Goal: Task Accomplishment & Management: Use online tool/utility

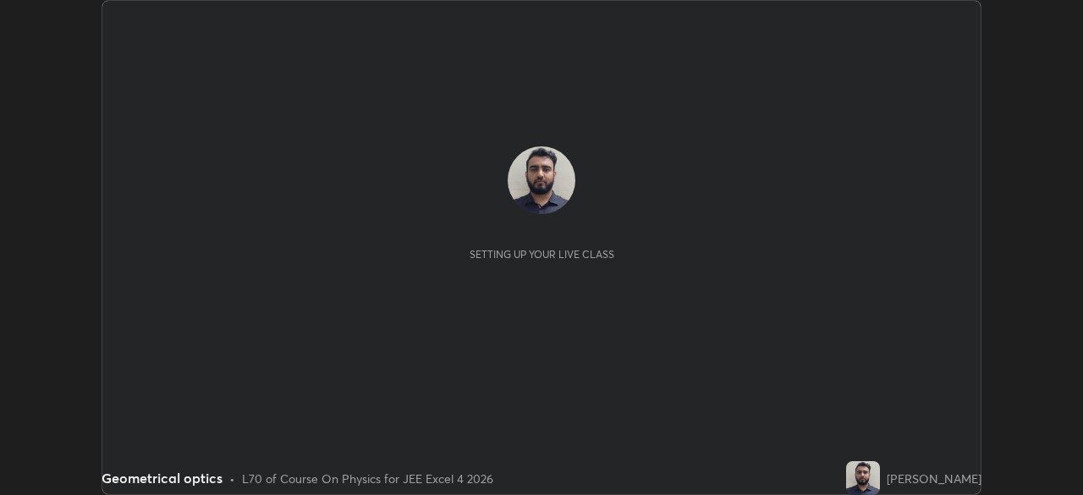
scroll to position [495, 1082]
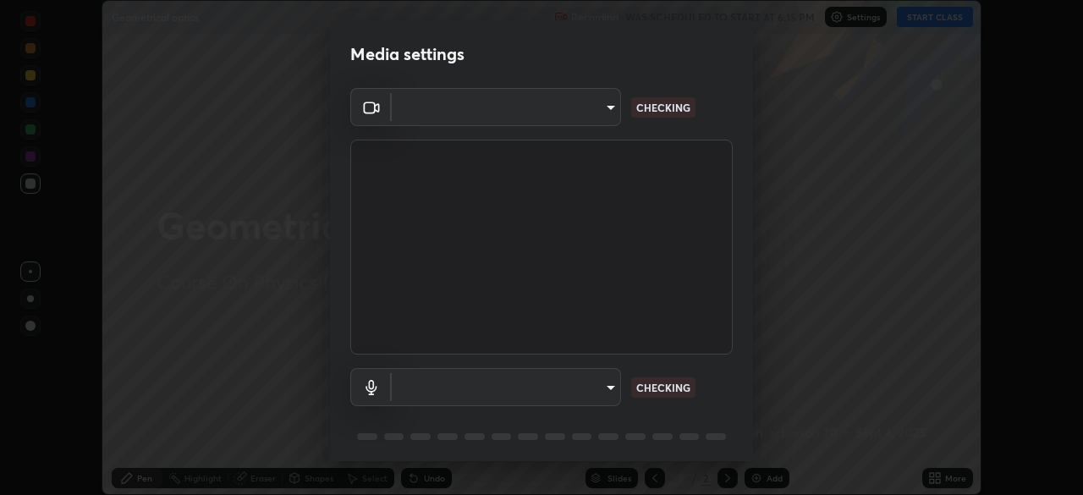
type input "f44939252cec670a7c81aafead478e6b9f15b20a1b8f1ae8dba2619045631b1c"
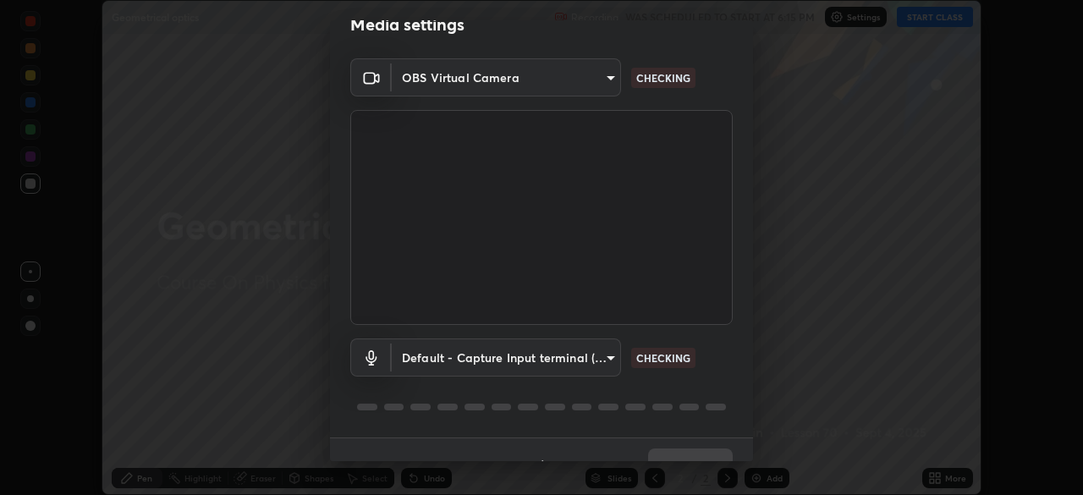
scroll to position [60, 0]
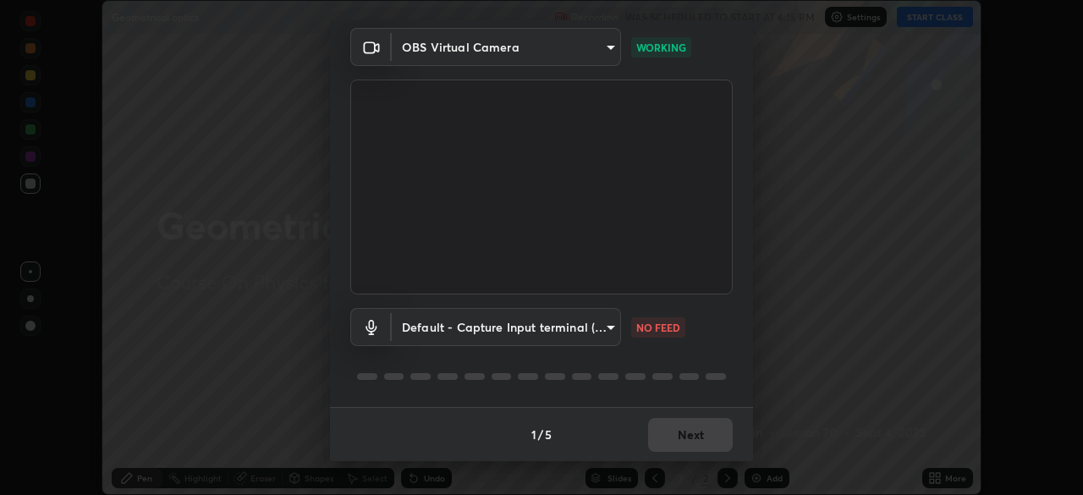
click at [552, 331] on body "Erase all Geometrical optics Recording WAS SCHEDULED TO START AT 6:15 PM Settin…" at bounding box center [541, 247] width 1083 height 495
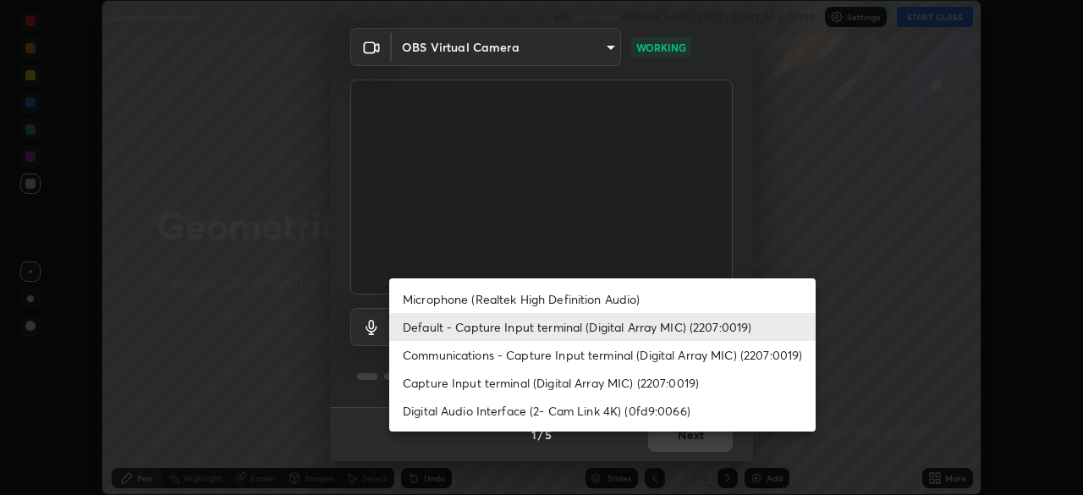
click at [538, 362] on li "Communications - Capture Input terminal (Digital Array MIC) (2207:0019)" at bounding box center [602, 355] width 427 height 28
type input "communications"
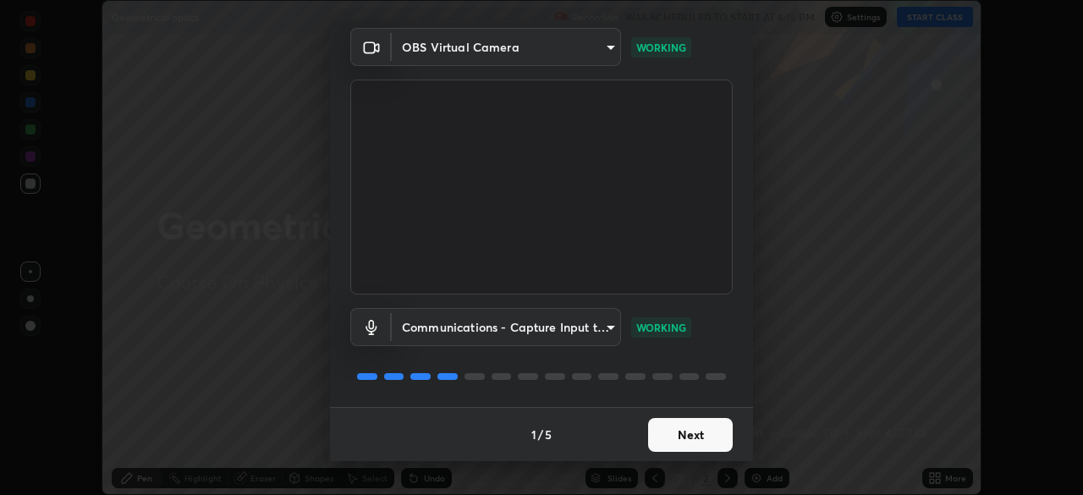
click at [694, 424] on button "Next" at bounding box center [690, 435] width 85 height 34
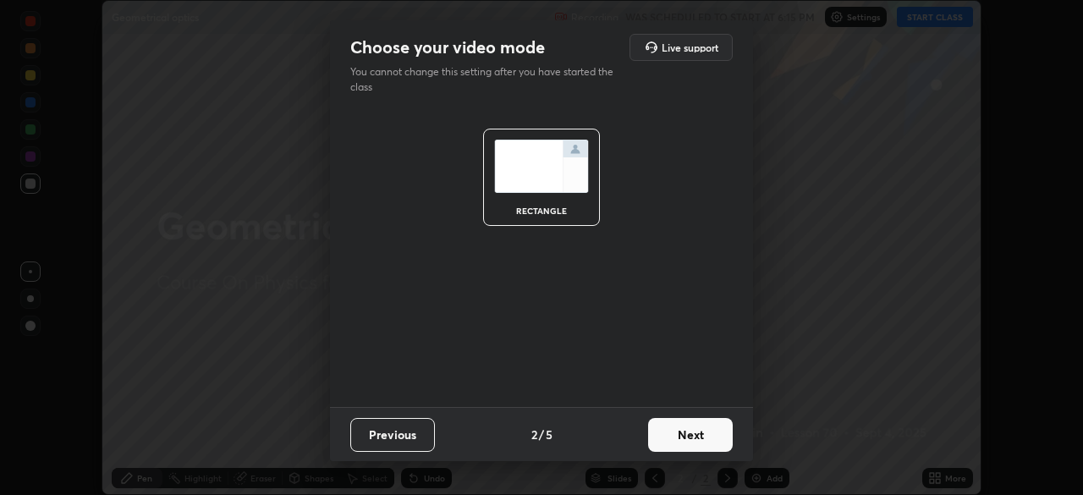
scroll to position [0, 0]
click at [700, 432] on button "Next" at bounding box center [690, 435] width 85 height 34
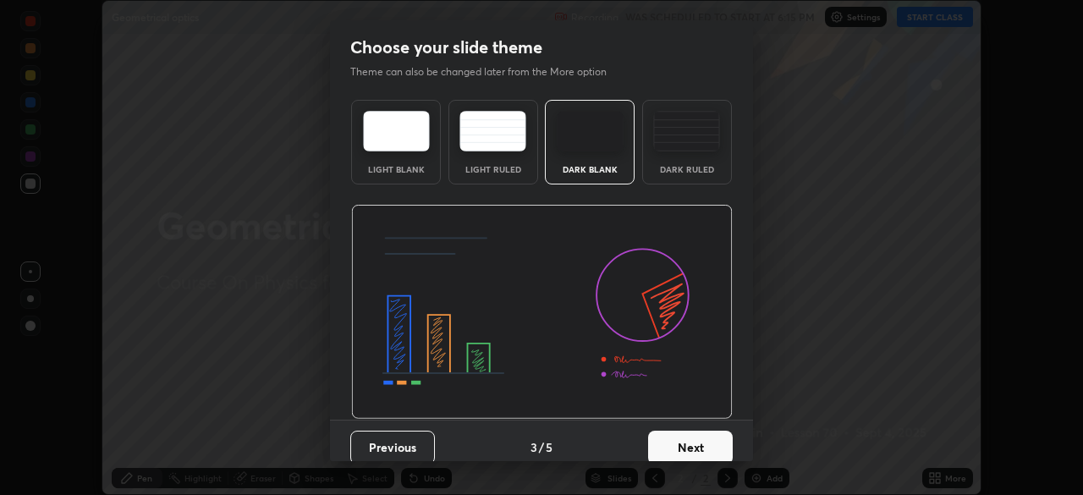
click at [706, 439] on button "Next" at bounding box center [690, 448] width 85 height 34
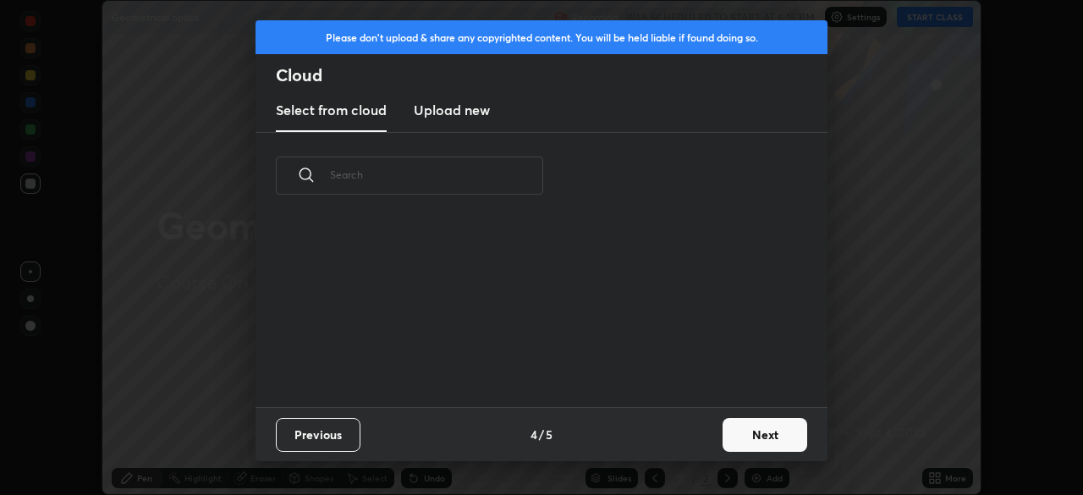
click at [734, 432] on button "Next" at bounding box center [765, 435] width 85 height 34
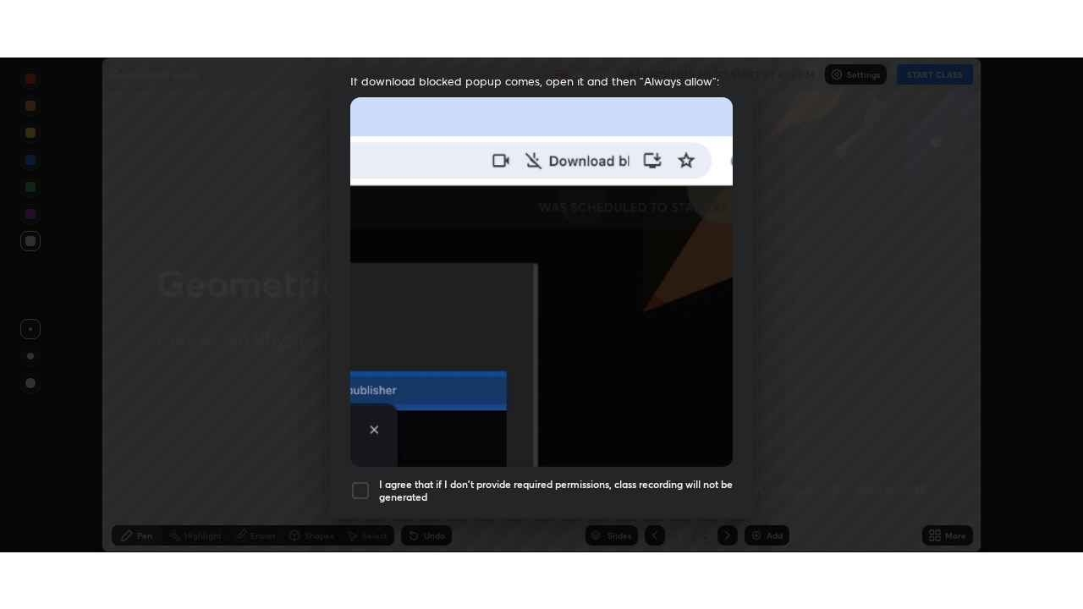
scroll to position [405, 0]
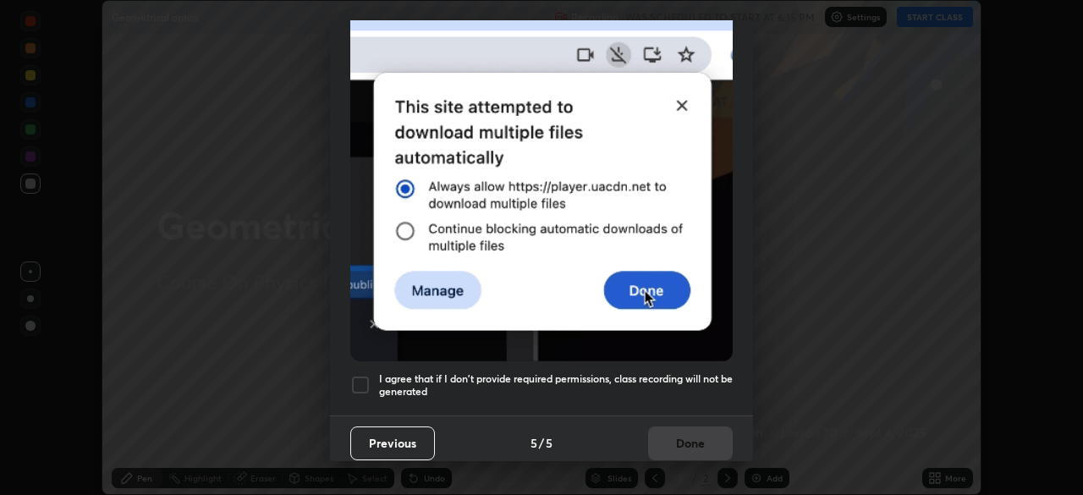
click at [361, 377] on div at bounding box center [360, 385] width 20 height 20
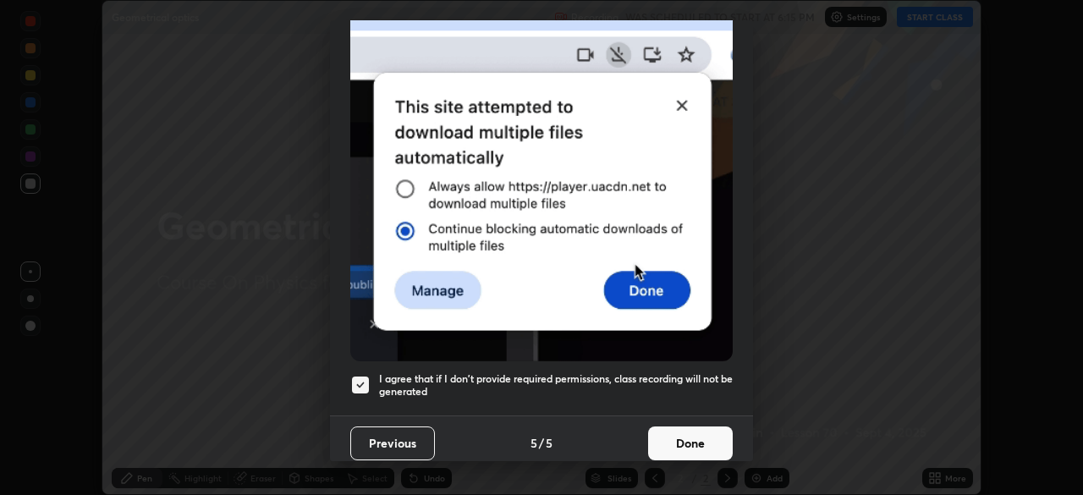
click at [665, 432] on button "Done" at bounding box center [690, 444] width 85 height 34
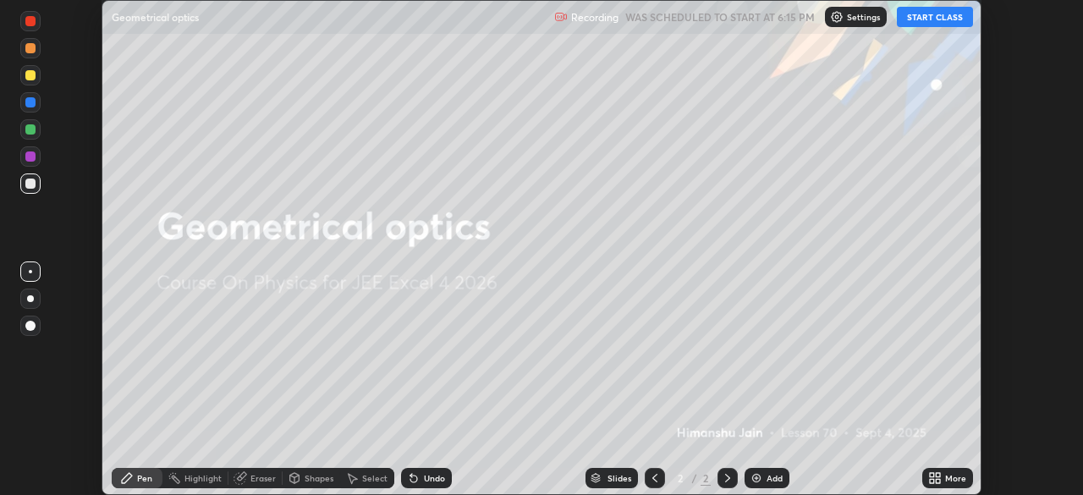
click at [922, 471] on div "More" at bounding box center [947, 478] width 51 height 34
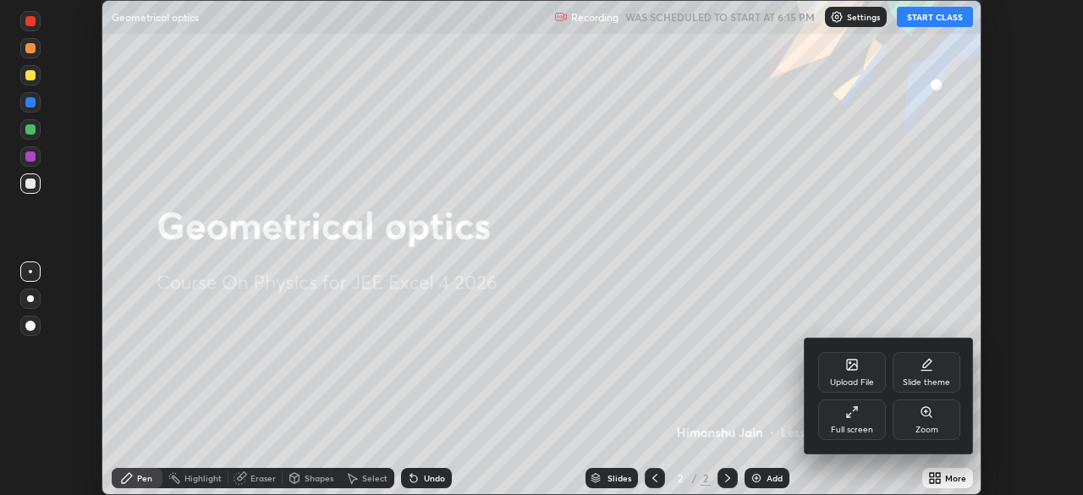
click at [843, 419] on div "Full screen" at bounding box center [852, 419] width 68 height 41
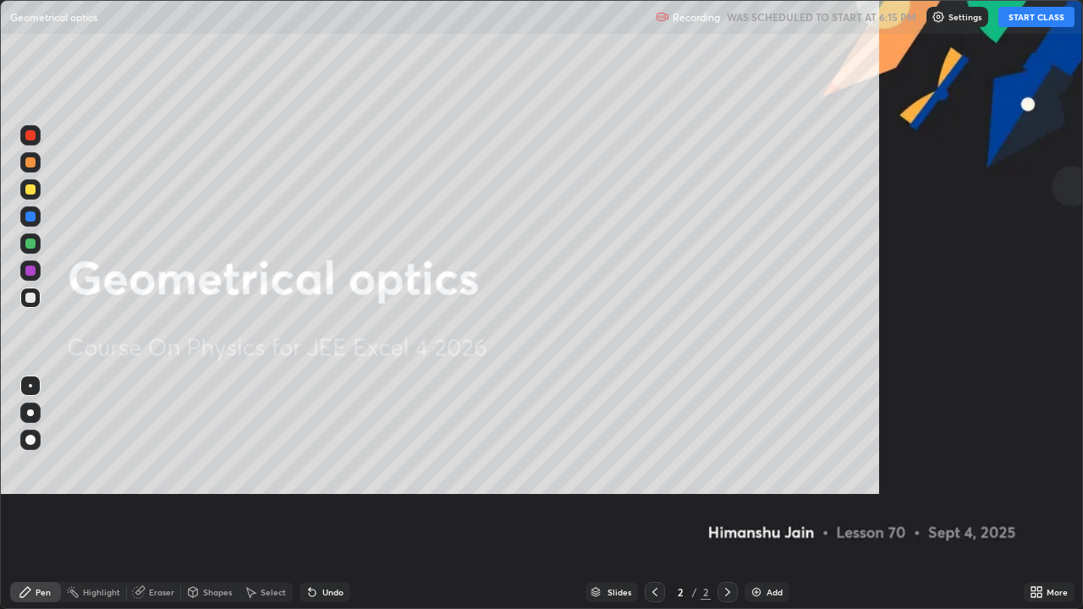
scroll to position [609, 1083]
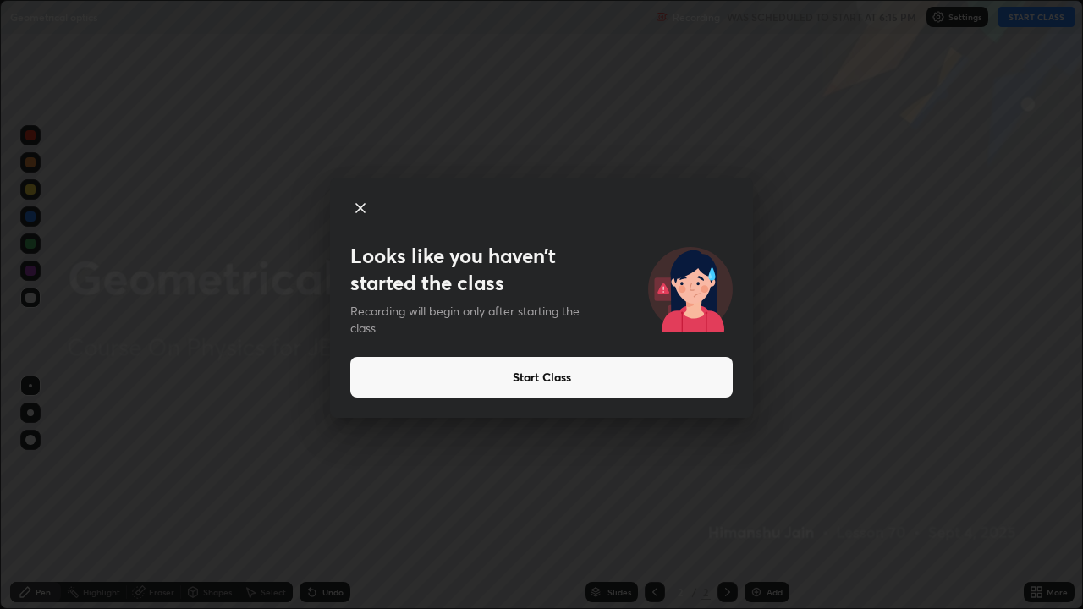
click at [460, 377] on button "Start Class" at bounding box center [541, 377] width 382 height 41
click at [619, 384] on button "Start Class" at bounding box center [541, 377] width 382 height 41
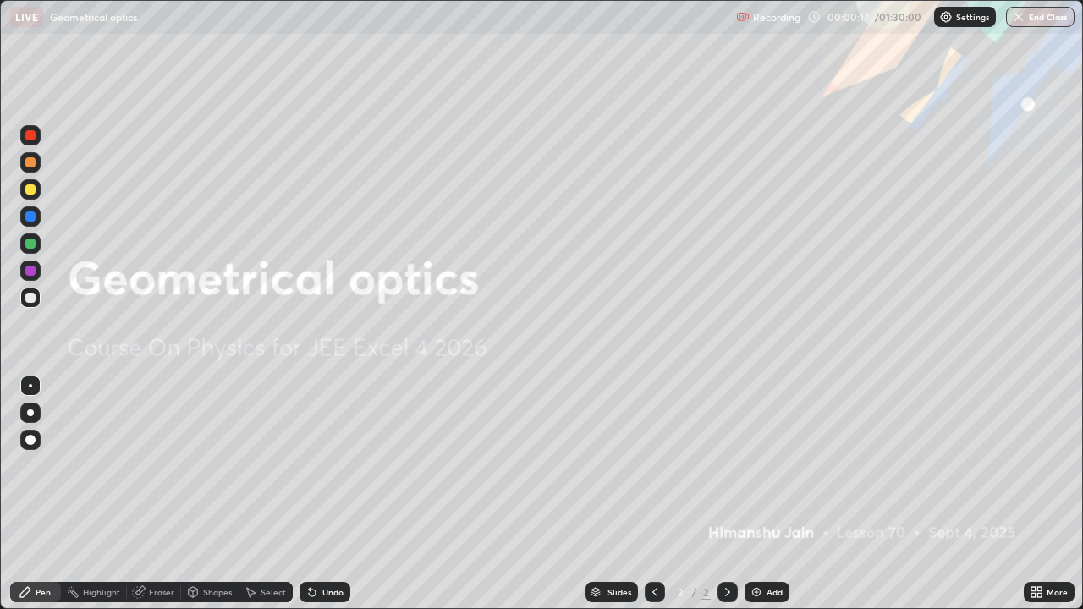
click at [769, 494] on div "Add" at bounding box center [775, 592] width 16 height 8
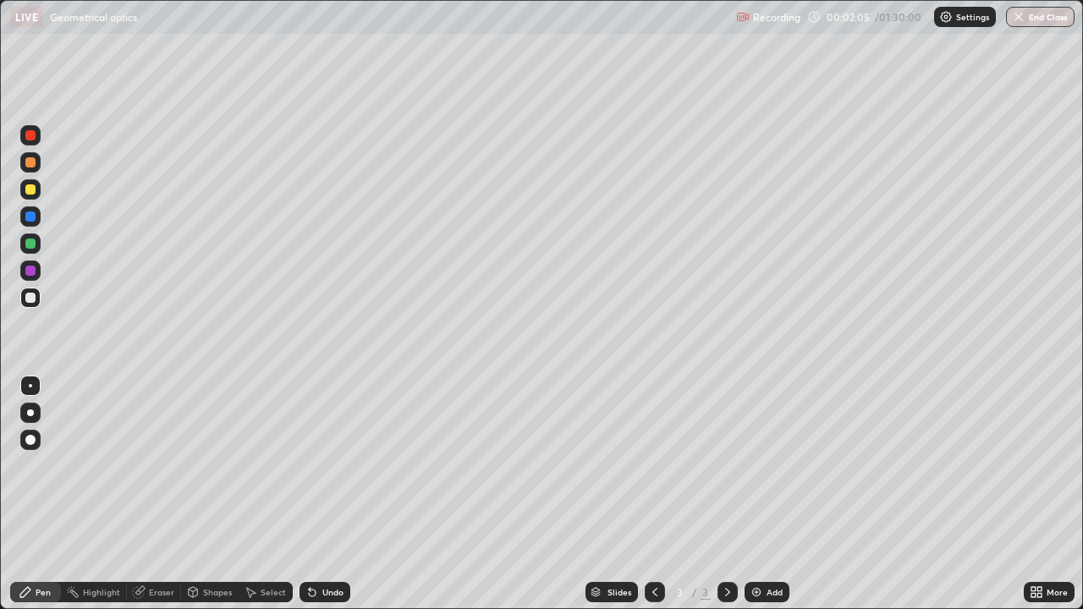
click at [218, 494] on div "Shapes" at bounding box center [217, 592] width 29 height 8
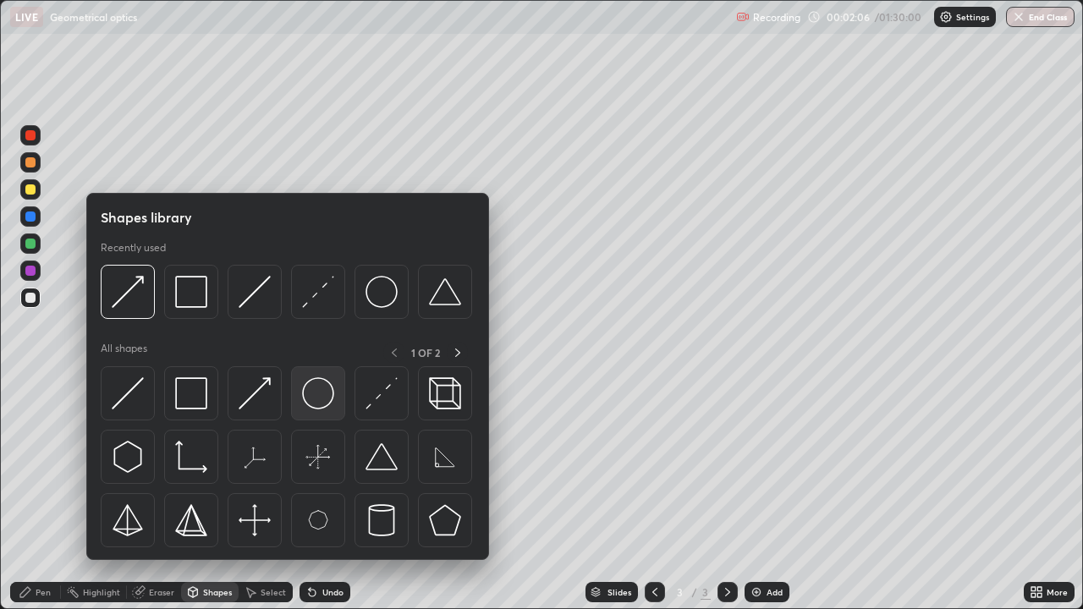
click at [319, 393] on img at bounding box center [318, 393] width 32 height 32
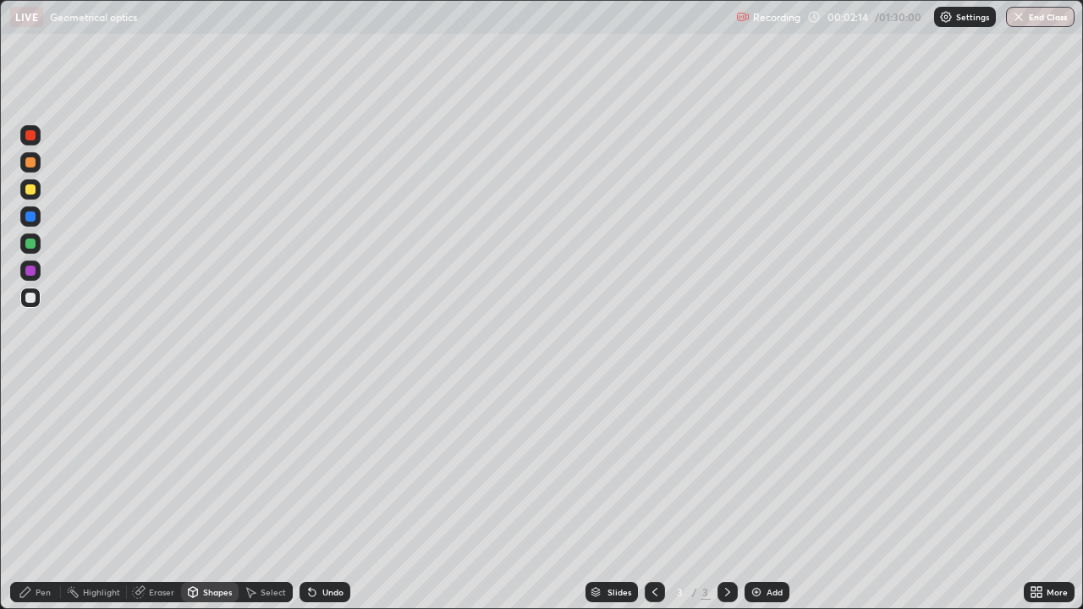
click at [281, 494] on div "Select" at bounding box center [266, 592] width 54 height 20
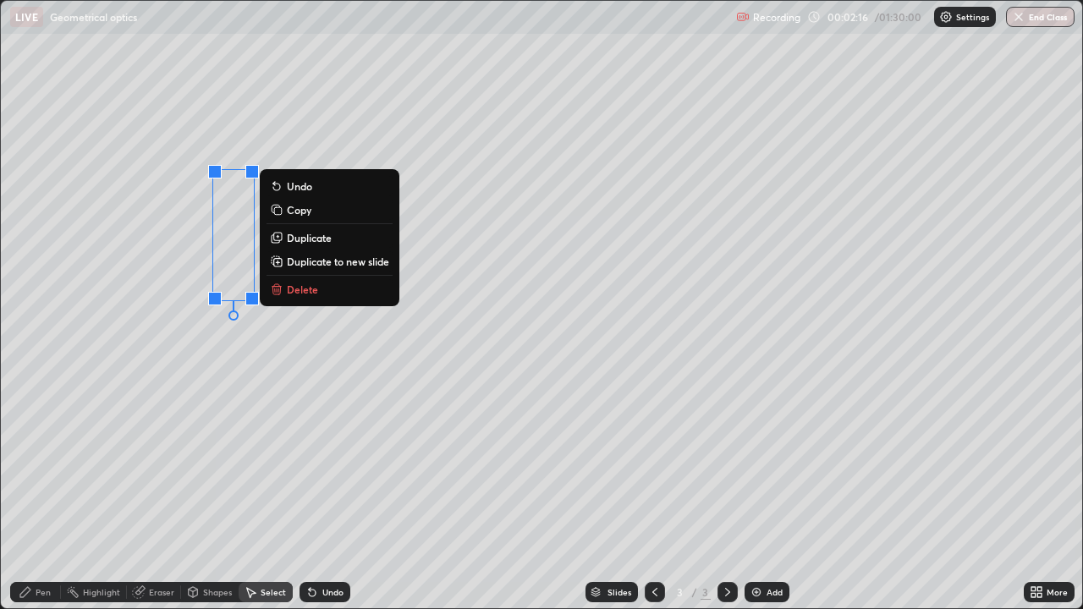
click at [310, 236] on p "Duplicate" at bounding box center [309, 238] width 45 height 14
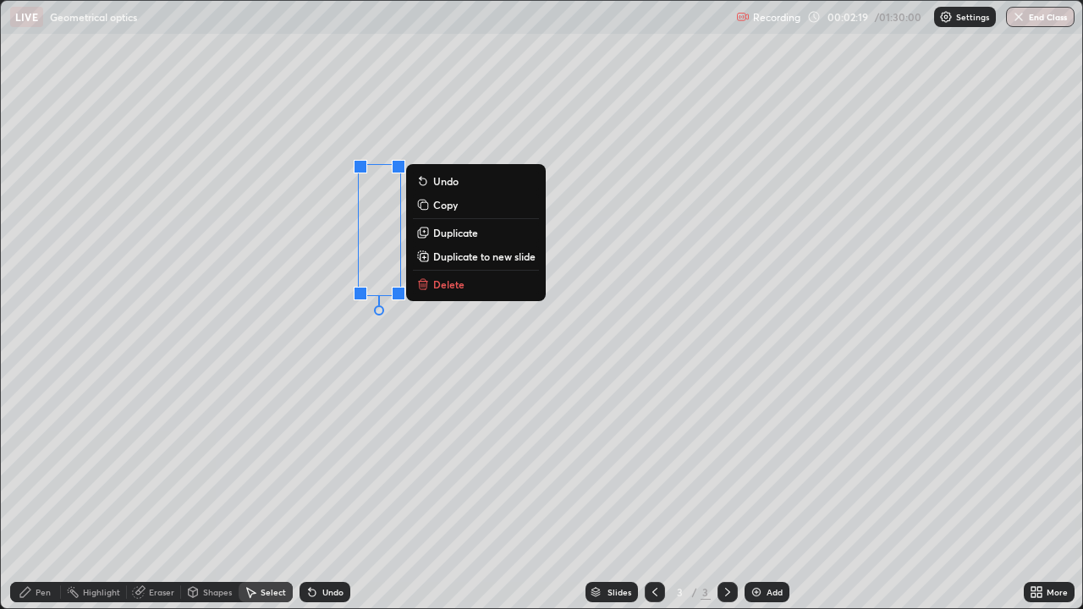
click at [455, 235] on p "Duplicate" at bounding box center [455, 233] width 45 height 14
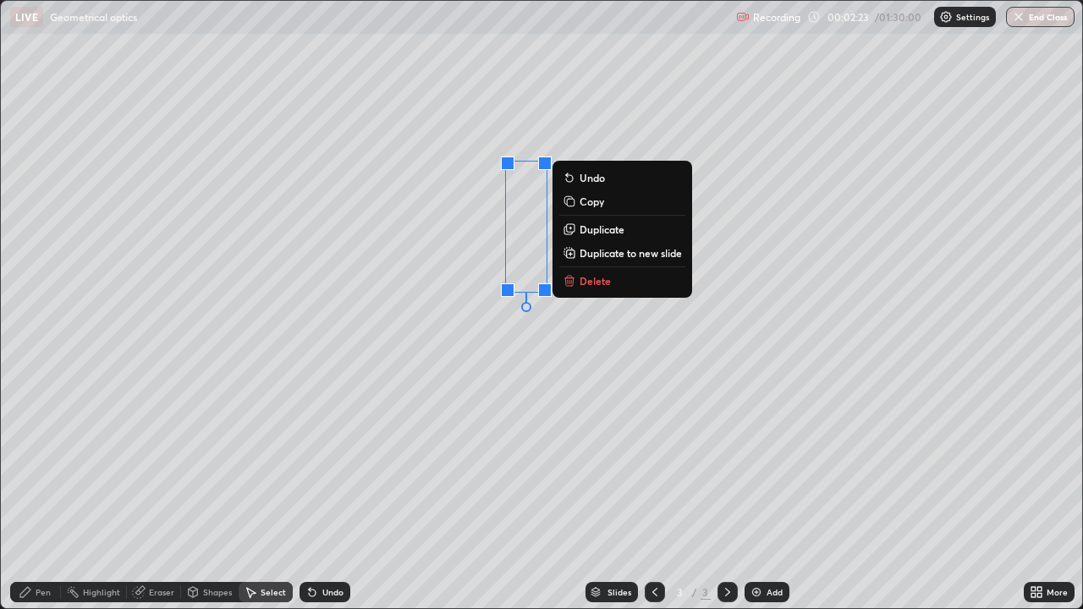
click at [592, 228] on p "Duplicate" at bounding box center [602, 230] width 45 height 14
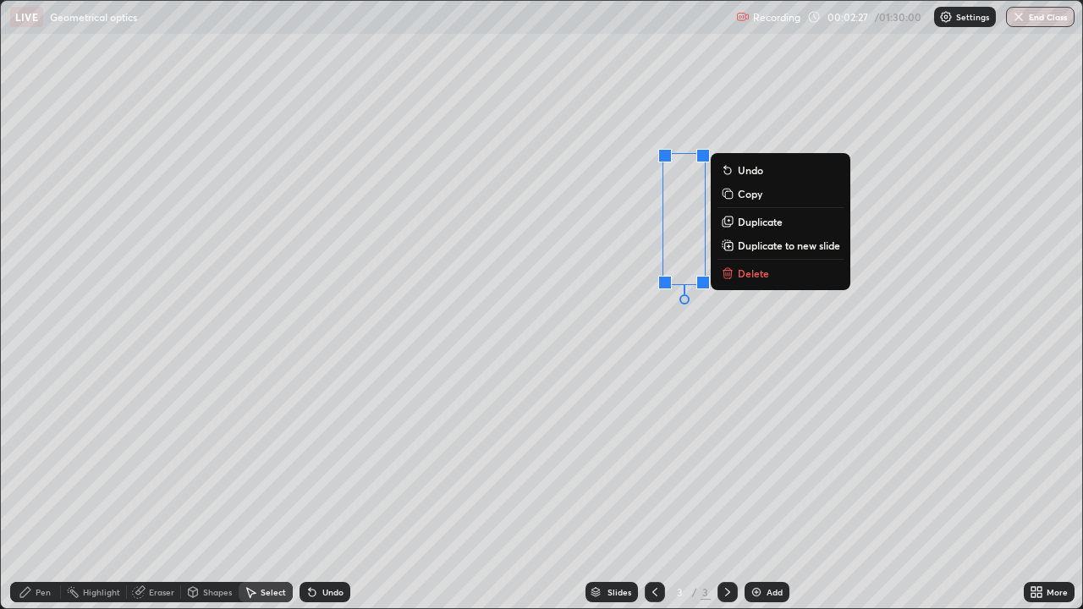
click at [160, 494] on div "Eraser" at bounding box center [161, 592] width 25 height 8
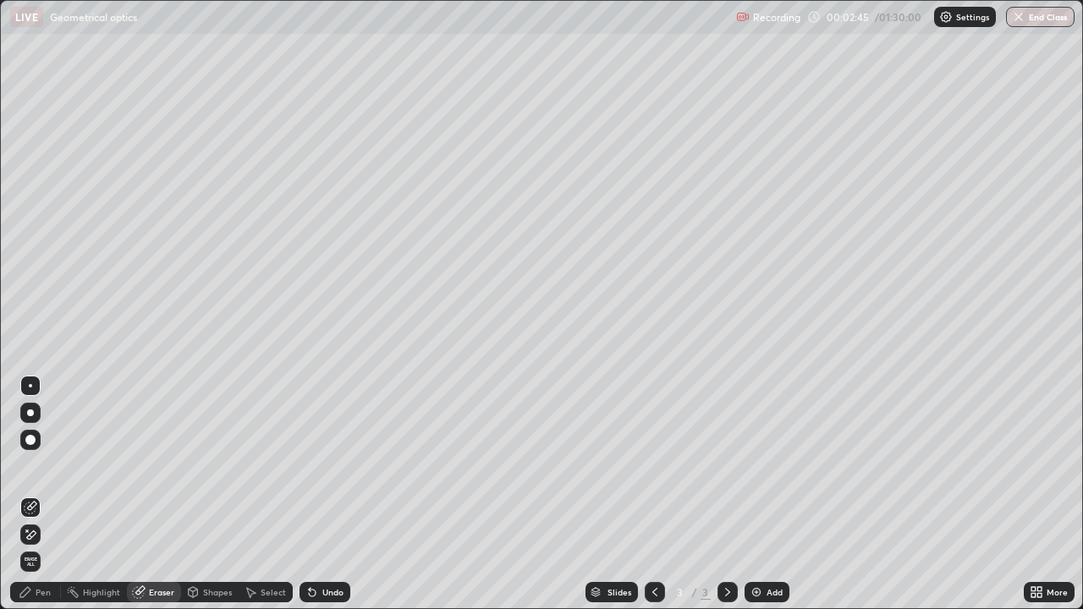
click at [217, 494] on div "Shapes" at bounding box center [217, 592] width 29 height 8
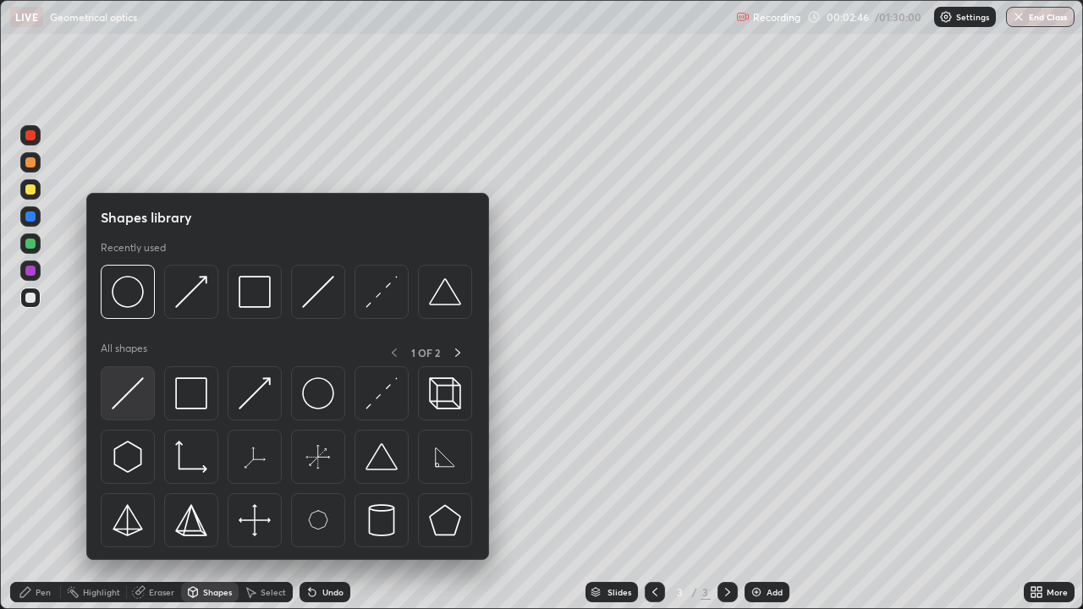
click at [138, 398] on img at bounding box center [128, 393] width 32 height 32
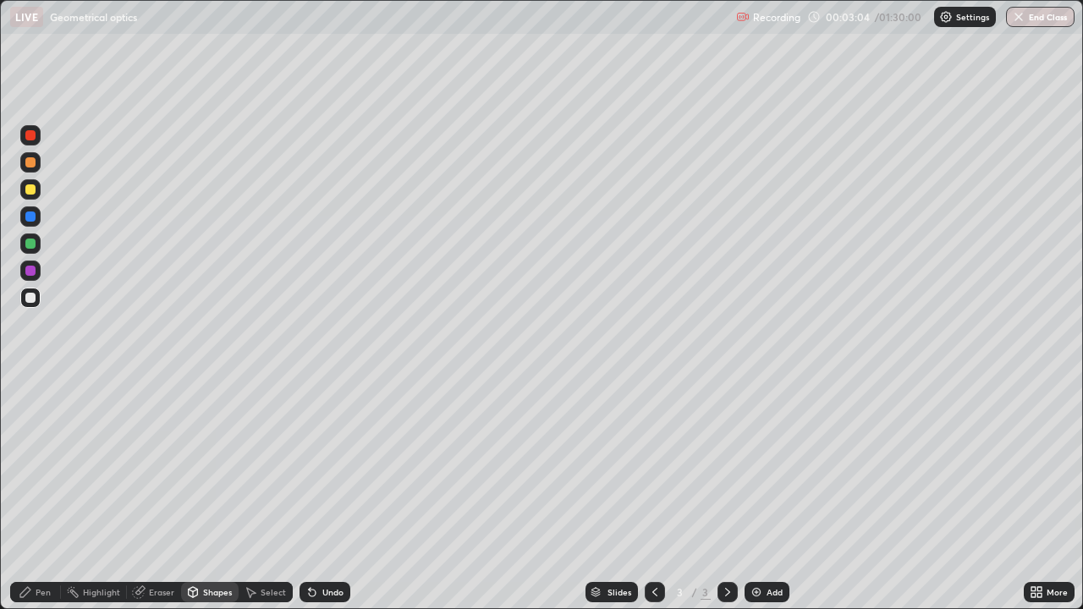
click at [155, 494] on div "Eraser" at bounding box center [161, 592] width 25 height 8
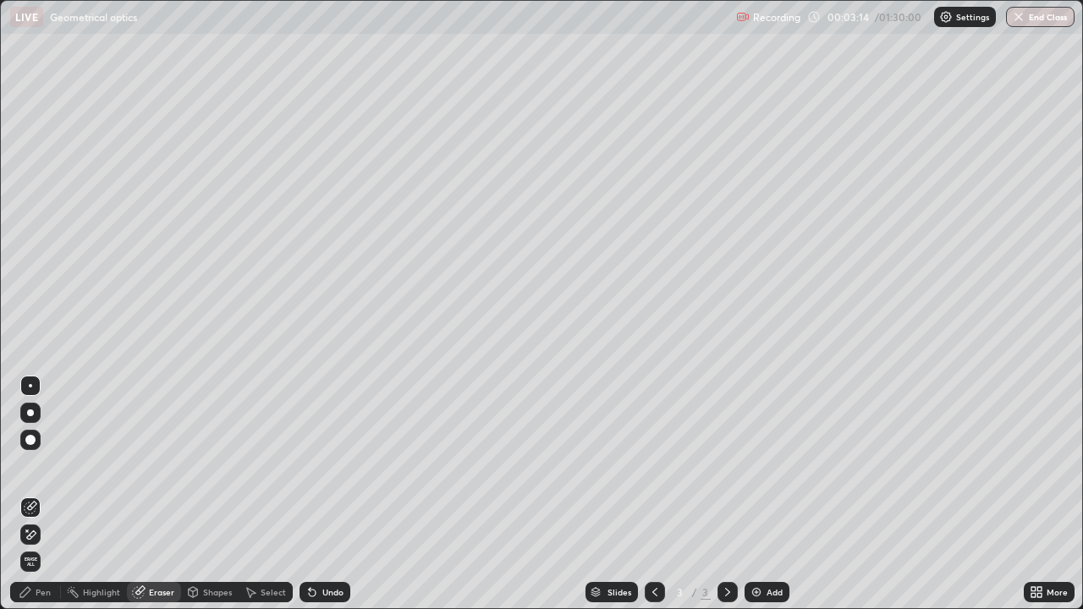
click at [278, 494] on div "Select" at bounding box center [273, 592] width 25 height 8
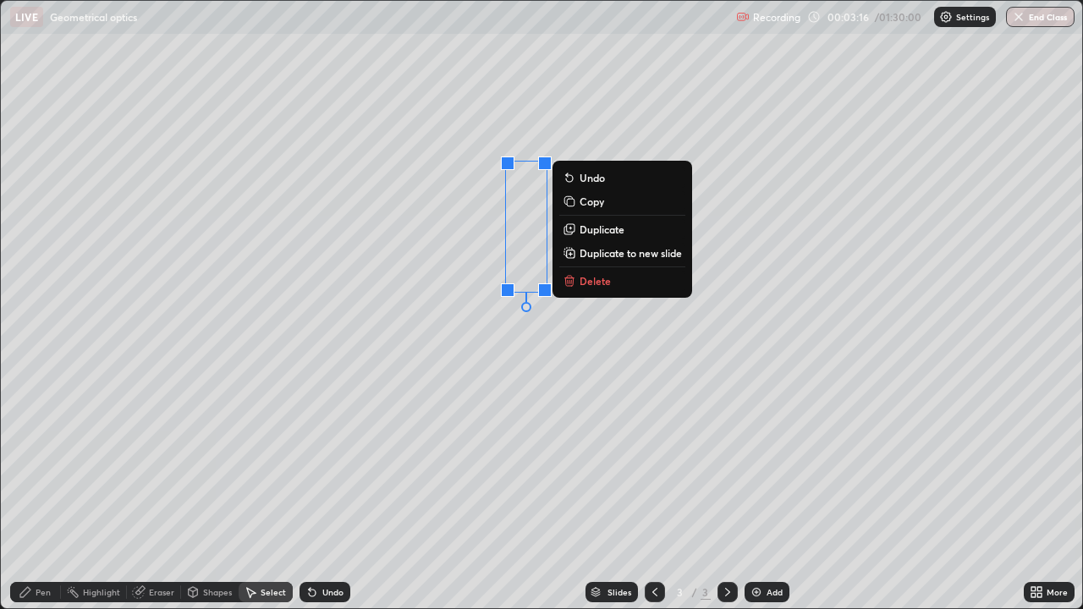
click at [596, 231] on p "Duplicate" at bounding box center [602, 230] width 45 height 14
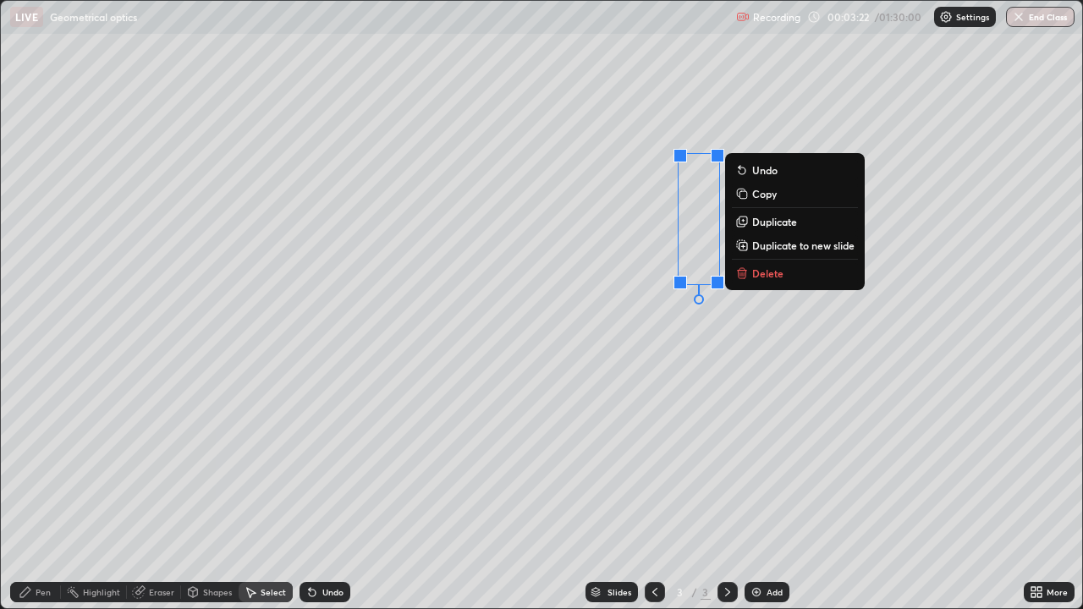
click at [165, 494] on div "Eraser" at bounding box center [161, 592] width 25 height 8
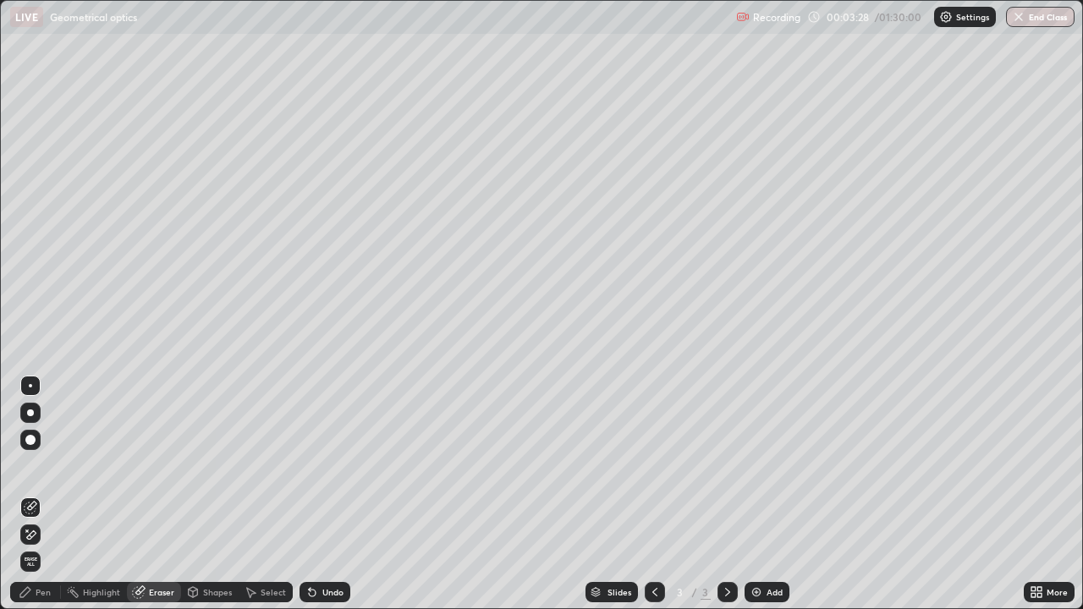
click at [43, 494] on div "Pen" at bounding box center [43, 592] width 15 height 8
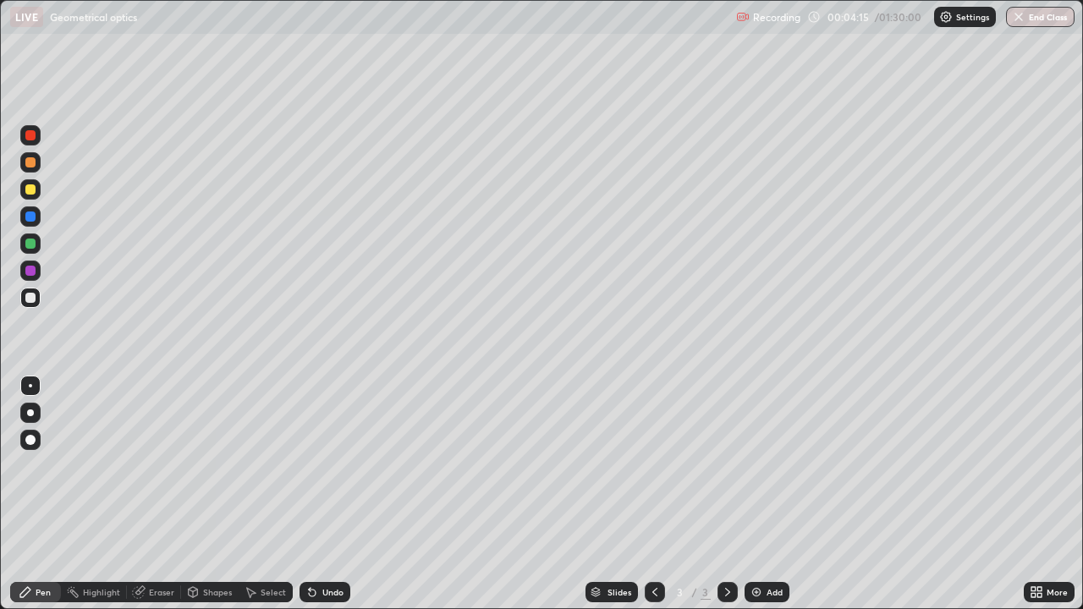
click at [342, 494] on div "Undo" at bounding box center [325, 592] width 51 height 20
click at [38, 194] on div at bounding box center [30, 189] width 20 height 20
click at [31, 271] on div at bounding box center [30, 271] width 10 height 10
click at [327, 494] on div "Undo" at bounding box center [332, 592] width 21 height 8
click at [332, 494] on div "Undo" at bounding box center [332, 592] width 21 height 8
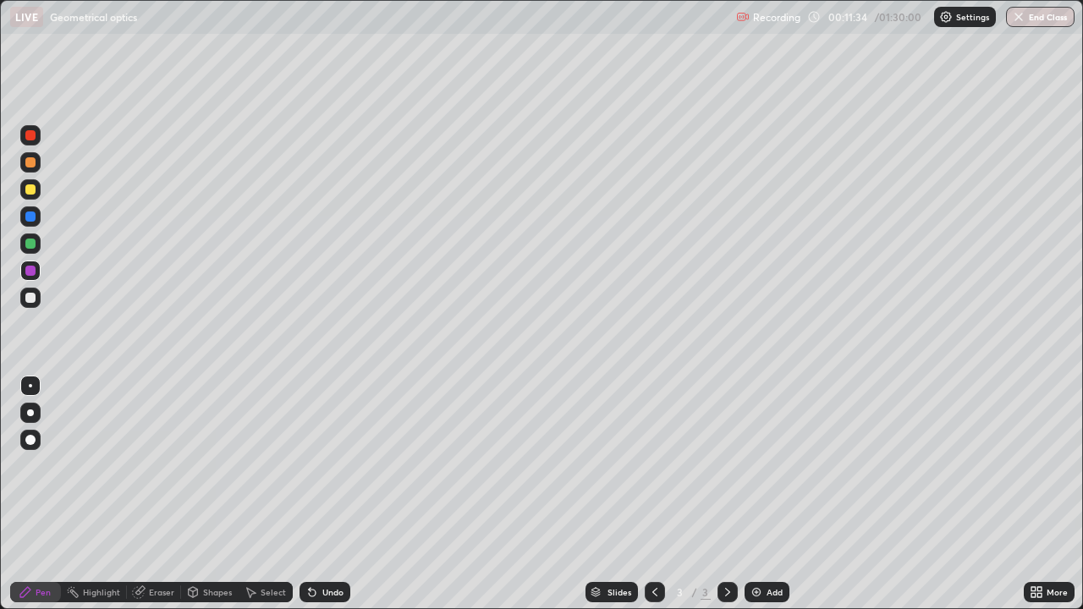
click at [334, 494] on div "Undo" at bounding box center [332, 592] width 21 height 8
click at [337, 494] on div "Undo" at bounding box center [332, 592] width 21 height 8
click at [769, 494] on div "Add" at bounding box center [767, 592] width 45 height 20
click at [206, 494] on div "Shapes" at bounding box center [217, 592] width 29 height 8
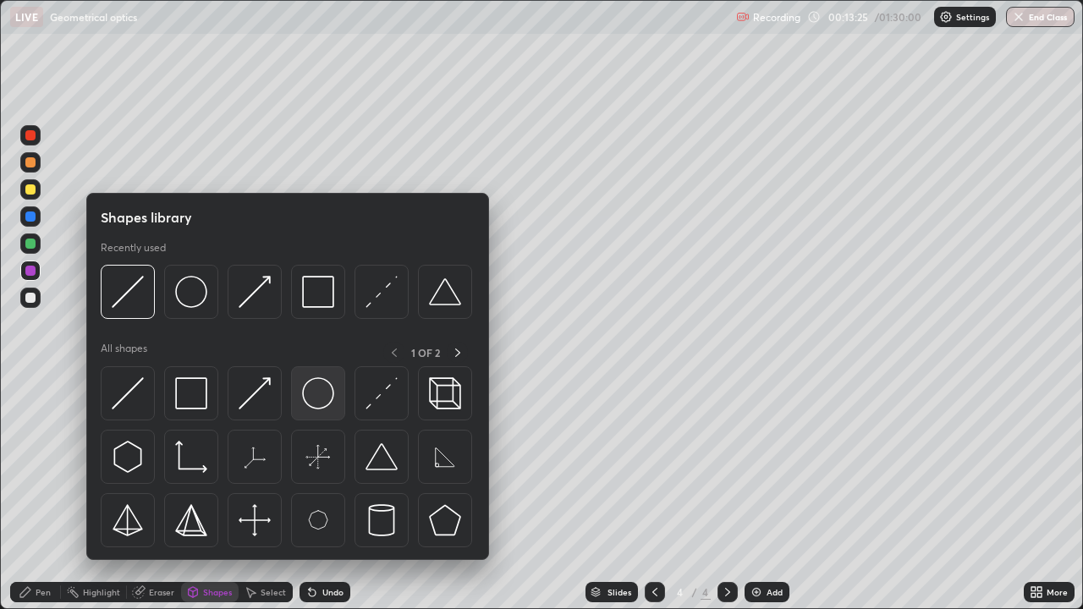
click at [323, 404] on img at bounding box center [318, 393] width 32 height 32
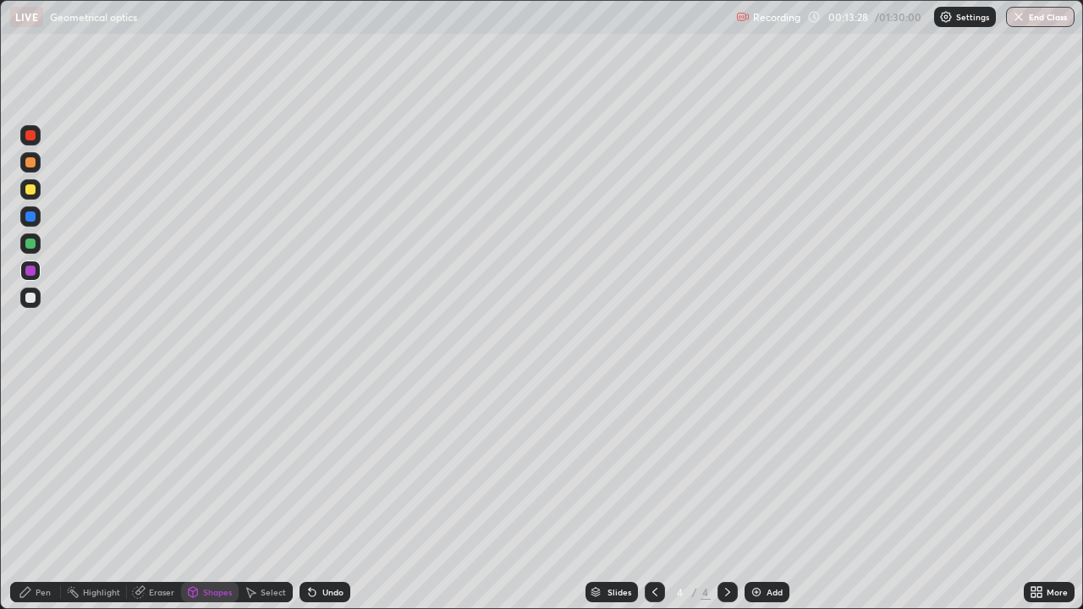
click at [217, 494] on div "Shapes" at bounding box center [217, 592] width 29 height 8
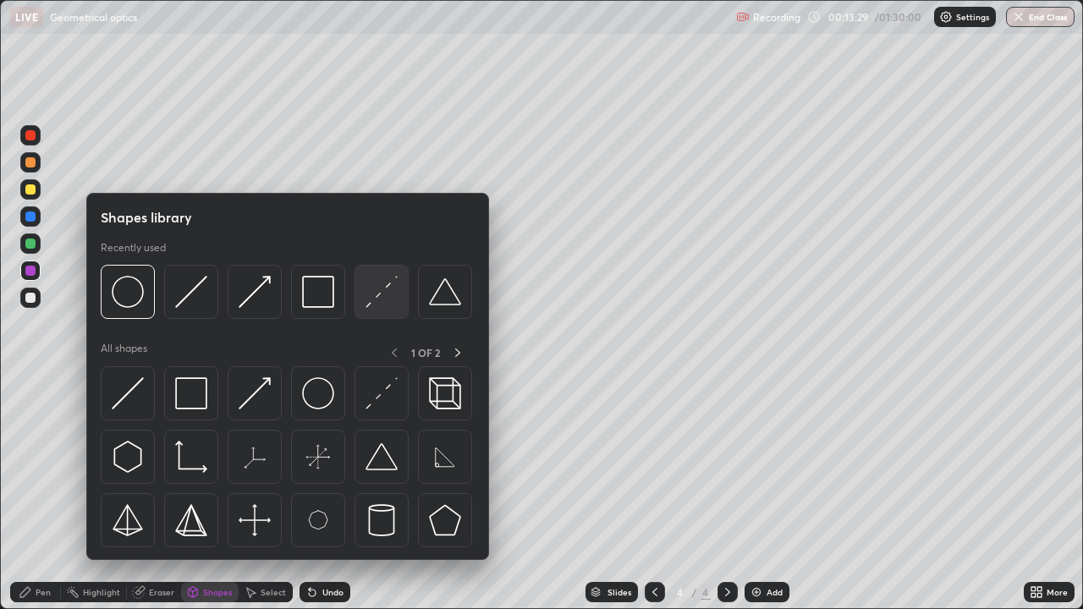
click at [367, 303] on img at bounding box center [382, 292] width 32 height 32
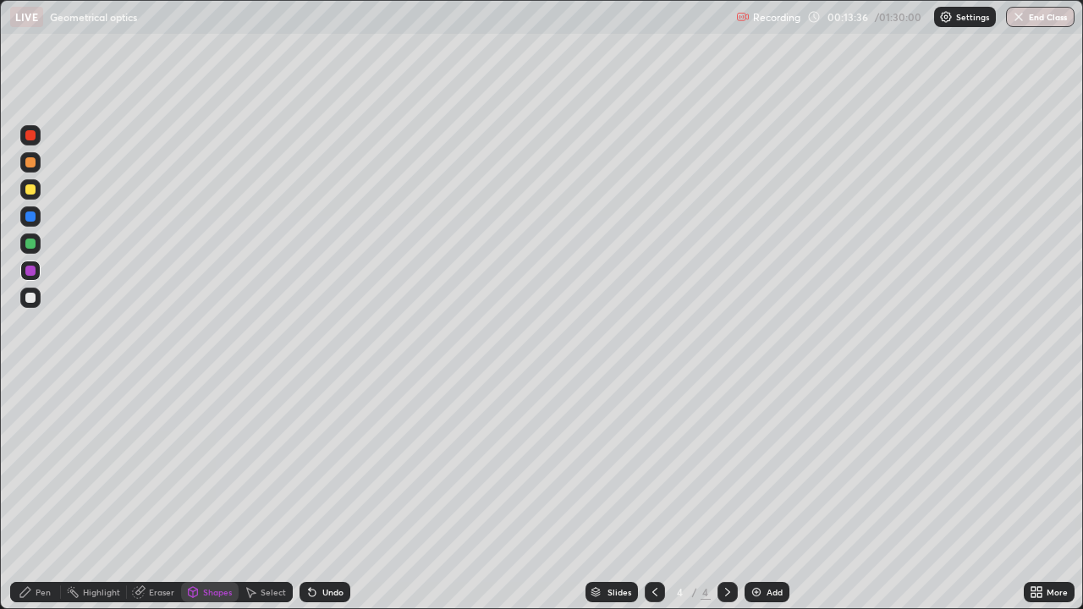
click at [39, 494] on div "Pen" at bounding box center [43, 592] width 15 height 8
click at [36, 190] on div at bounding box center [30, 189] width 20 height 20
click at [784, 494] on div "Add" at bounding box center [767, 592] width 45 height 20
click at [225, 494] on div "Shapes" at bounding box center [217, 592] width 29 height 8
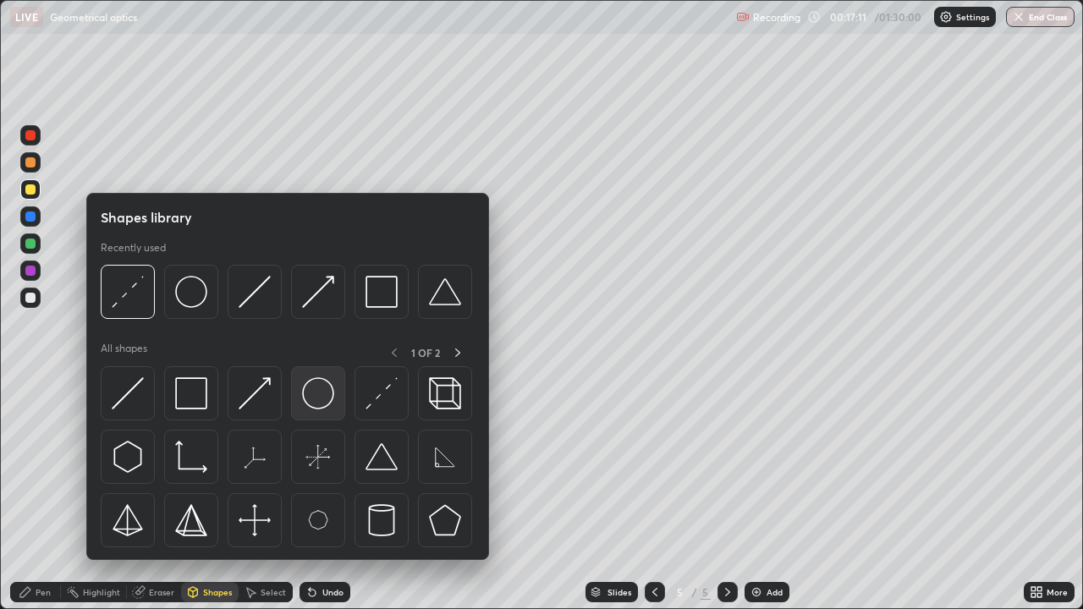
click at [324, 399] on img at bounding box center [318, 393] width 32 height 32
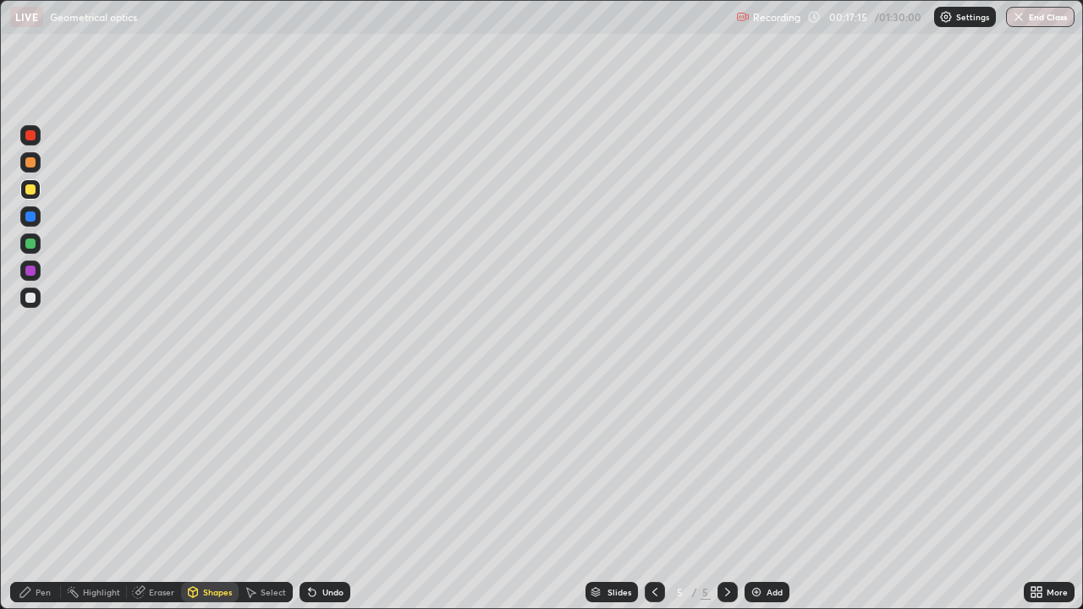
click at [222, 494] on div "Shapes" at bounding box center [217, 592] width 29 height 8
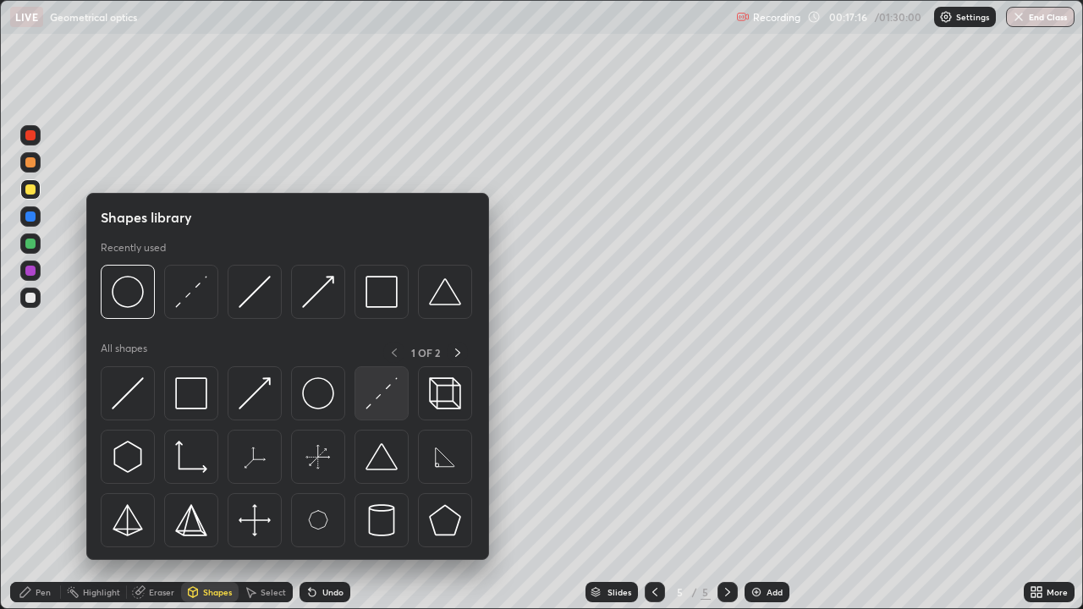
click at [385, 407] on img at bounding box center [382, 393] width 32 height 32
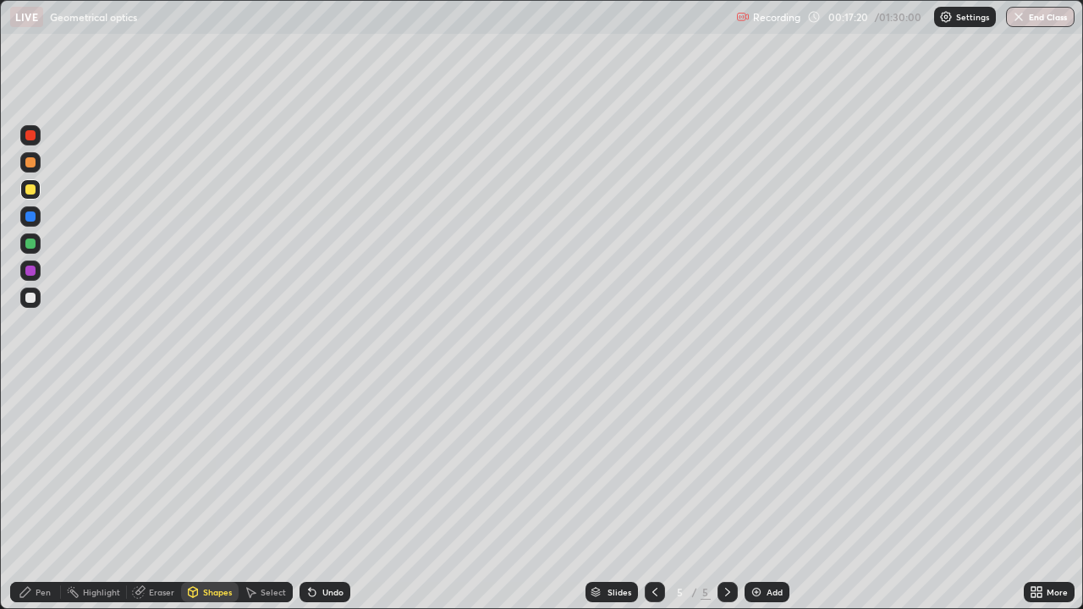
click at [206, 494] on div "Shapes" at bounding box center [217, 592] width 29 height 8
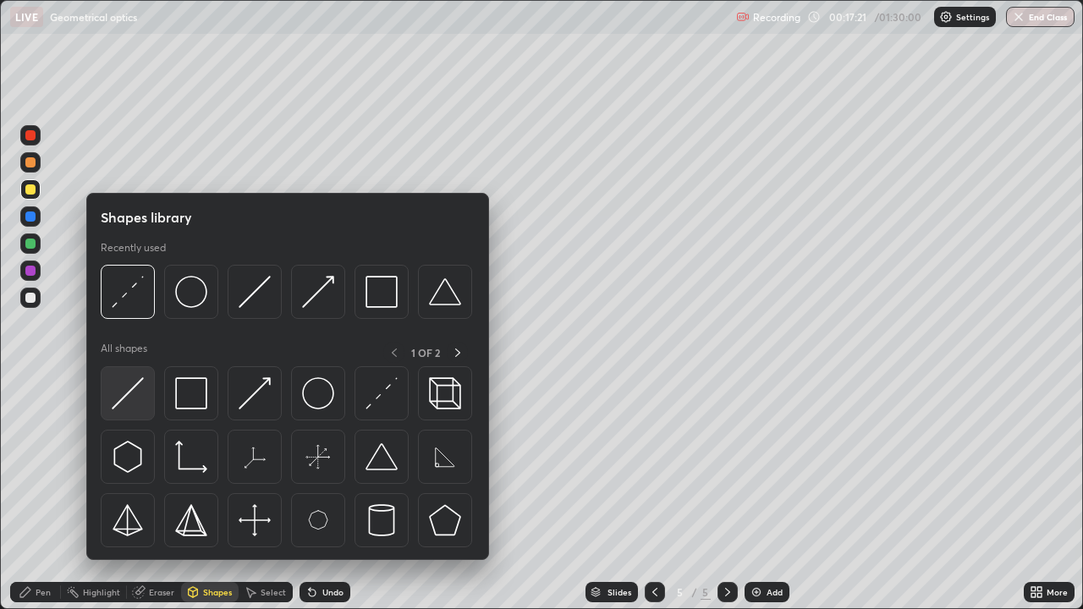
click at [129, 410] on img at bounding box center [128, 393] width 32 height 32
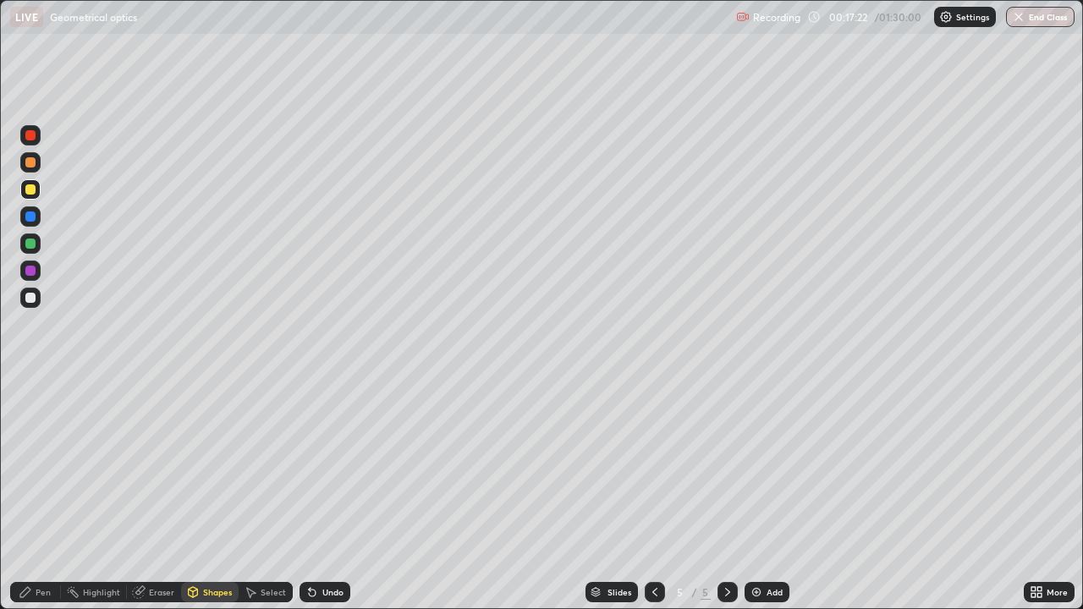
click at [34, 300] on div at bounding box center [30, 298] width 10 height 10
click at [47, 494] on div "Pen" at bounding box center [35, 592] width 51 height 20
click at [218, 494] on div "Shapes" at bounding box center [217, 592] width 29 height 8
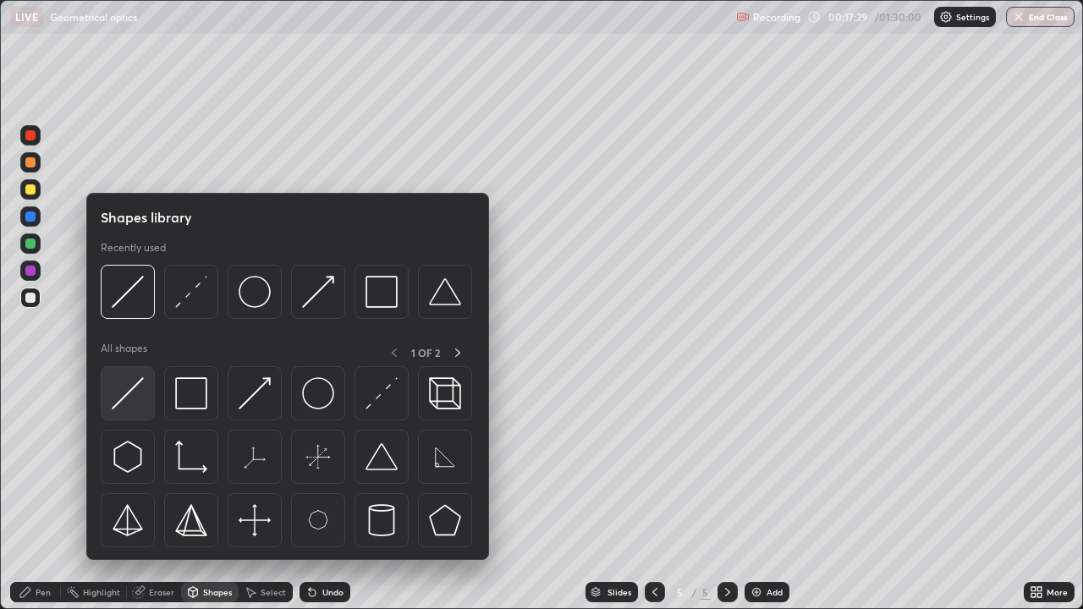
click at [134, 396] on img at bounding box center [128, 393] width 32 height 32
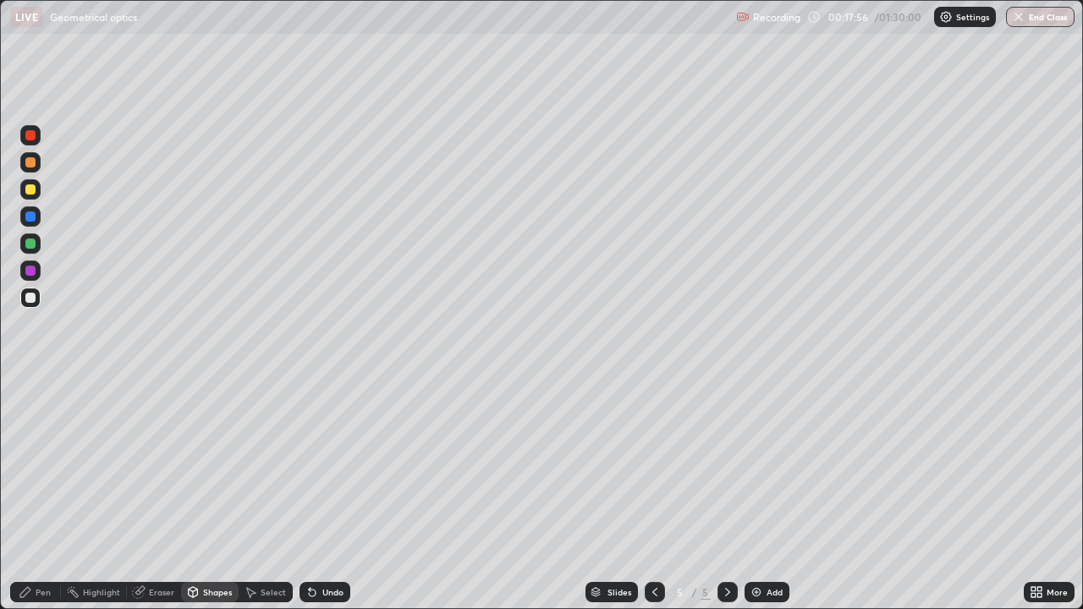
click at [37, 494] on div "Pen" at bounding box center [35, 592] width 51 height 20
click at [32, 189] on div at bounding box center [30, 189] width 10 height 10
click at [223, 494] on div "Shapes" at bounding box center [217, 592] width 29 height 8
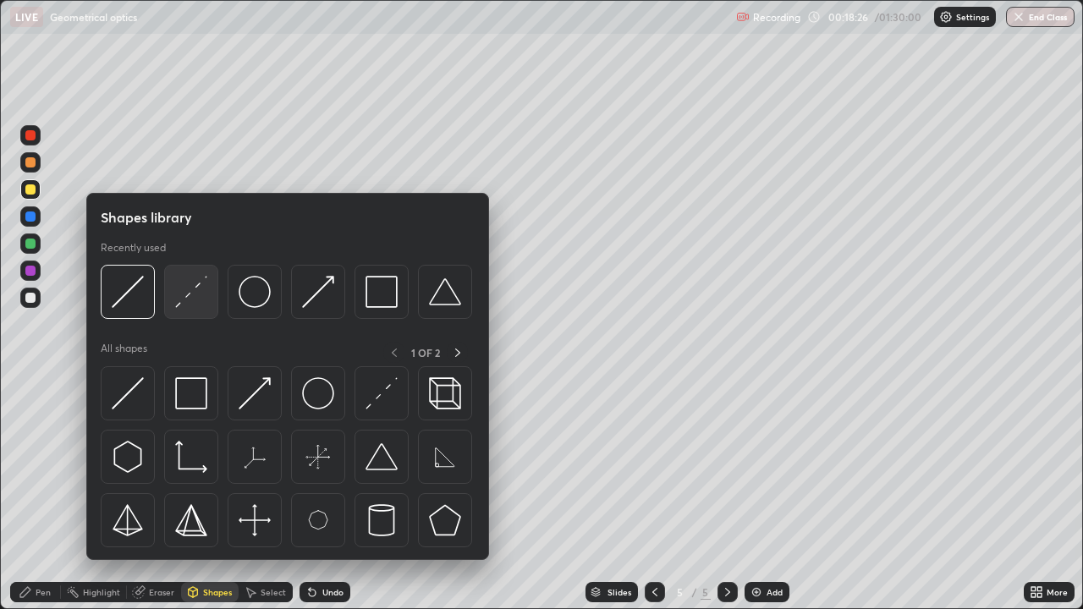
click at [197, 295] on img at bounding box center [191, 292] width 32 height 32
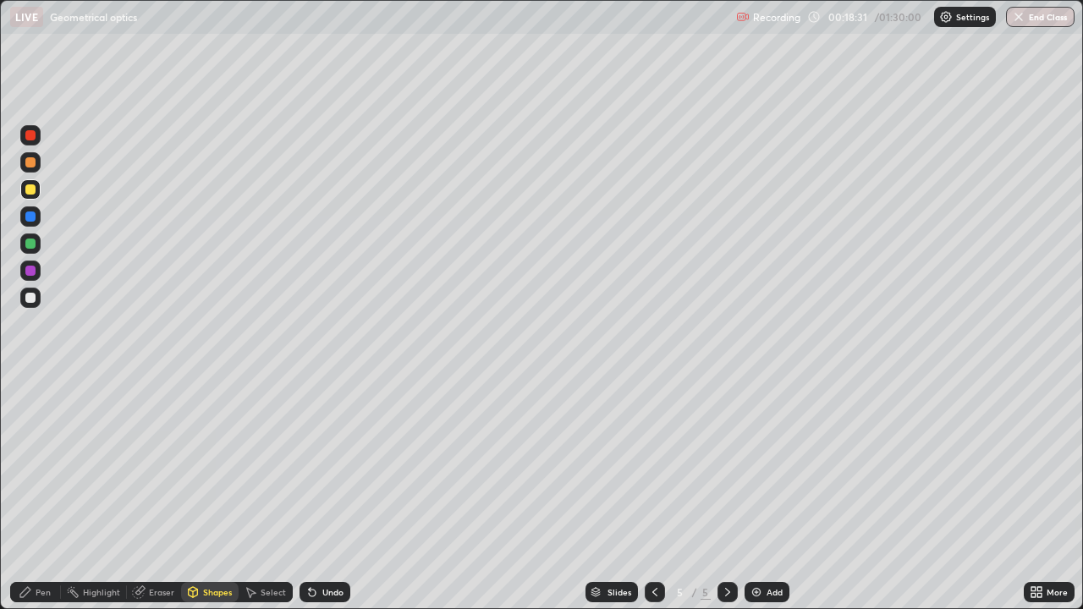
click at [218, 494] on div "Shapes" at bounding box center [210, 592] width 58 height 20
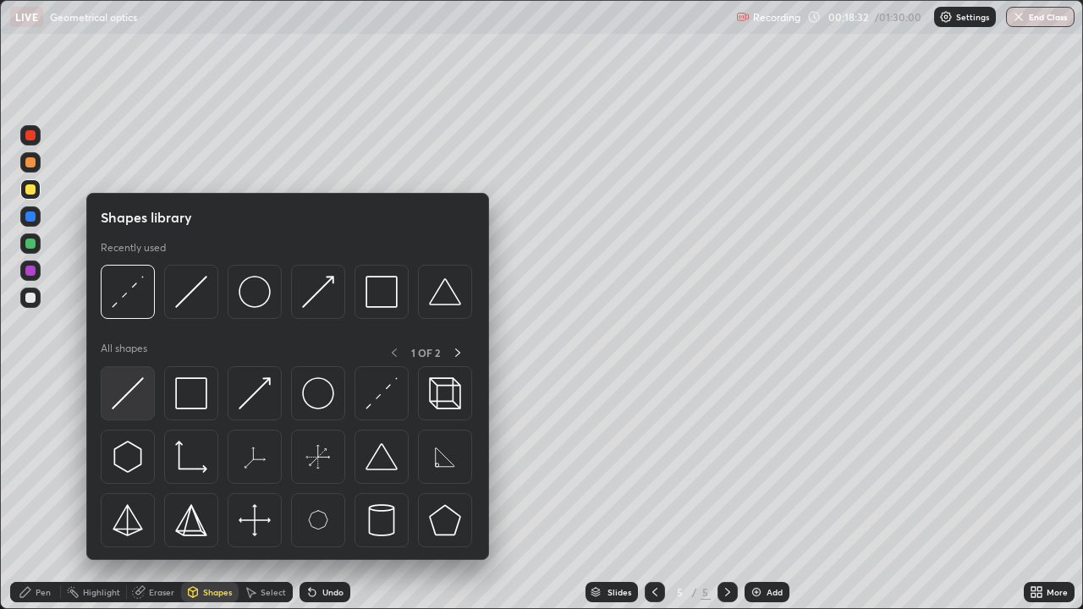
click at [140, 388] on img at bounding box center [128, 393] width 32 height 32
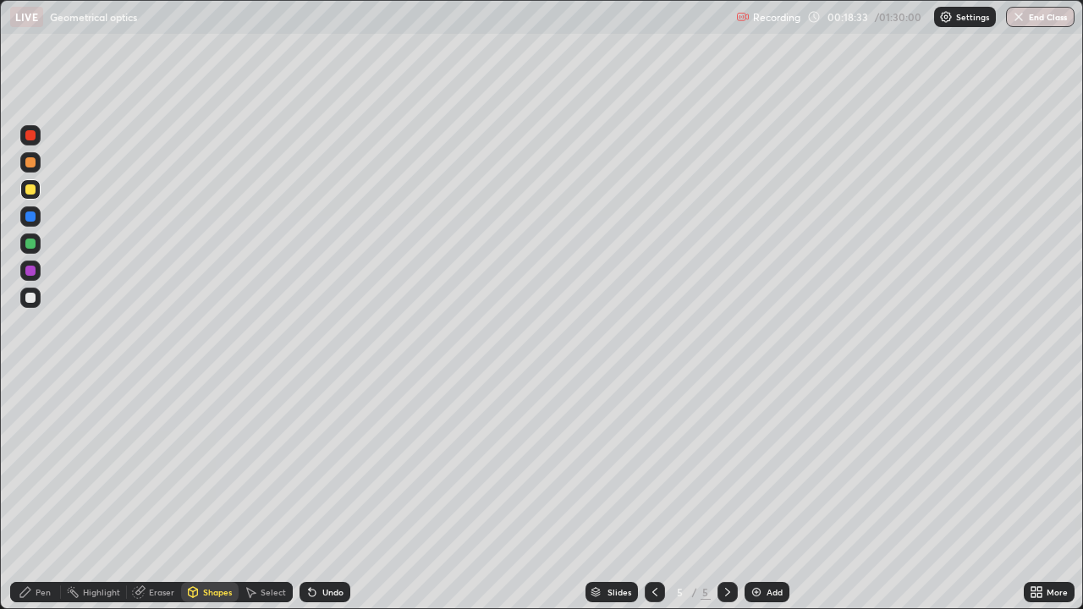
click at [37, 295] on div at bounding box center [30, 298] width 20 height 20
click at [226, 494] on div "Shapes" at bounding box center [217, 592] width 29 height 8
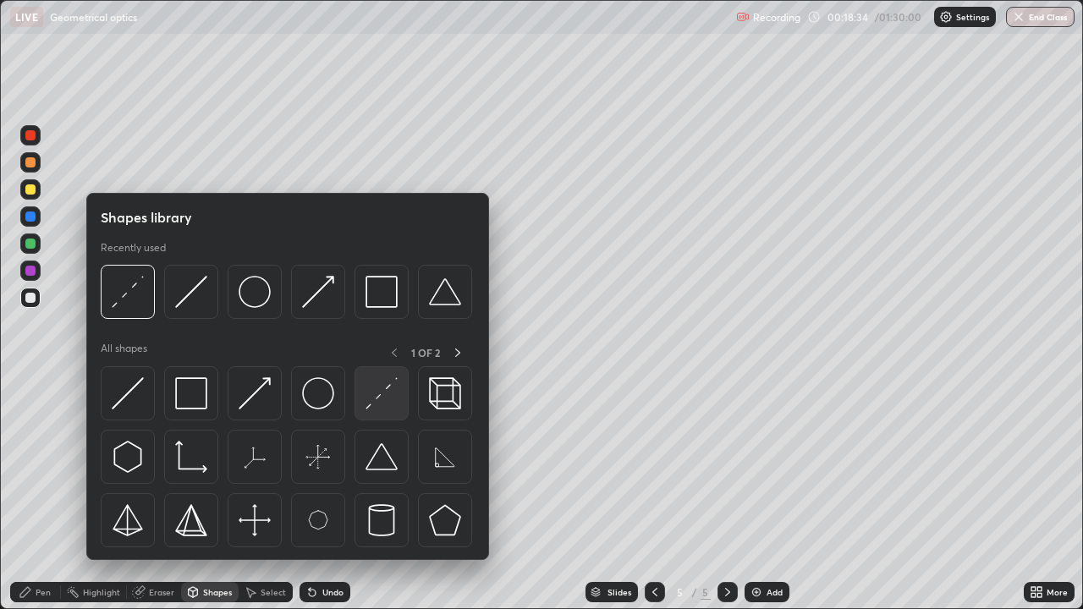
click at [388, 394] on img at bounding box center [382, 393] width 32 height 32
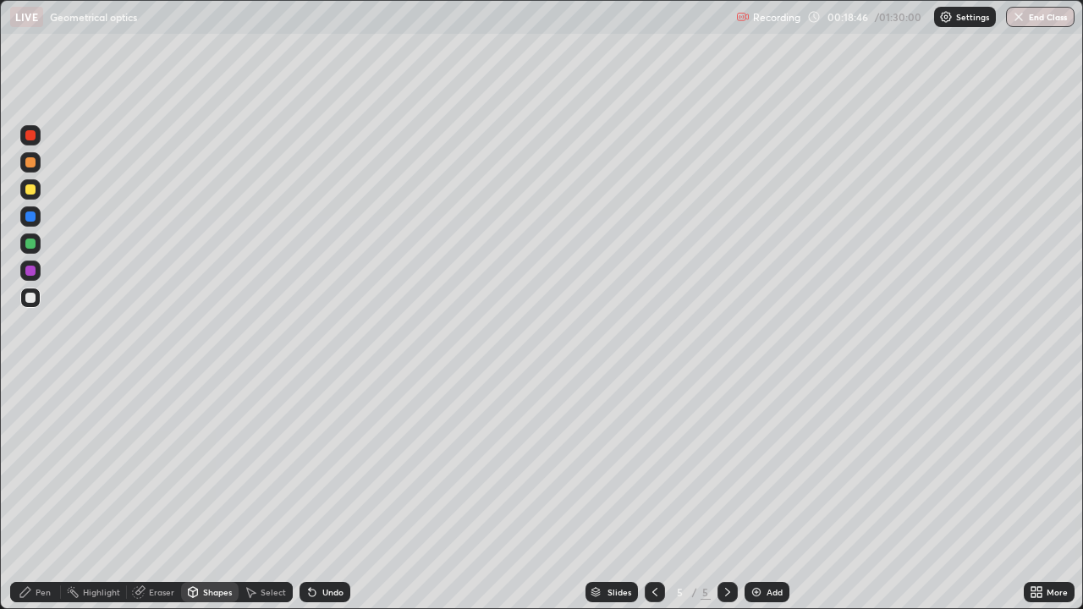
click at [226, 494] on div "Shapes" at bounding box center [210, 592] width 58 height 20
click at [327, 494] on div "Undo" at bounding box center [332, 592] width 21 height 8
click at [214, 494] on div "Shapes" at bounding box center [217, 592] width 29 height 8
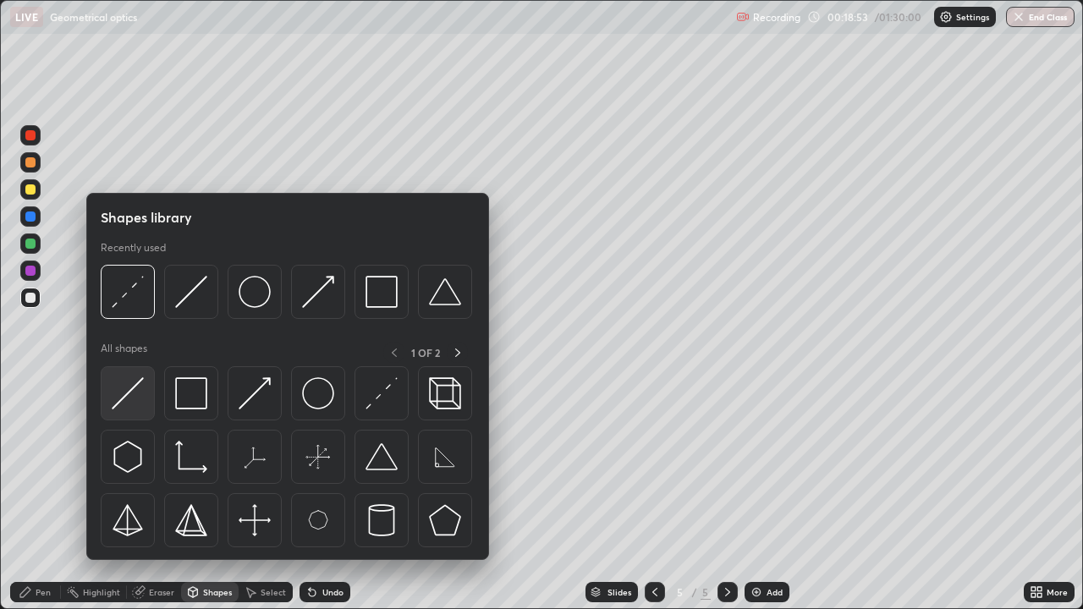
click at [130, 396] on img at bounding box center [128, 393] width 32 height 32
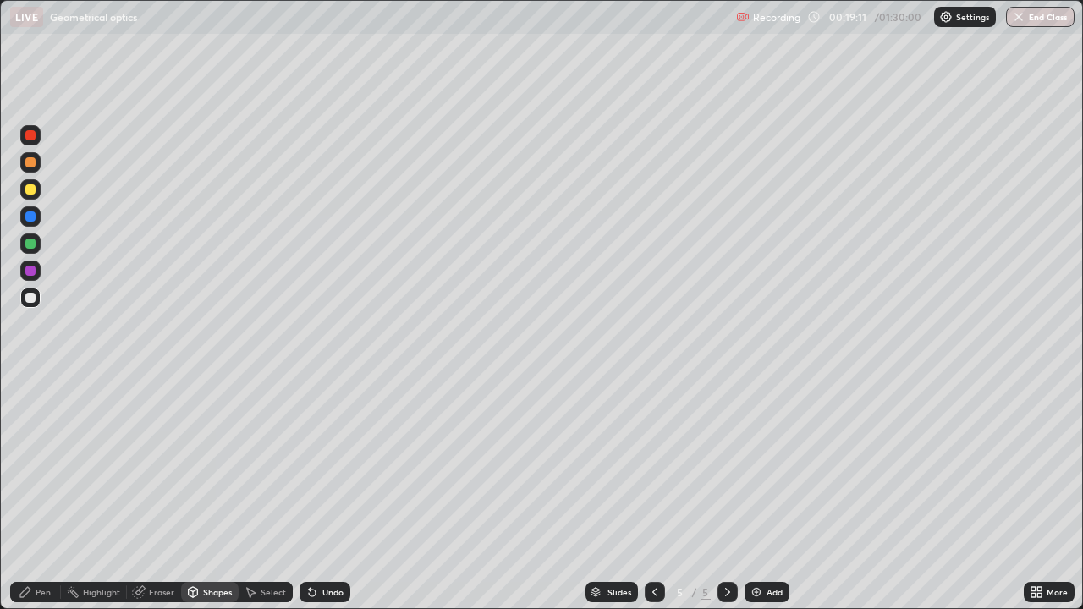
click at [41, 494] on div "Pen" at bounding box center [43, 592] width 15 height 8
click at [779, 494] on div "Add" at bounding box center [767, 592] width 45 height 20
click at [227, 494] on div "Shapes" at bounding box center [217, 592] width 29 height 8
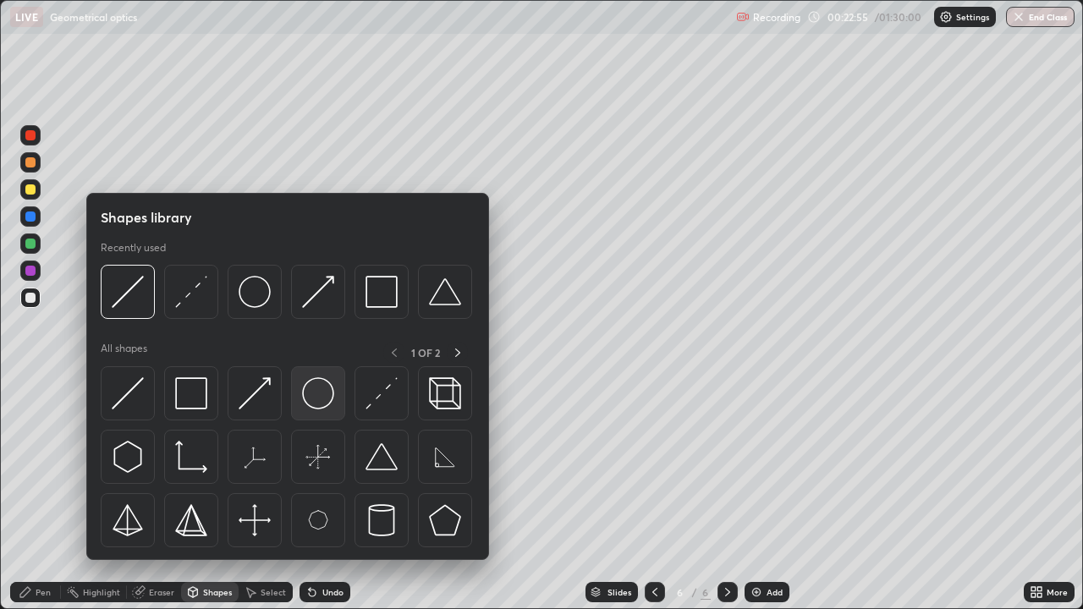
click at [323, 405] on img at bounding box center [318, 393] width 32 height 32
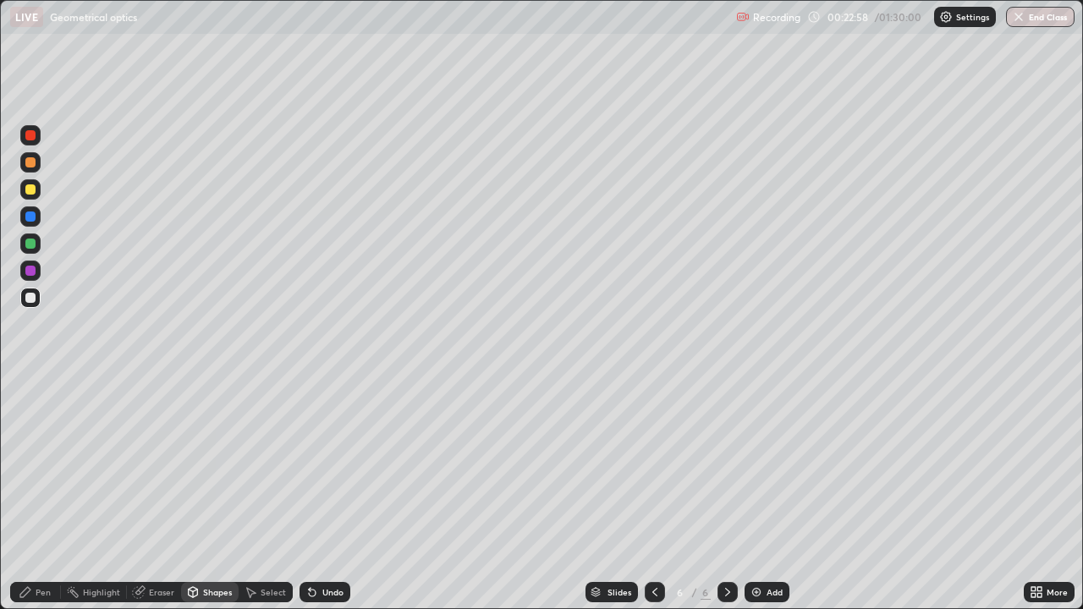
click at [222, 494] on div "Shapes" at bounding box center [217, 592] width 29 height 8
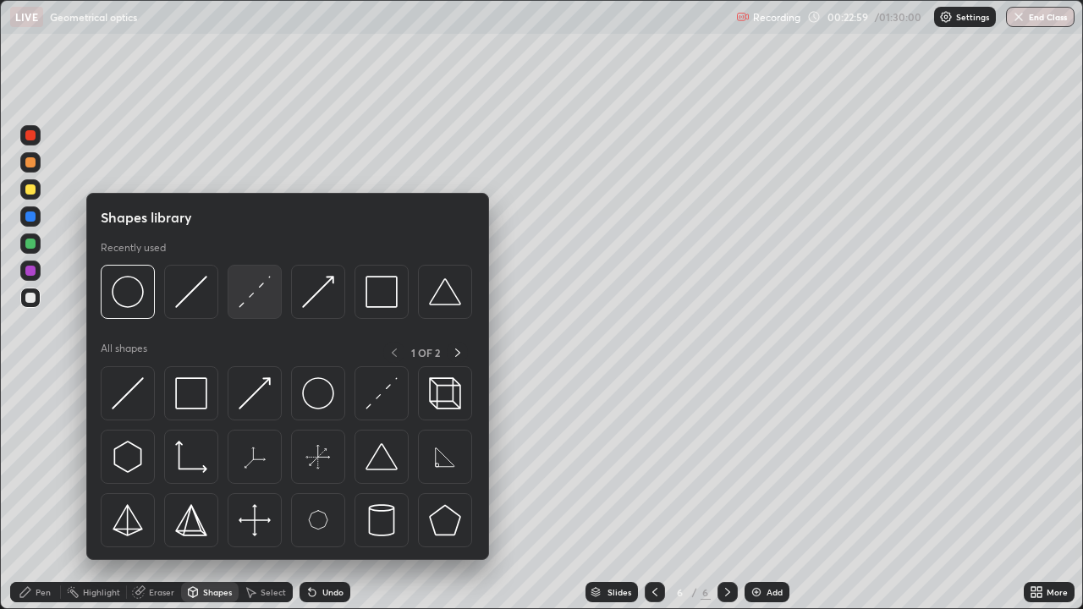
click at [256, 300] on img at bounding box center [255, 292] width 32 height 32
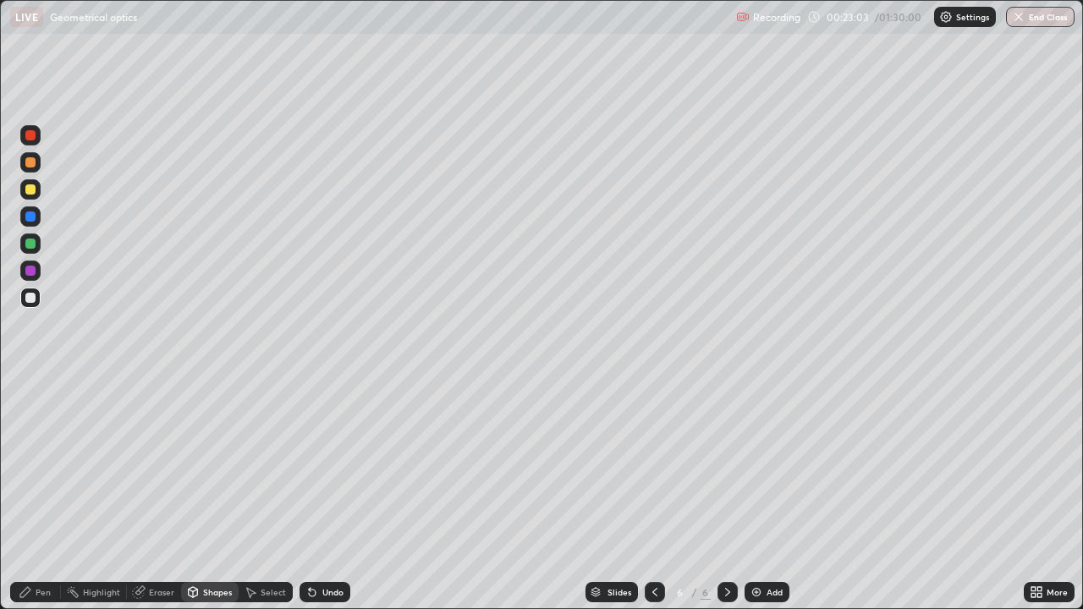
click at [220, 494] on div "Shapes" at bounding box center [217, 592] width 29 height 8
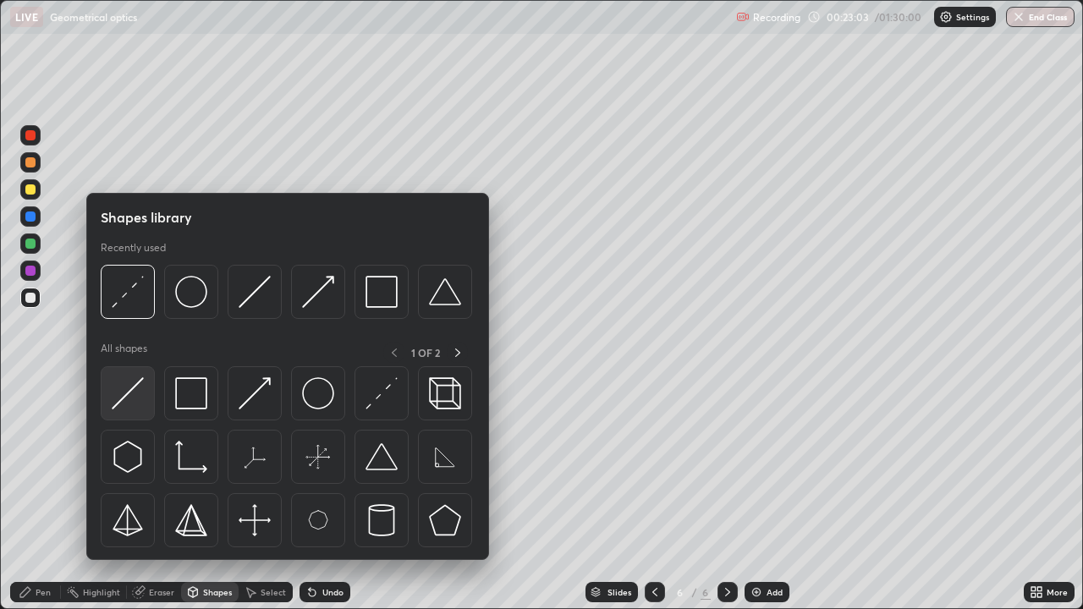
click at [142, 399] on img at bounding box center [128, 393] width 32 height 32
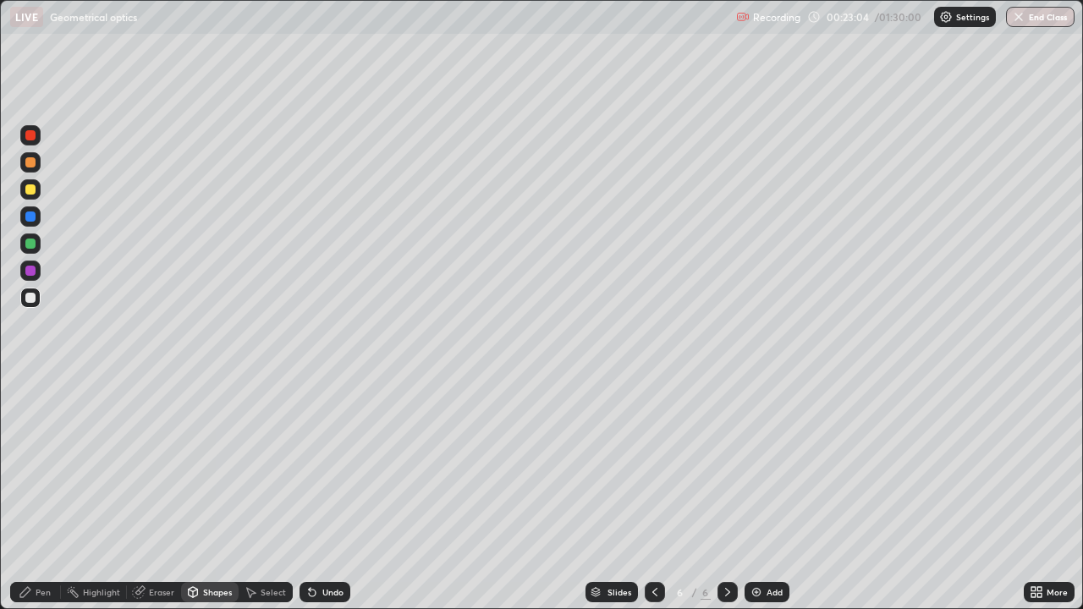
click at [36, 243] on div at bounding box center [30, 244] width 20 height 20
click at [41, 494] on div "Pen" at bounding box center [43, 592] width 15 height 8
click at [35, 300] on div at bounding box center [30, 298] width 10 height 10
click at [223, 494] on div "Shapes" at bounding box center [217, 592] width 29 height 8
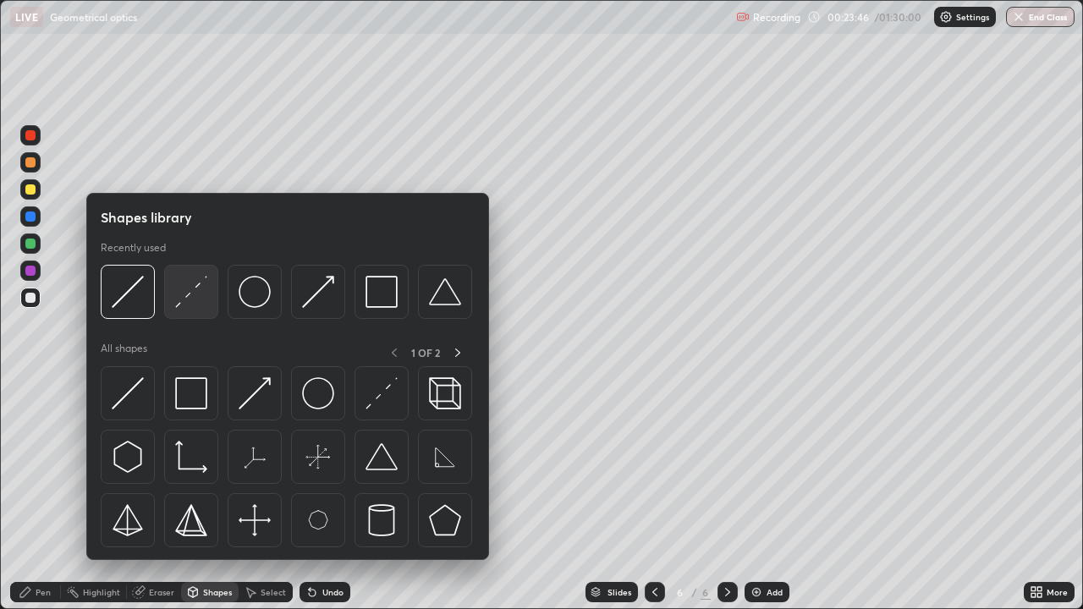
click at [200, 301] on img at bounding box center [191, 292] width 32 height 32
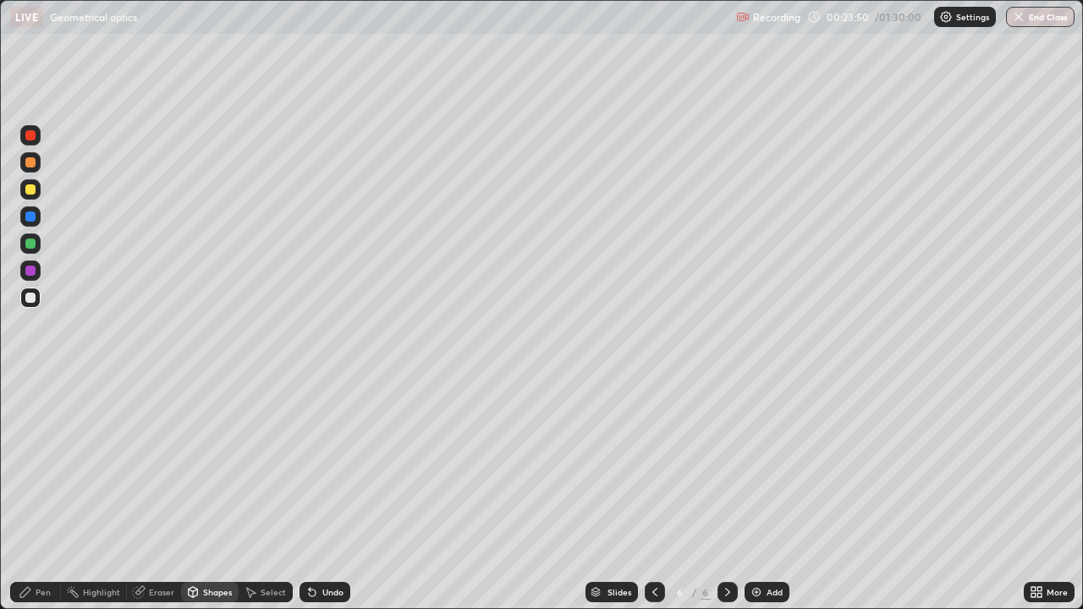
click at [222, 494] on div "Shapes" at bounding box center [217, 592] width 29 height 8
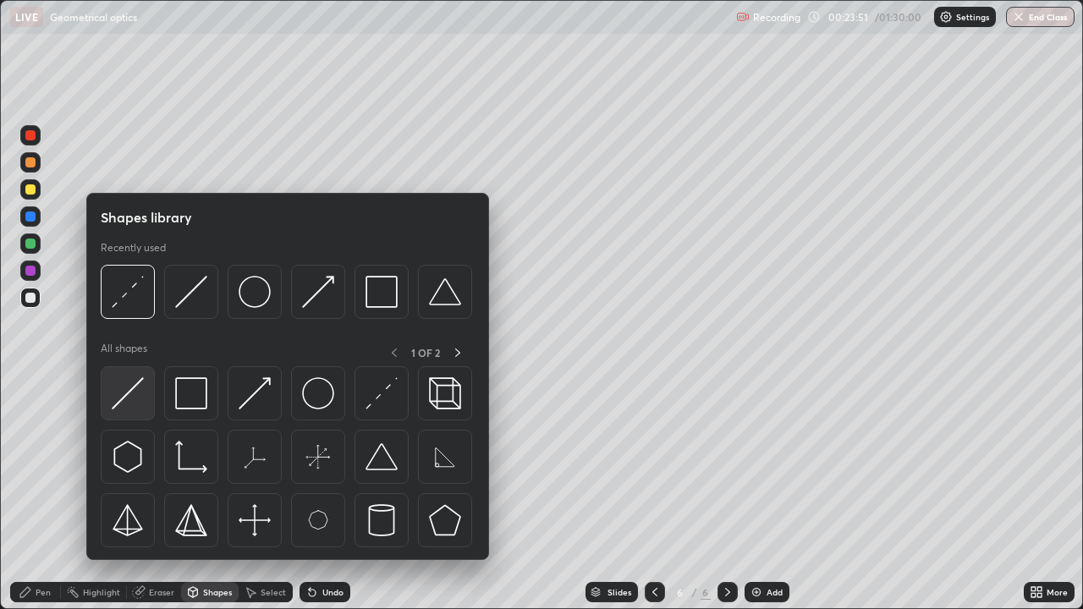
click at [140, 395] on img at bounding box center [128, 393] width 32 height 32
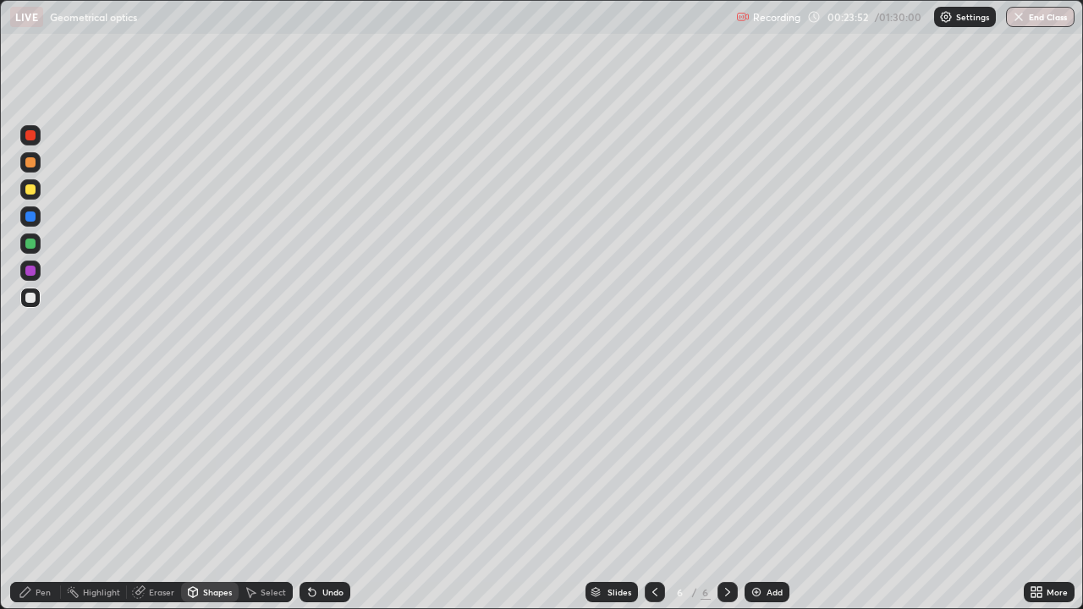
click at [30, 240] on div at bounding box center [30, 244] width 10 height 10
click at [162, 494] on div "Eraser" at bounding box center [161, 592] width 25 height 8
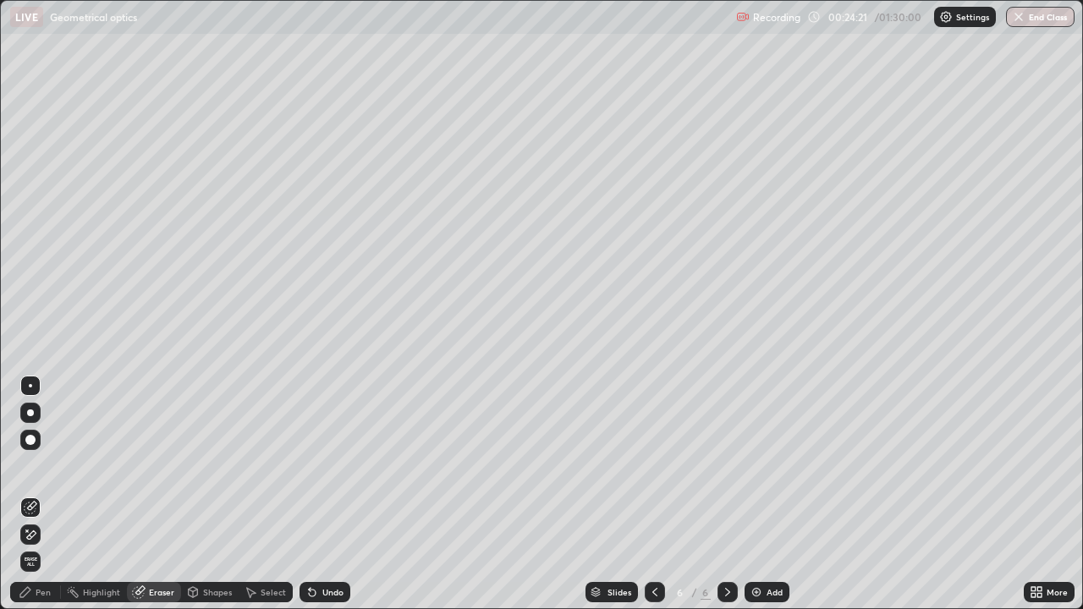
click at [333, 494] on div "Undo" at bounding box center [332, 592] width 21 height 8
click at [41, 494] on div "Pen" at bounding box center [43, 592] width 15 height 8
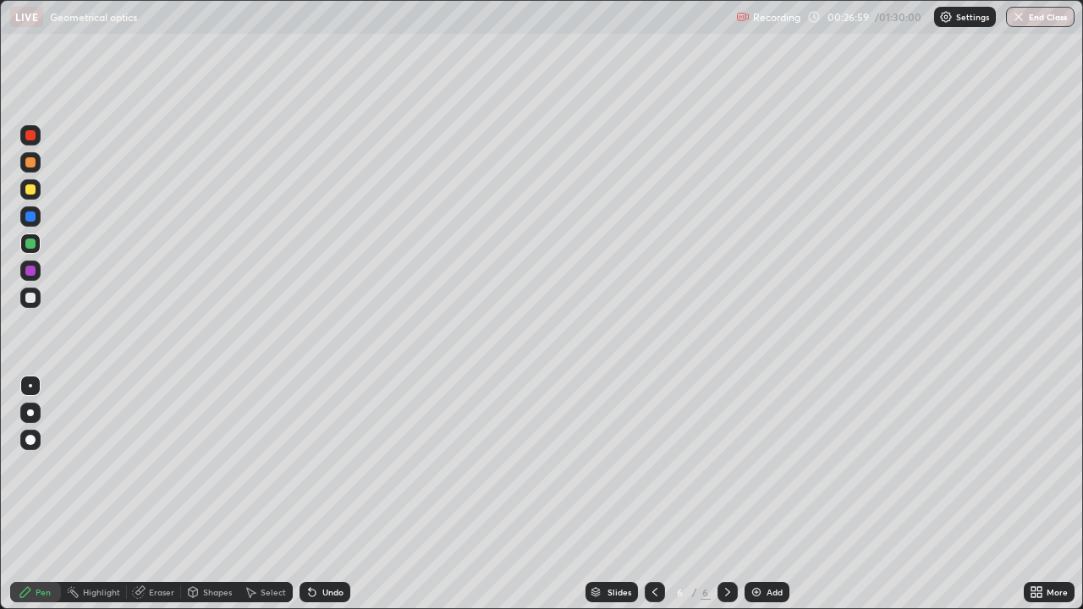
click at [776, 494] on div "Add" at bounding box center [767, 592] width 45 height 20
click at [217, 494] on div "Shapes" at bounding box center [217, 592] width 29 height 8
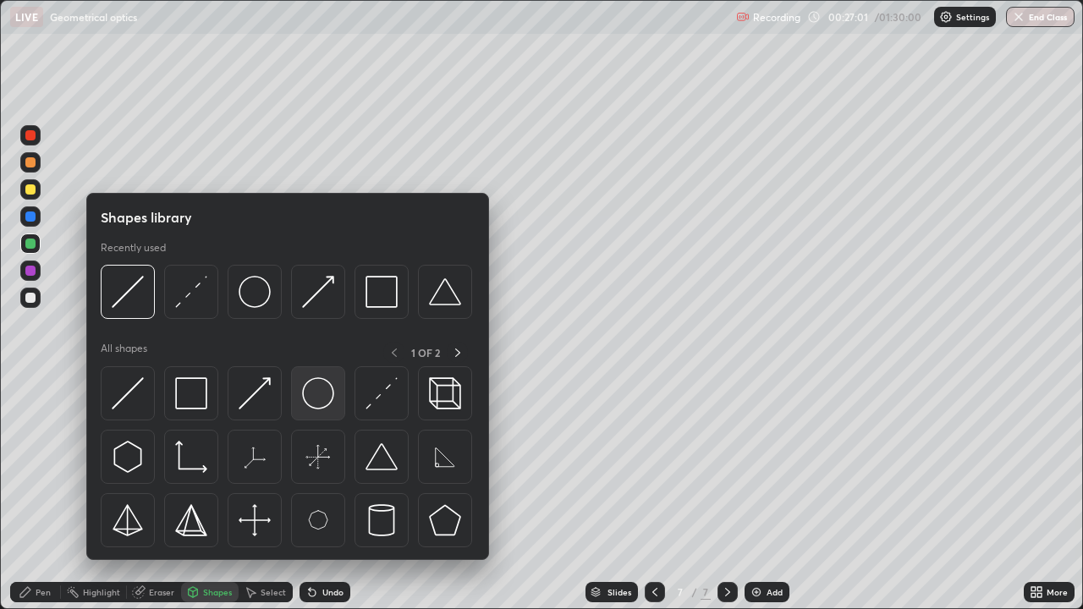
click at [329, 403] on img at bounding box center [318, 393] width 32 height 32
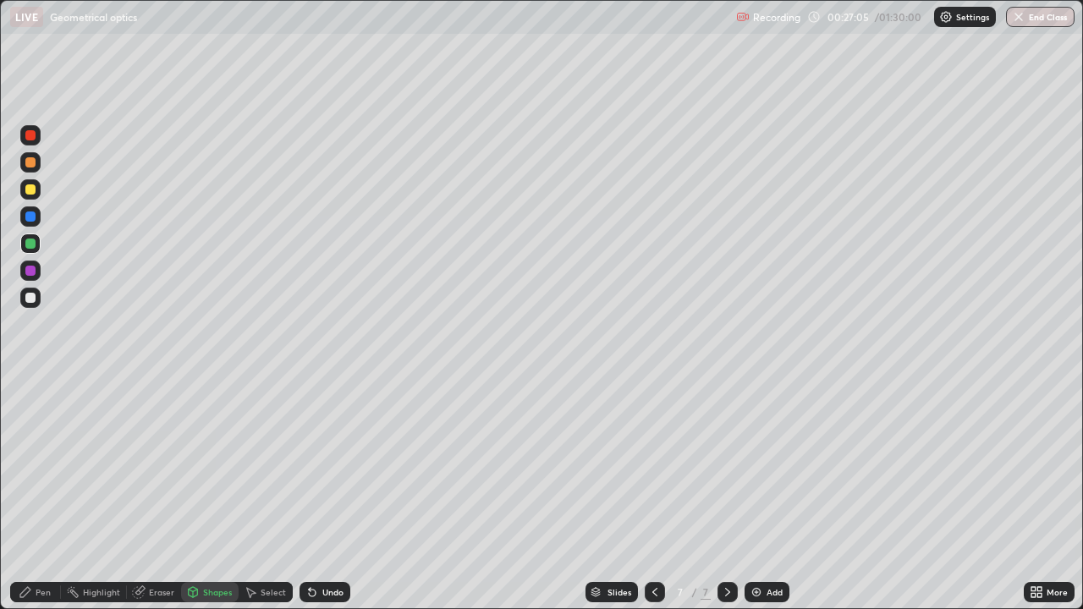
click at [215, 494] on div "Shapes" at bounding box center [217, 592] width 29 height 8
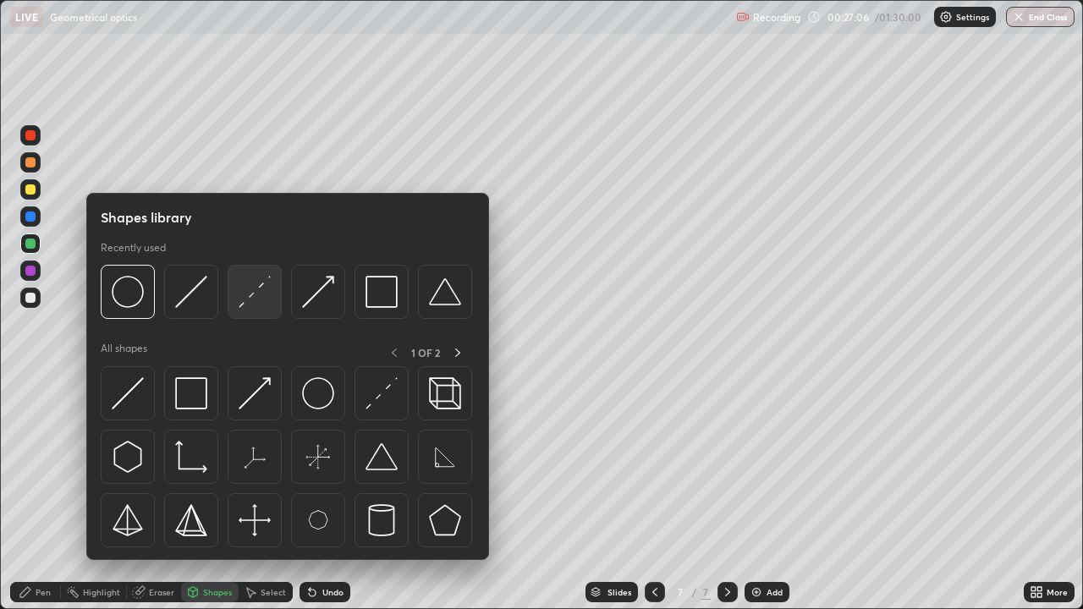
click at [261, 298] on img at bounding box center [255, 292] width 32 height 32
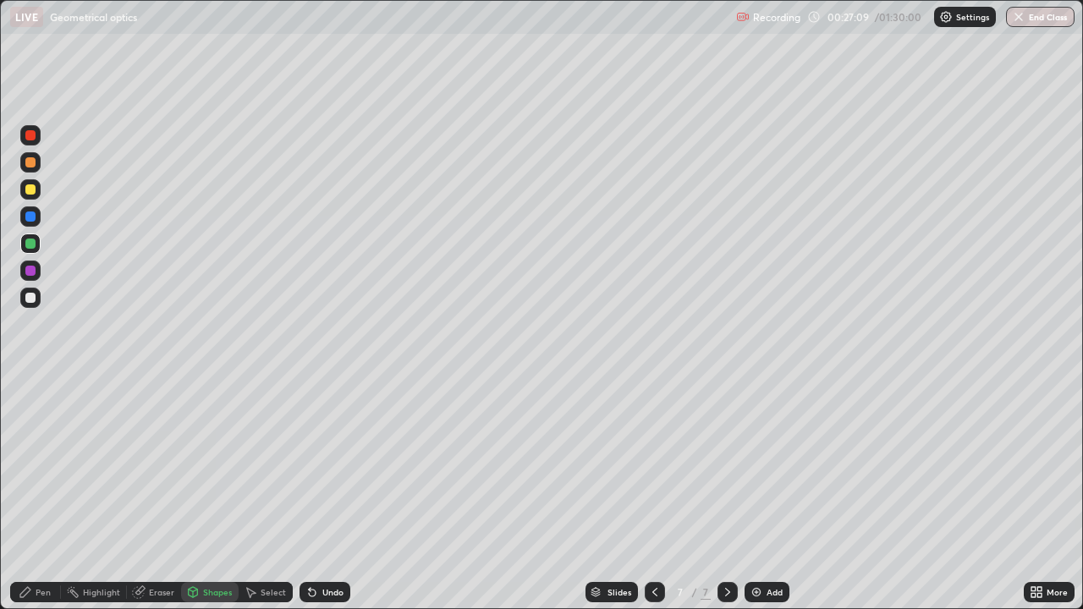
click at [214, 494] on div "Shapes" at bounding box center [217, 592] width 29 height 8
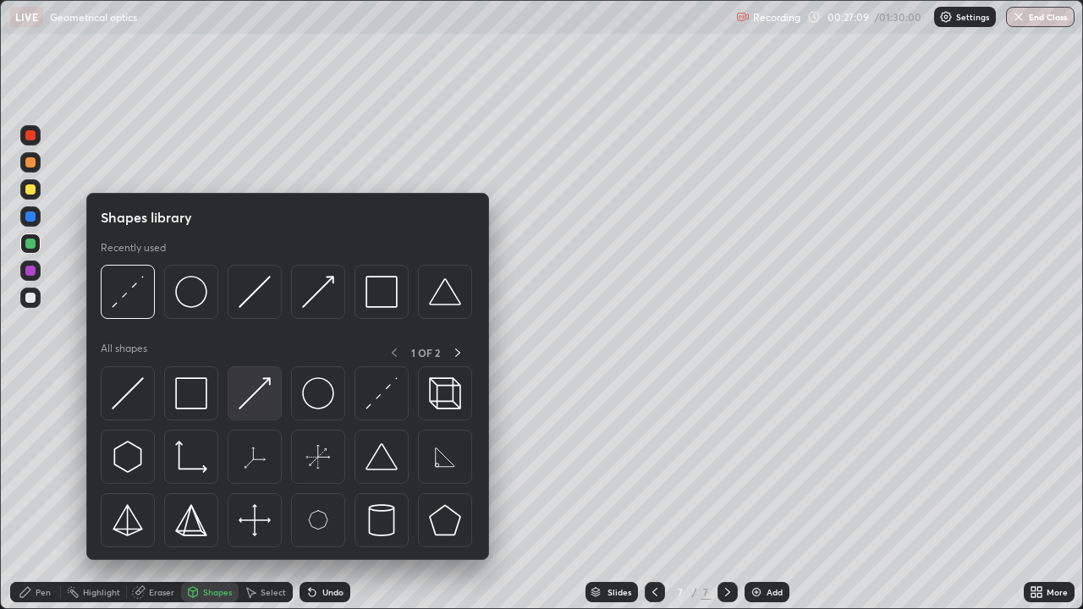
click at [265, 388] on img at bounding box center [255, 393] width 32 height 32
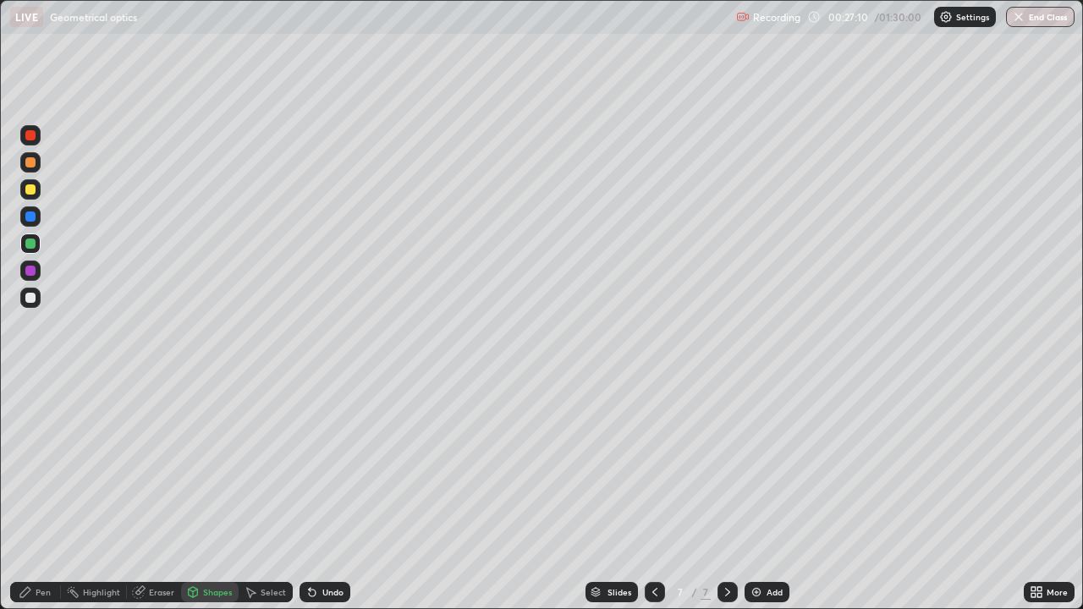
click at [36, 299] on div at bounding box center [30, 298] width 20 height 20
click at [43, 494] on div "Pen" at bounding box center [35, 592] width 51 height 20
click at [653, 494] on icon at bounding box center [655, 593] width 14 height 14
click at [648, 494] on icon at bounding box center [655, 593] width 14 height 14
click at [727, 494] on icon at bounding box center [727, 592] width 5 height 8
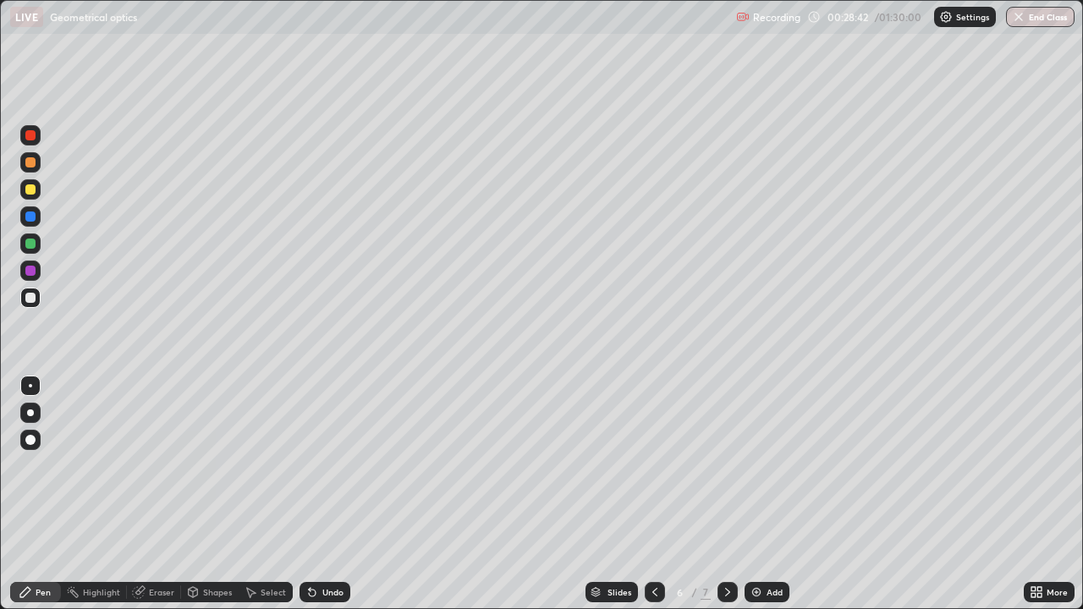
click at [726, 494] on icon at bounding box center [728, 593] width 14 height 14
click at [775, 494] on div "Add" at bounding box center [775, 592] width 16 height 8
click at [214, 494] on div "Shapes" at bounding box center [217, 592] width 29 height 8
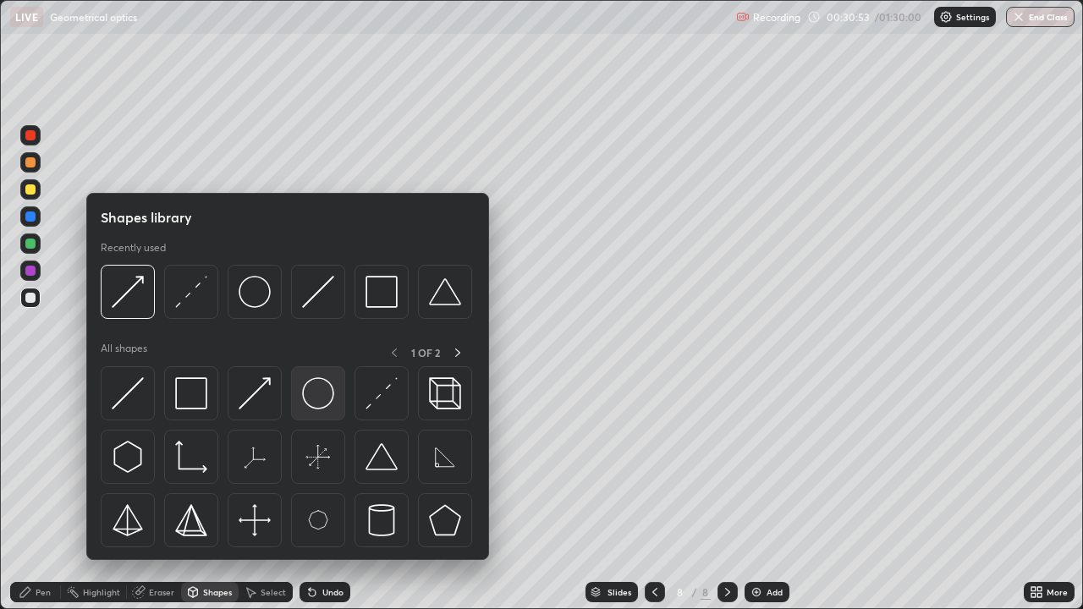
click at [327, 396] on img at bounding box center [318, 393] width 32 height 32
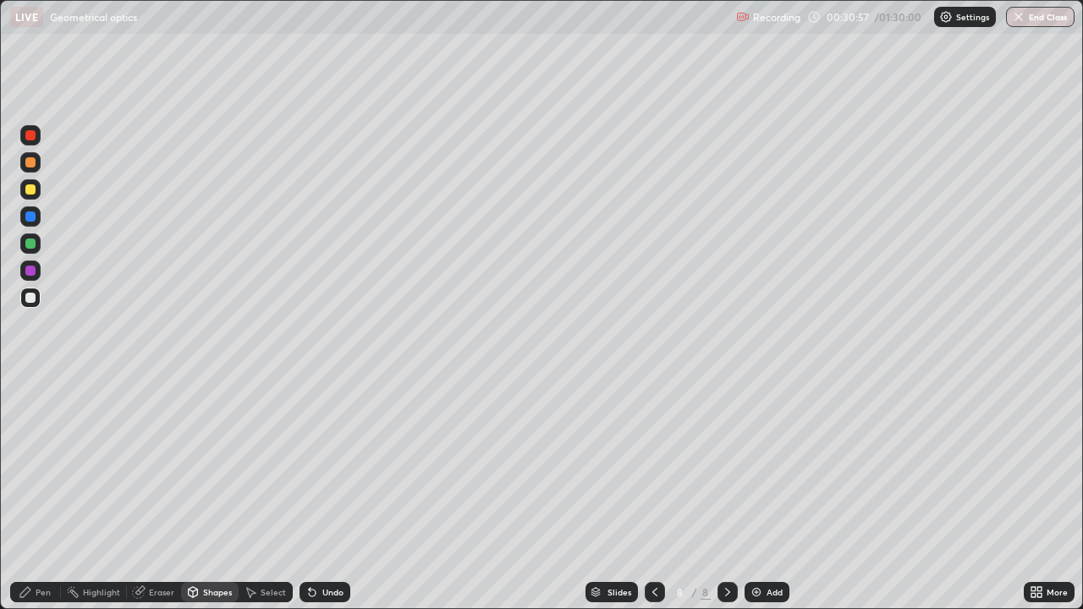
click at [227, 494] on div "Shapes" at bounding box center [217, 592] width 29 height 8
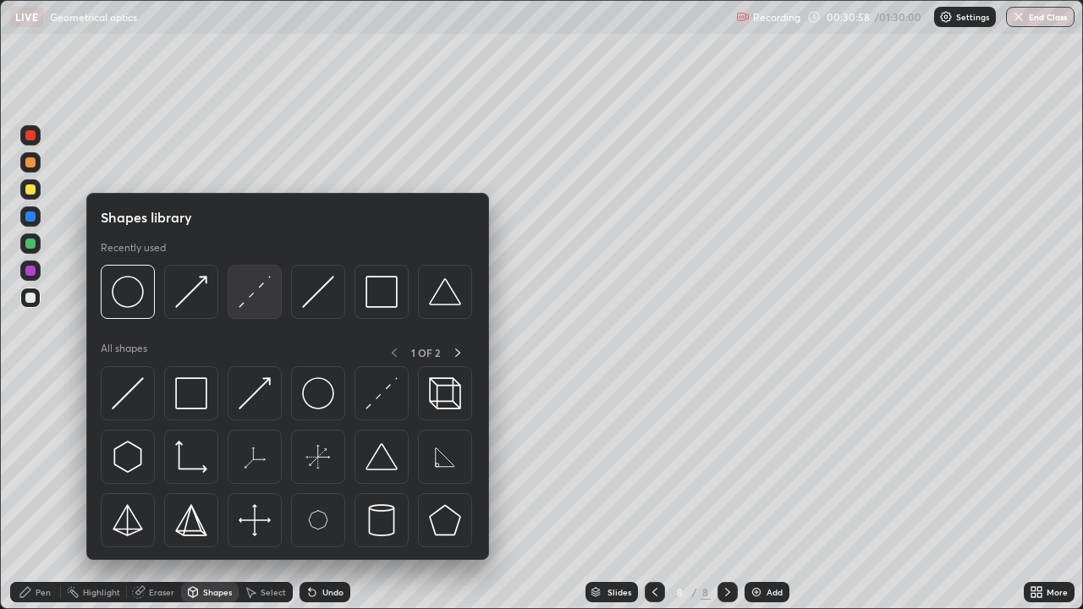
click at [259, 300] on img at bounding box center [255, 292] width 32 height 32
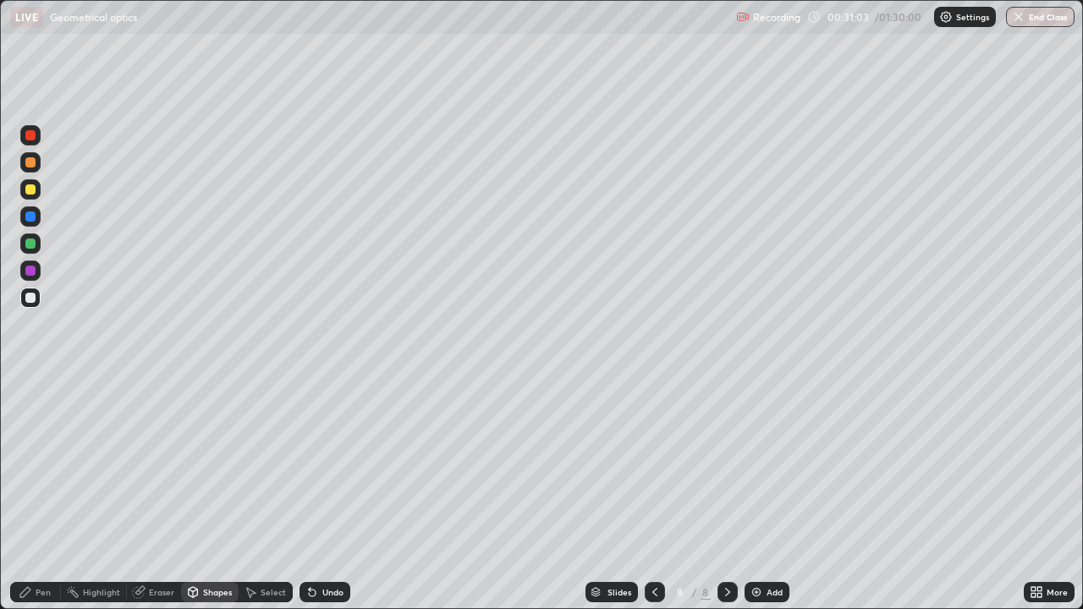
click at [40, 494] on div "Pen" at bounding box center [43, 592] width 15 height 8
click at [37, 243] on div at bounding box center [30, 244] width 20 height 20
click at [333, 494] on div "Undo" at bounding box center [332, 592] width 21 height 8
click at [343, 494] on div "Undo" at bounding box center [325, 592] width 51 height 20
click at [281, 494] on div "Select" at bounding box center [273, 592] width 25 height 8
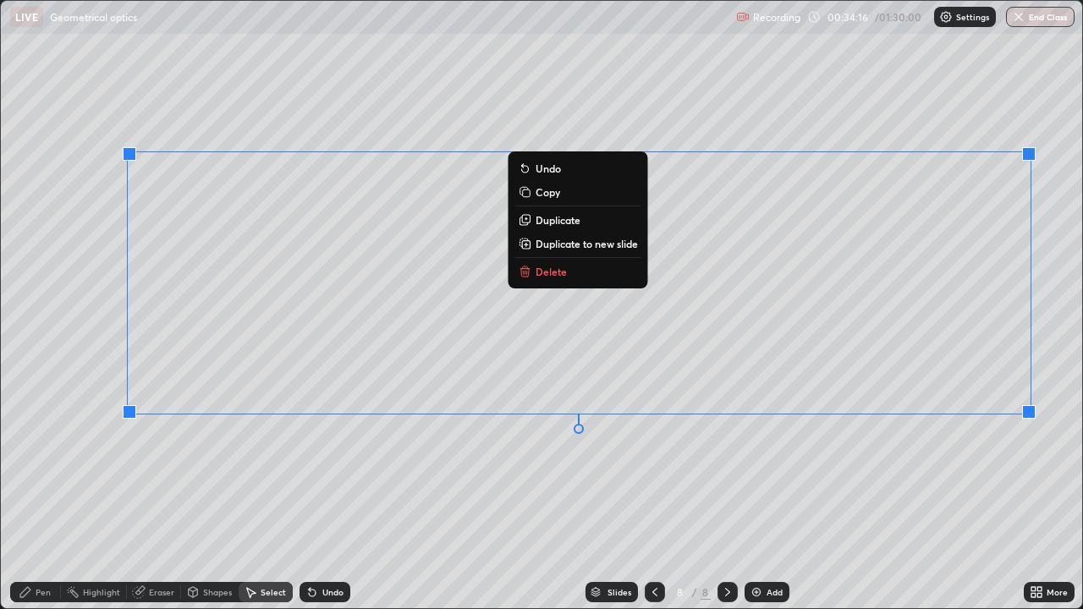
click at [342, 494] on div "Undo" at bounding box center [325, 592] width 51 height 20
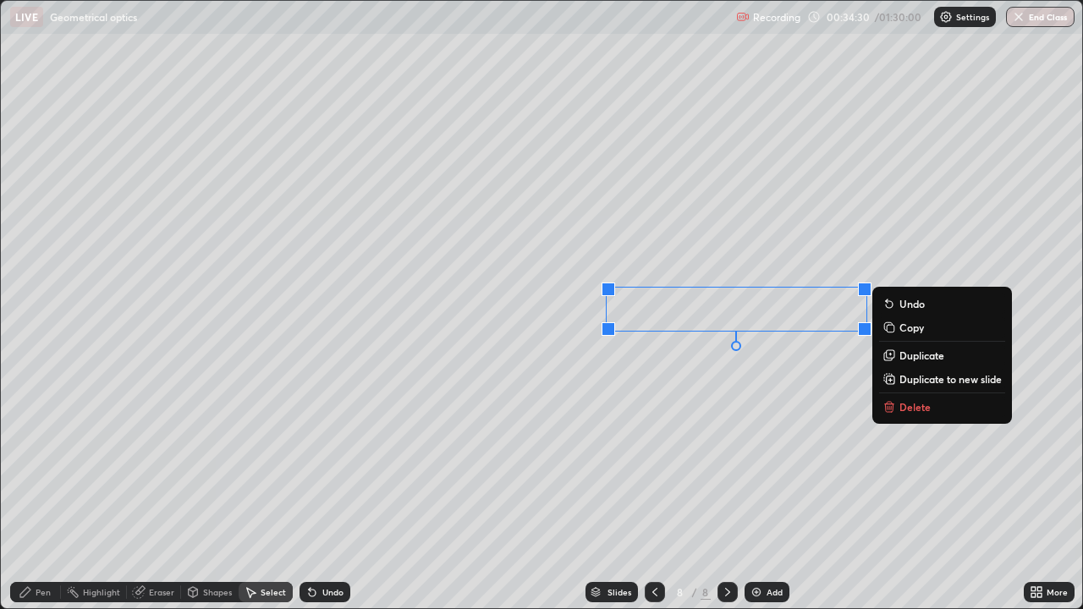
click at [162, 494] on div "Eraser" at bounding box center [154, 592] width 54 height 20
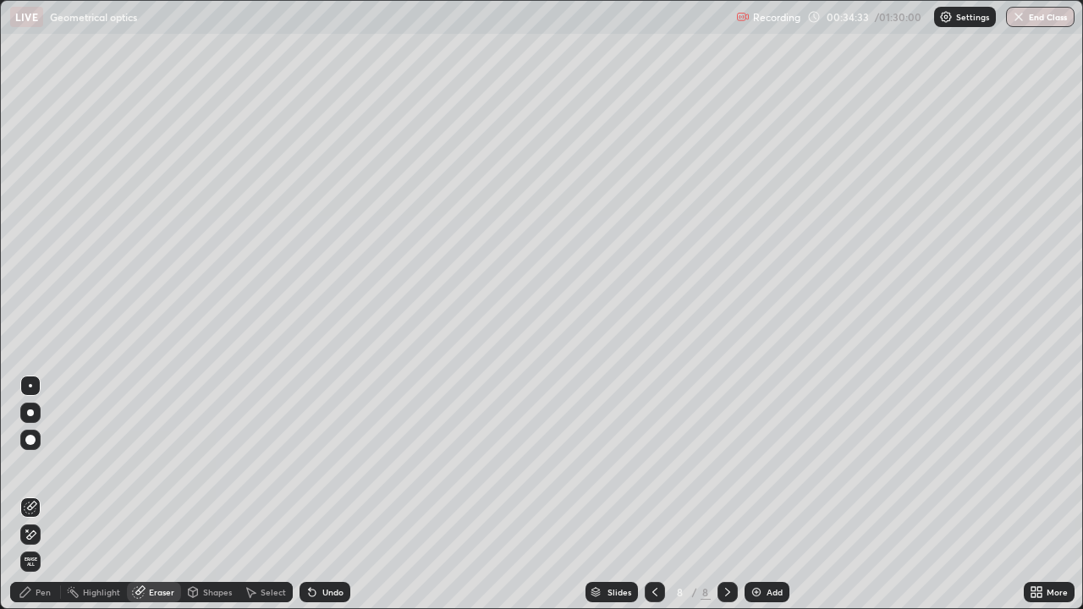
click at [46, 494] on div "Pen" at bounding box center [43, 592] width 15 height 8
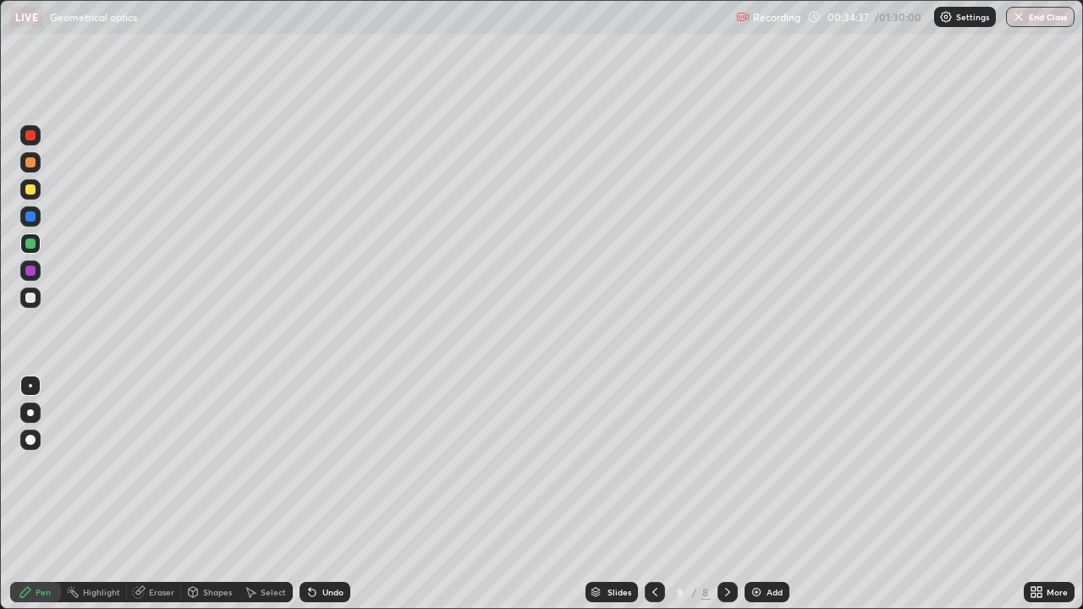
click at [270, 494] on div "Select" at bounding box center [273, 592] width 25 height 8
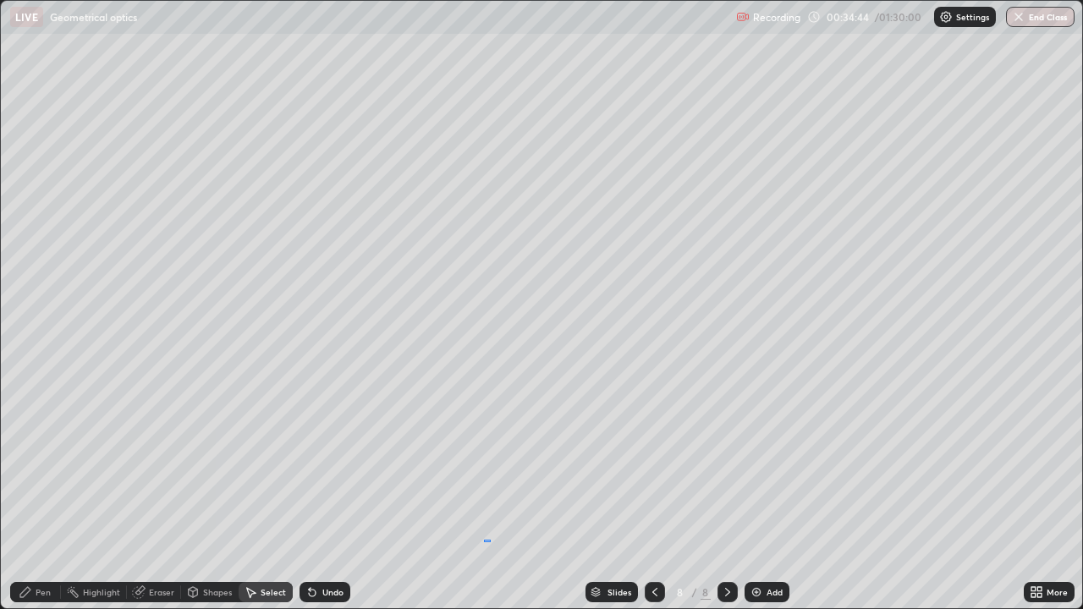
click at [490, 494] on div "0 ° Undo Copy Duplicate Duplicate to new slide Delete" at bounding box center [541, 305] width 1081 height 608
click at [167, 494] on div "Eraser" at bounding box center [161, 592] width 25 height 8
click at [269, 494] on div "Select" at bounding box center [266, 592] width 54 height 20
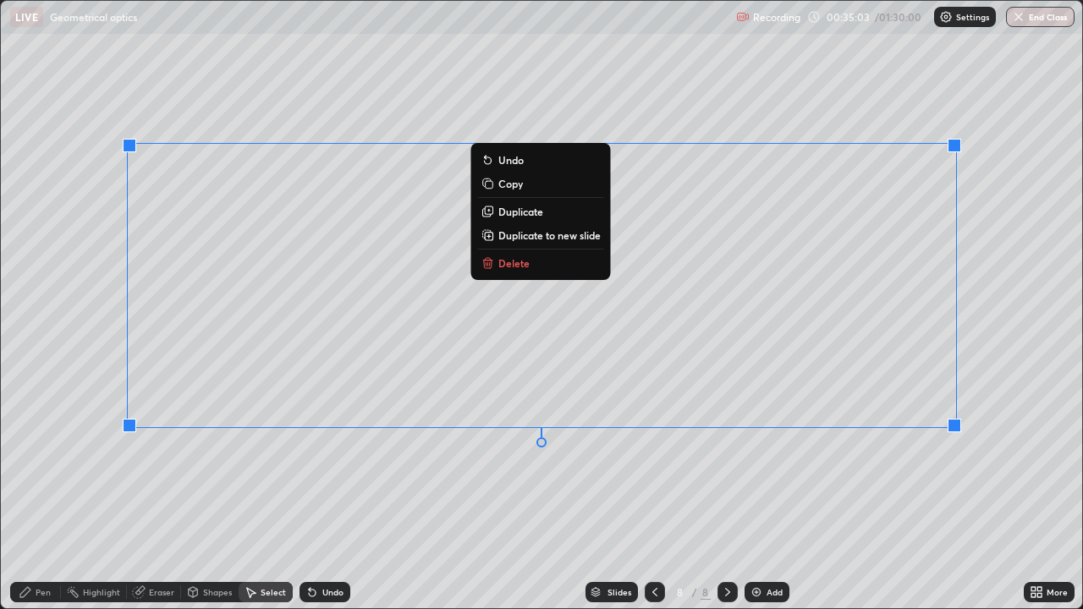
click at [334, 494] on div "Undo" at bounding box center [332, 592] width 21 height 8
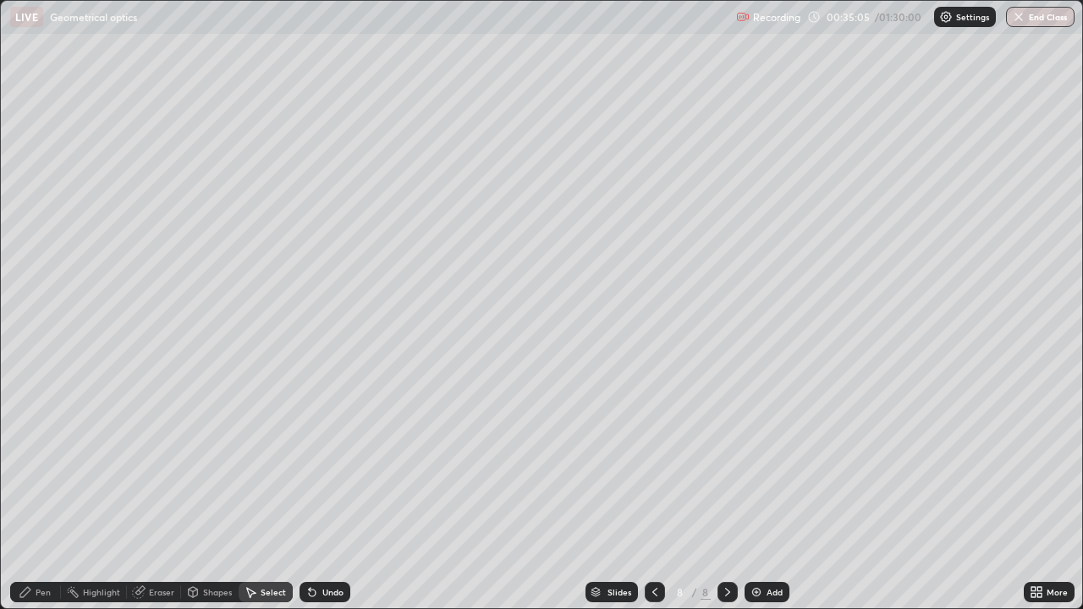
click at [49, 494] on div "Pen" at bounding box center [43, 592] width 15 height 8
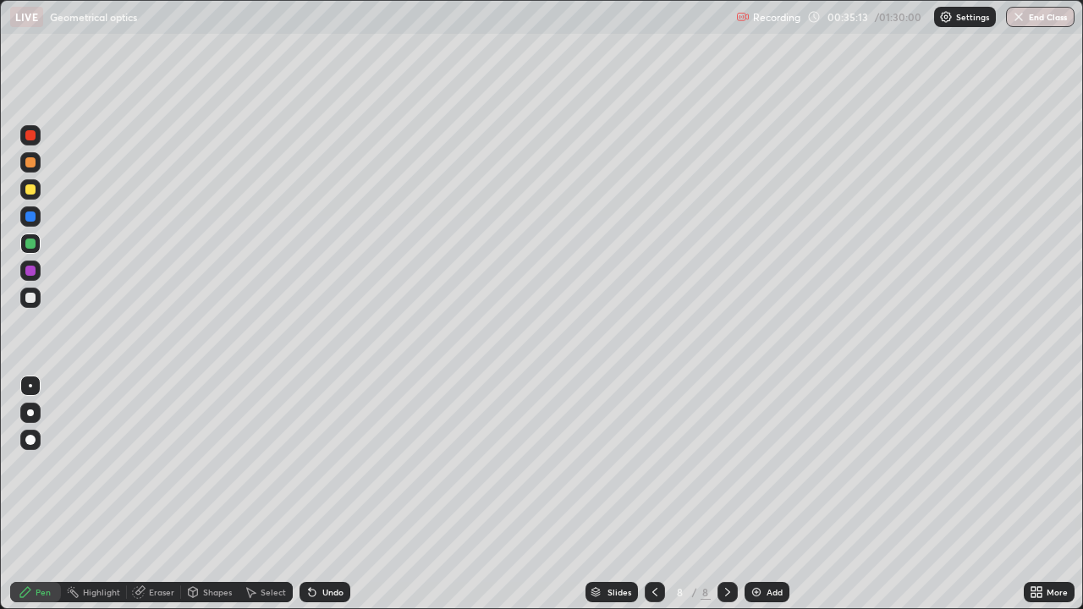
click at [281, 494] on div "Select" at bounding box center [273, 592] width 25 height 8
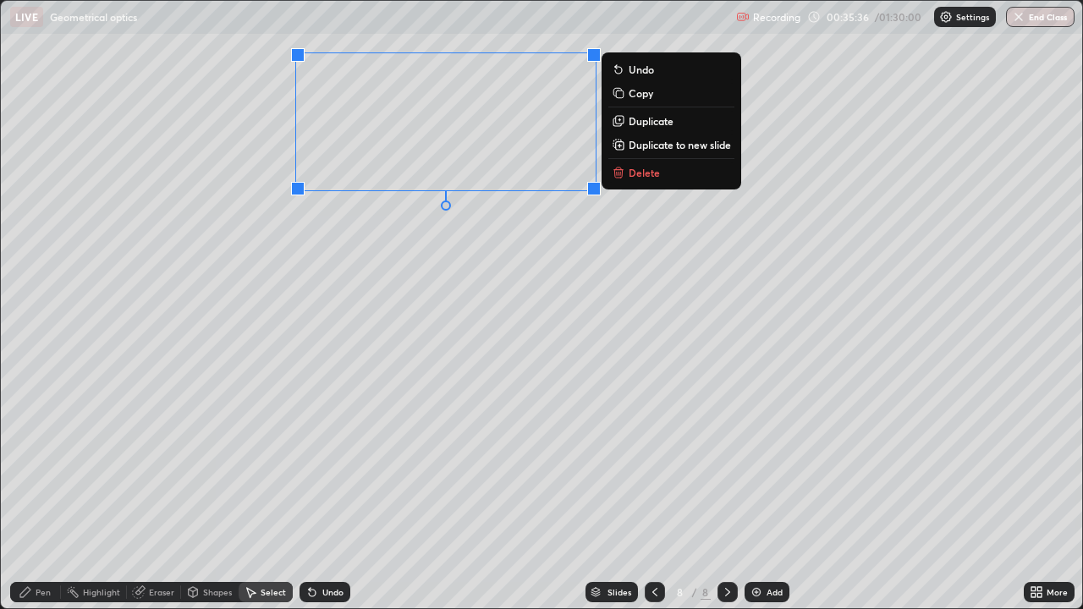
click at [62, 356] on div "0 ° Undo Copy Duplicate Duplicate to new slide Delete" at bounding box center [541, 305] width 1081 height 608
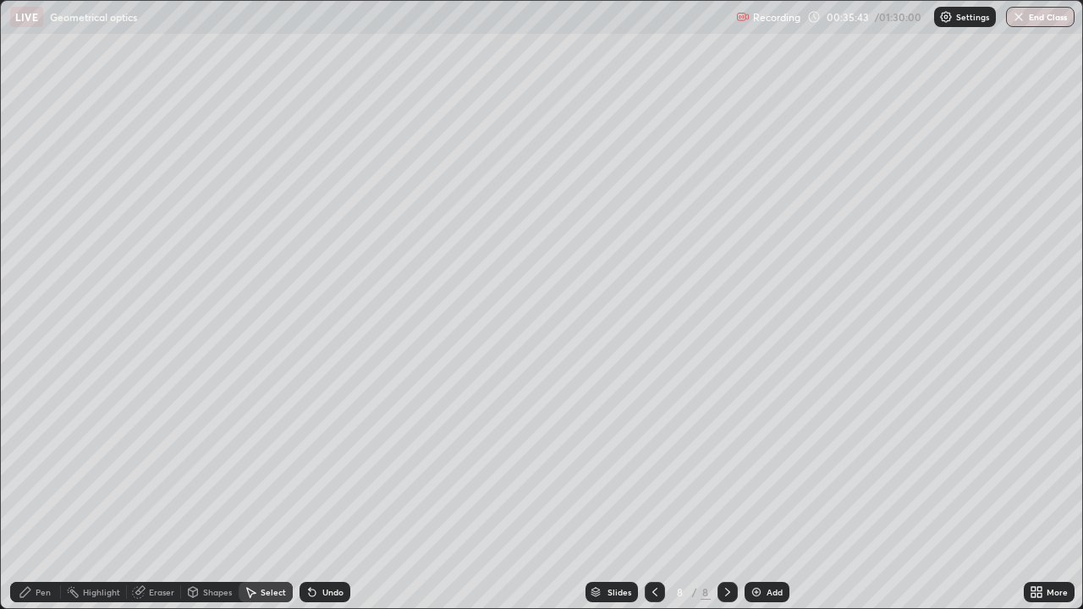
click at [40, 494] on div "Pen" at bounding box center [43, 592] width 15 height 8
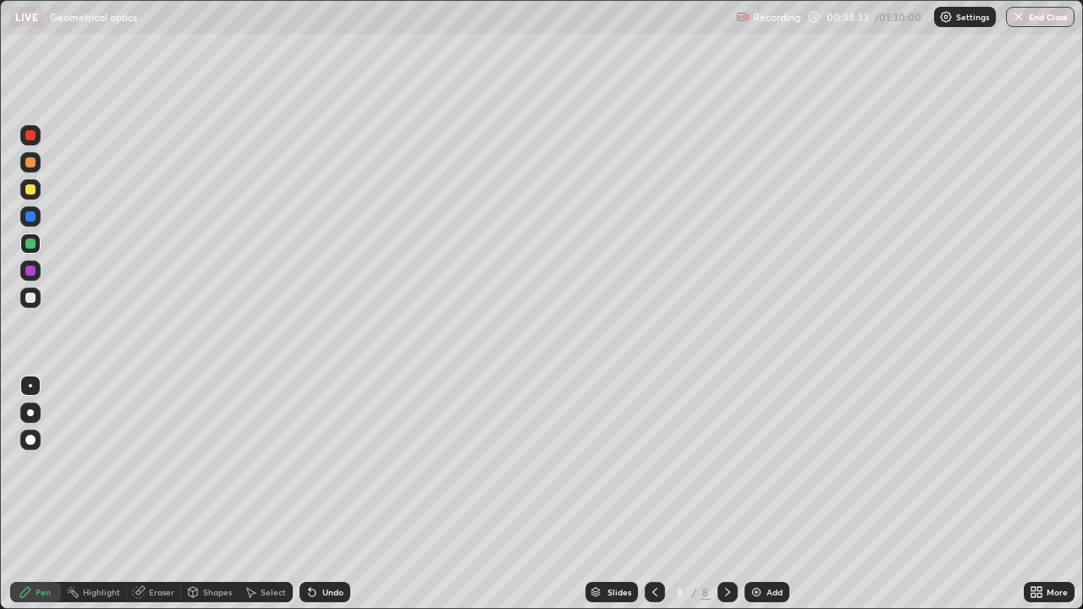
click at [39, 297] on div at bounding box center [30, 298] width 20 height 20
click at [335, 494] on div "Undo" at bounding box center [325, 592] width 51 height 20
click at [329, 494] on div "Undo" at bounding box center [325, 592] width 51 height 20
click at [327, 494] on div "Undo" at bounding box center [325, 592] width 51 height 20
click at [323, 494] on div "Undo" at bounding box center [325, 592] width 51 height 20
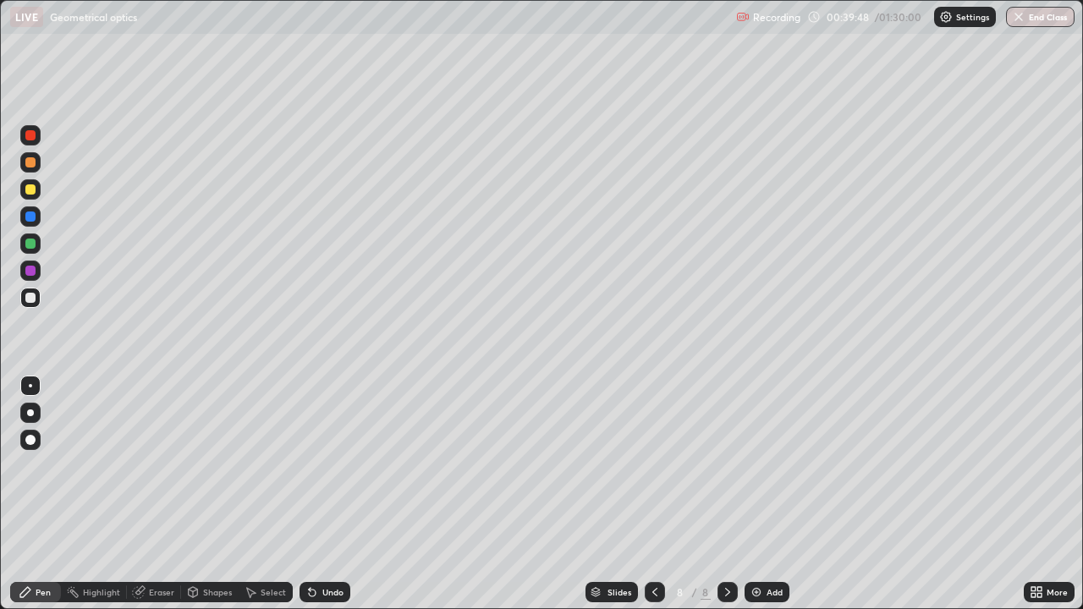
click at [322, 494] on div "Undo" at bounding box center [325, 592] width 51 height 20
click at [266, 494] on div "Select" at bounding box center [273, 592] width 25 height 8
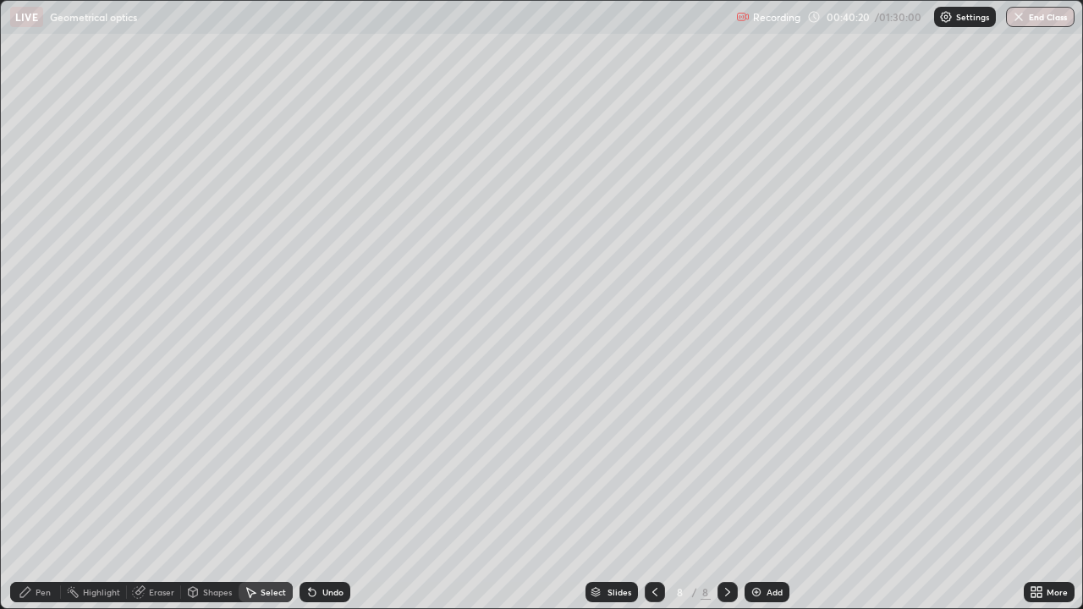
click at [169, 494] on div "Eraser" at bounding box center [161, 592] width 25 height 8
click at [56, 494] on div "Pen" at bounding box center [35, 592] width 51 height 20
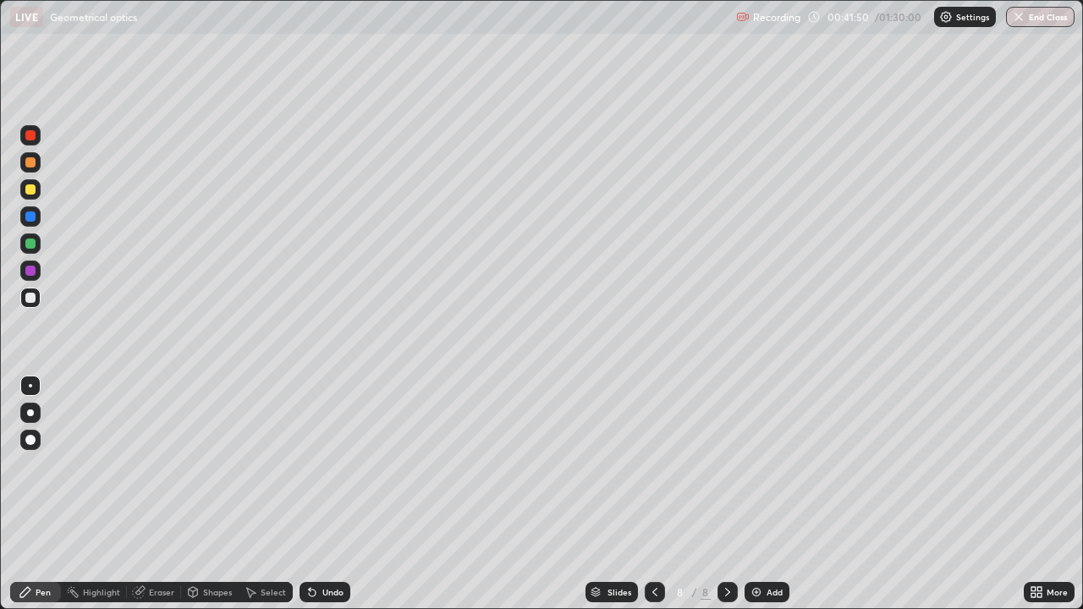
click at [772, 494] on div "Add" at bounding box center [767, 592] width 45 height 20
click at [768, 494] on div "Add" at bounding box center [775, 592] width 16 height 8
click at [223, 494] on div "Shapes" at bounding box center [217, 592] width 29 height 8
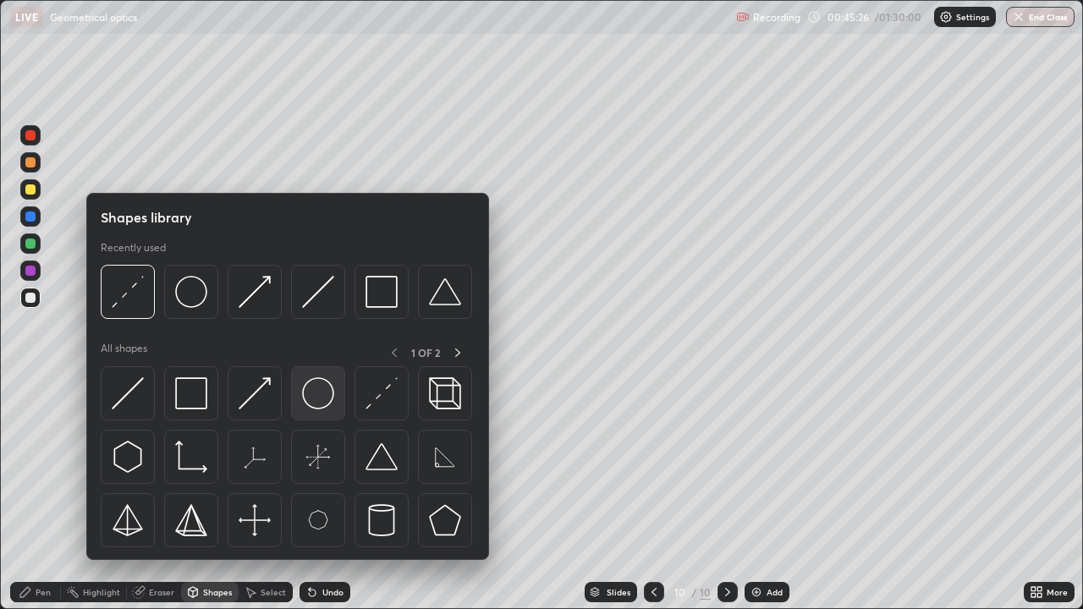
click at [327, 399] on img at bounding box center [318, 393] width 32 height 32
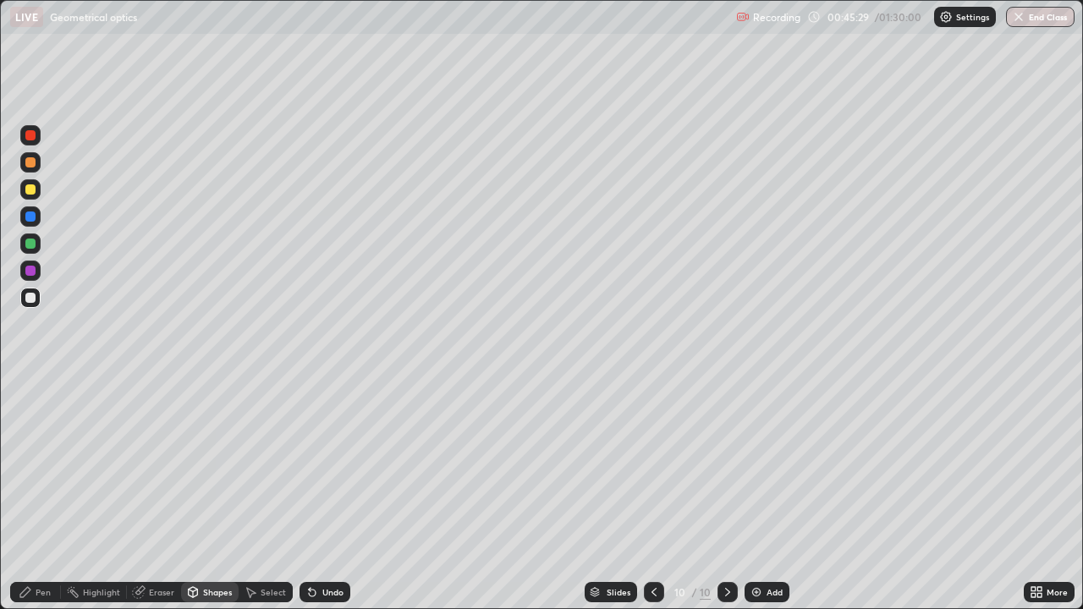
click at [213, 494] on div "Shapes" at bounding box center [217, 592] width 29 height 8
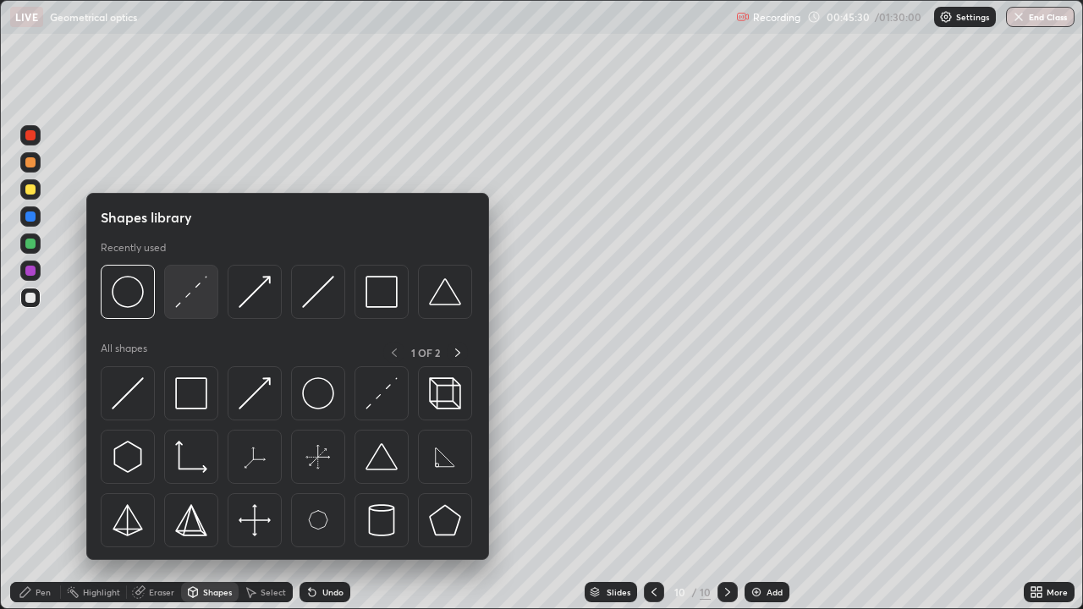
click at [190, 302] on img at bounding box center [191, 292] width 32 height 32
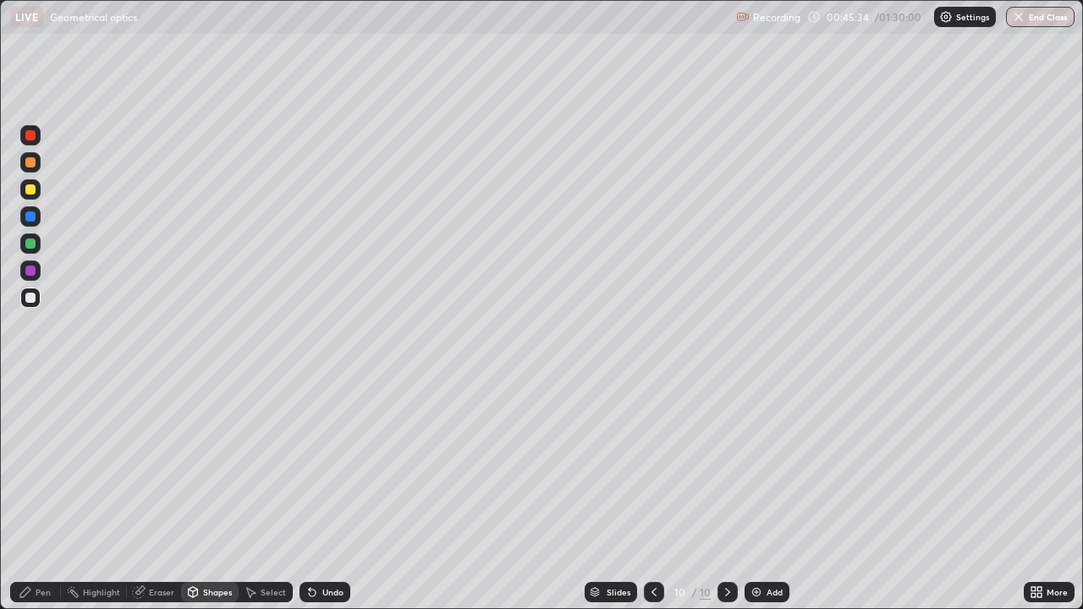
click at [215, 494] on div "Shapes" at bounding box center [217, 592] width 29 height 8
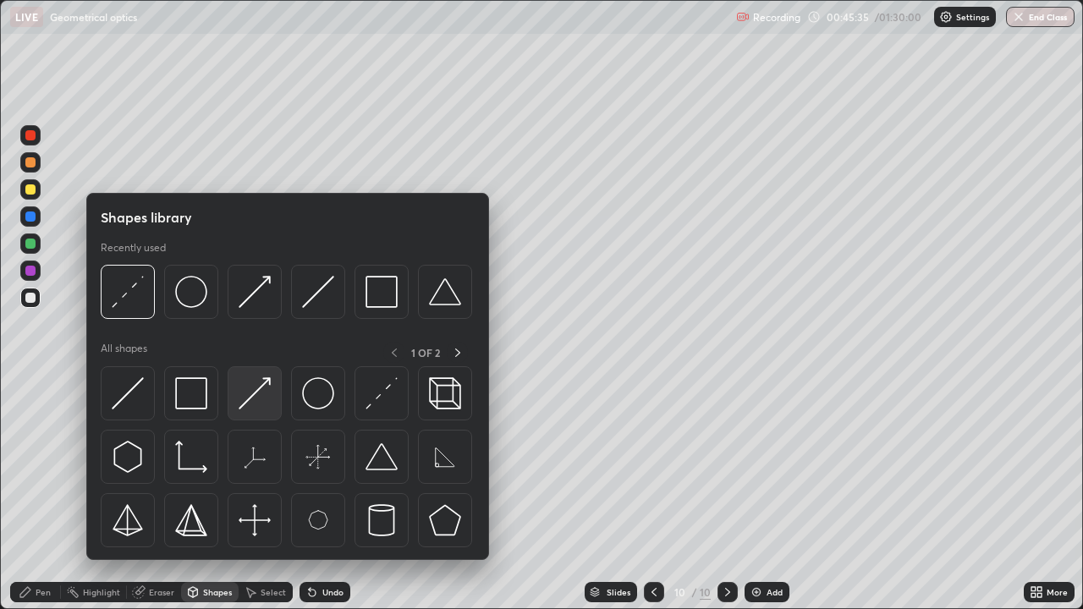
click at [260, 399] on img at bounding box center [255, 393] width 32 height 32
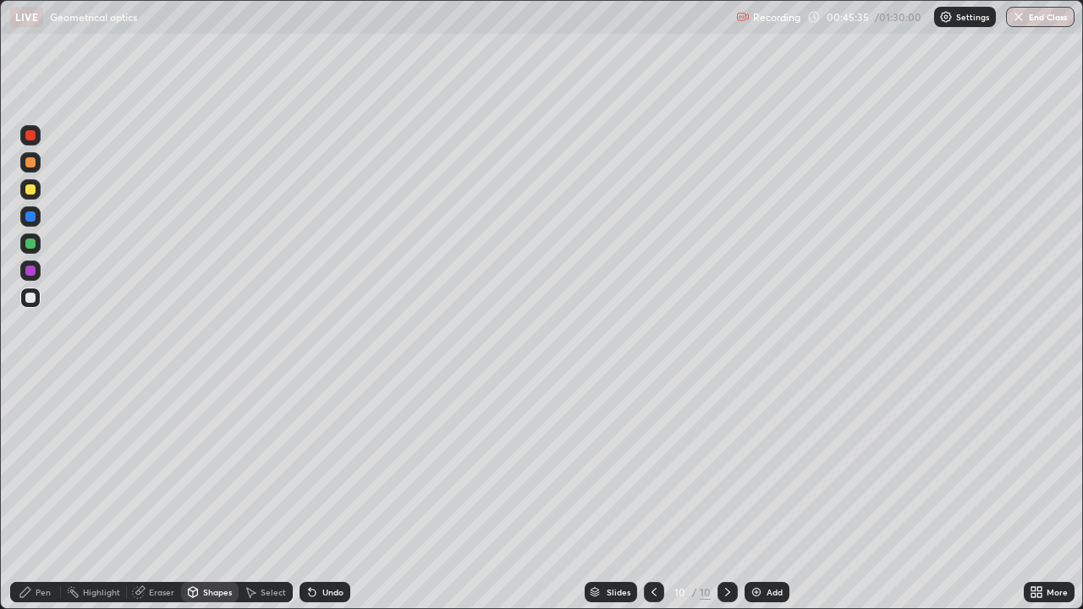
click at [37, 246] on div at bounding box center [30, 244] width 20 height 20
click at [47, 494] on div "Pen" at bounding box center [43, 592] width 15 height 8
click at [212, 494] on div "Shapes" at bounding box center [217, 592] width 29 height 8
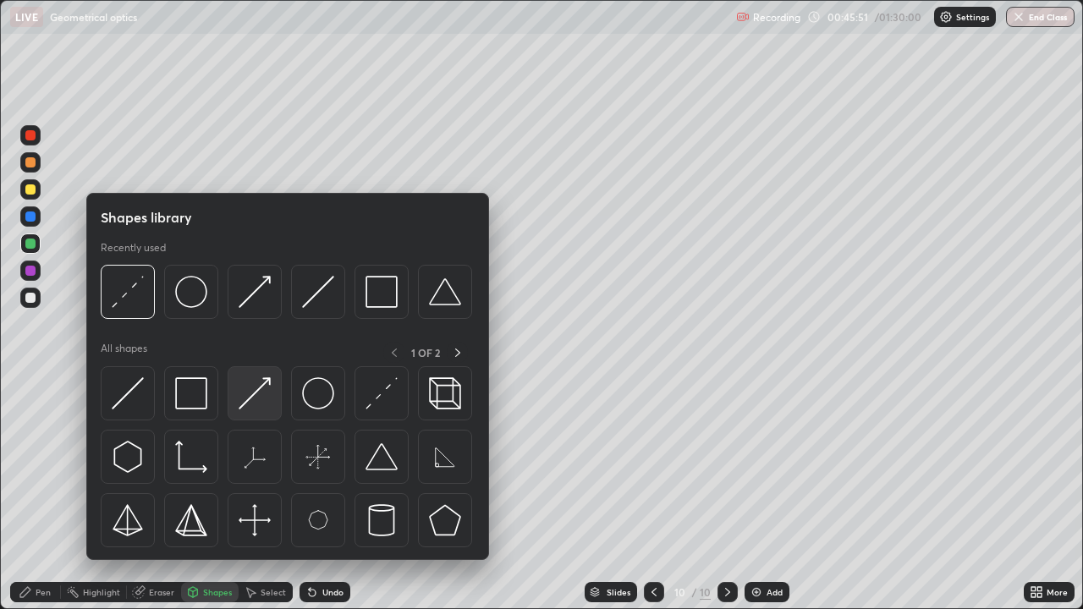
click at [258, 391] on img at bounding box center [255, 393] width 32 height 32
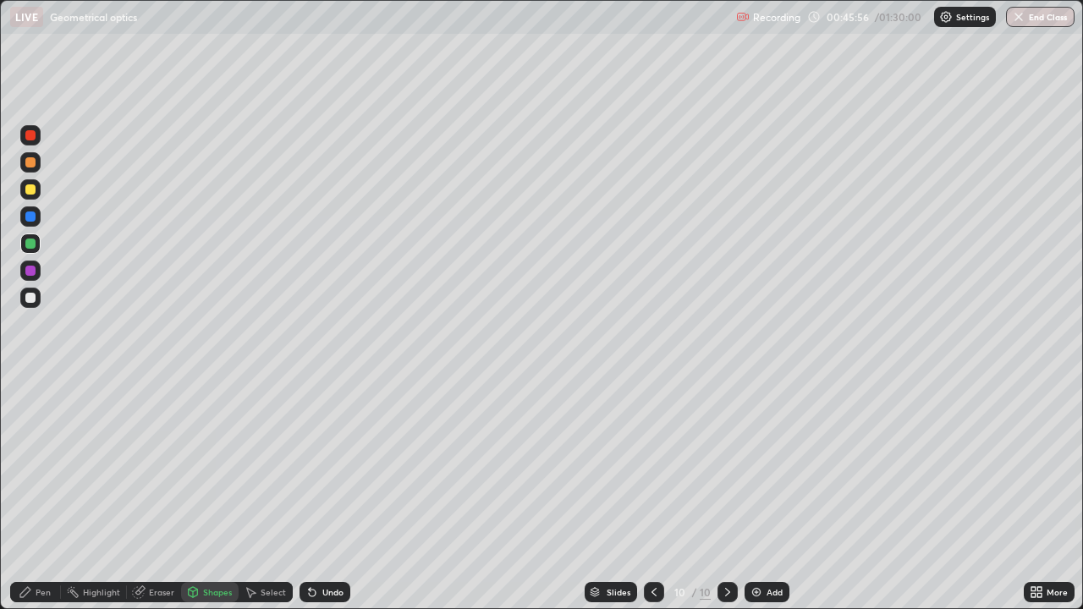
click at [210, 494] on div "Shapes" at bounding box center [217, 592] width 29 height 8
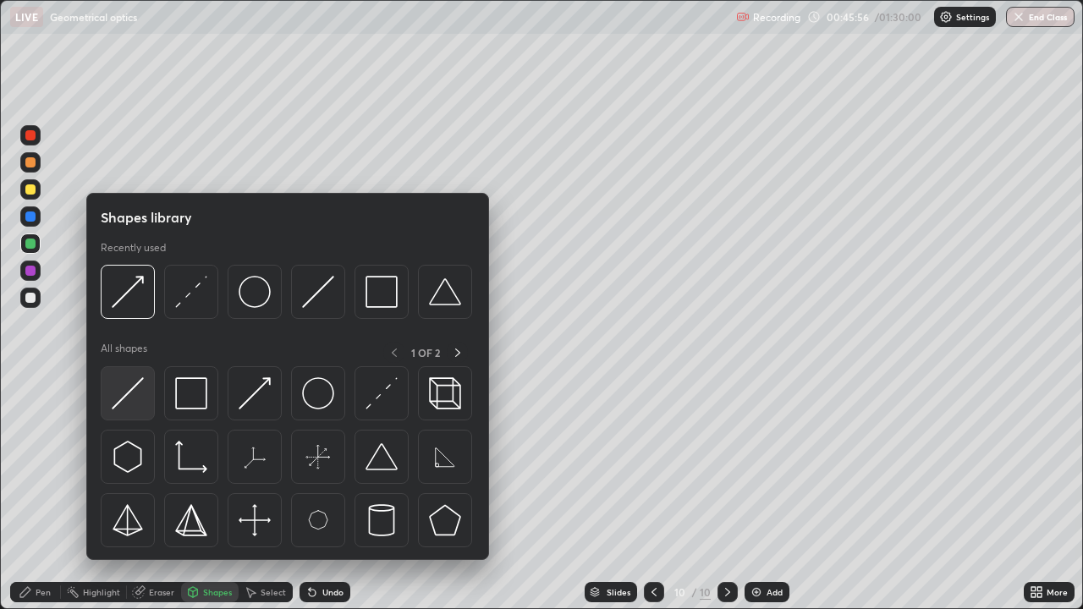
click at [135, 394] on img at bounding box center [128, 393] width 32 height 32
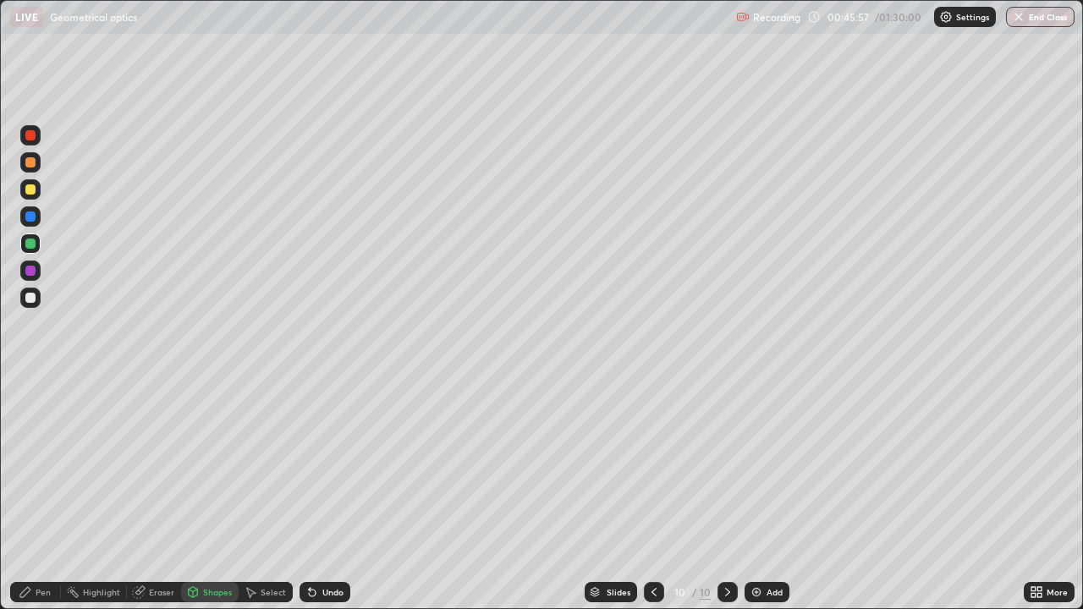
click at [32, 269] on div at bounding box center [30, 271] width 10 height 10
click at [157, 494] on div "Eraser" at bounding box center [161, 592] width 25 height 8
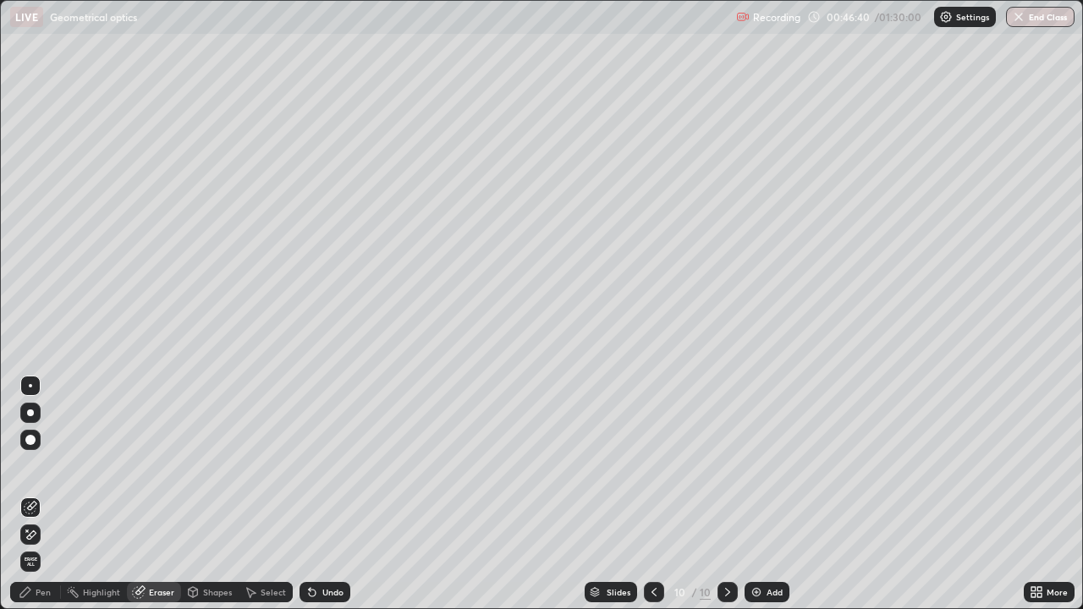
click at [46, 494] on div "Pen" at bounding box center [43, 592] width 15 height 8
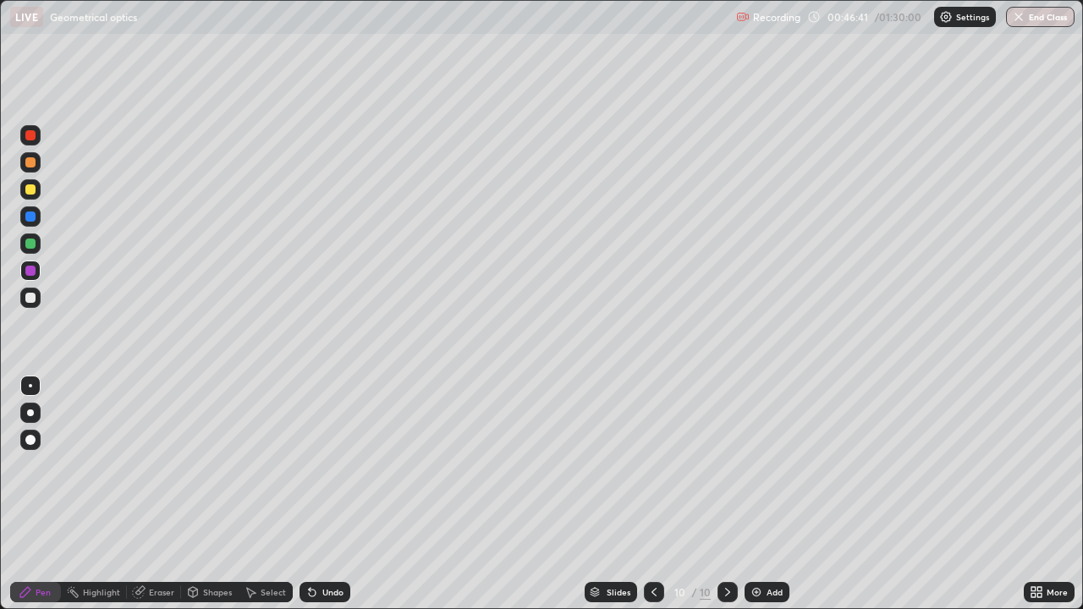
click at [35, 247] on div at bounding box center [30, 244] width 20 height 20
click at [218, 494] on div "Shapes" at bounding box center [217, 592] width 29 height 8
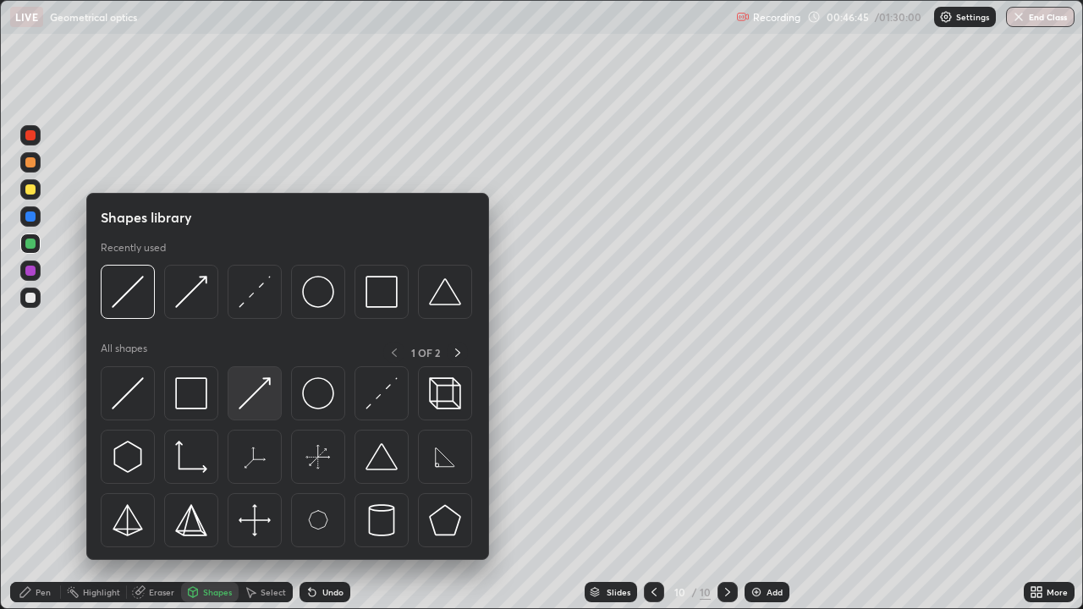
click at [261, 395] on img at bounding box center [255, 393] width 32 height 32
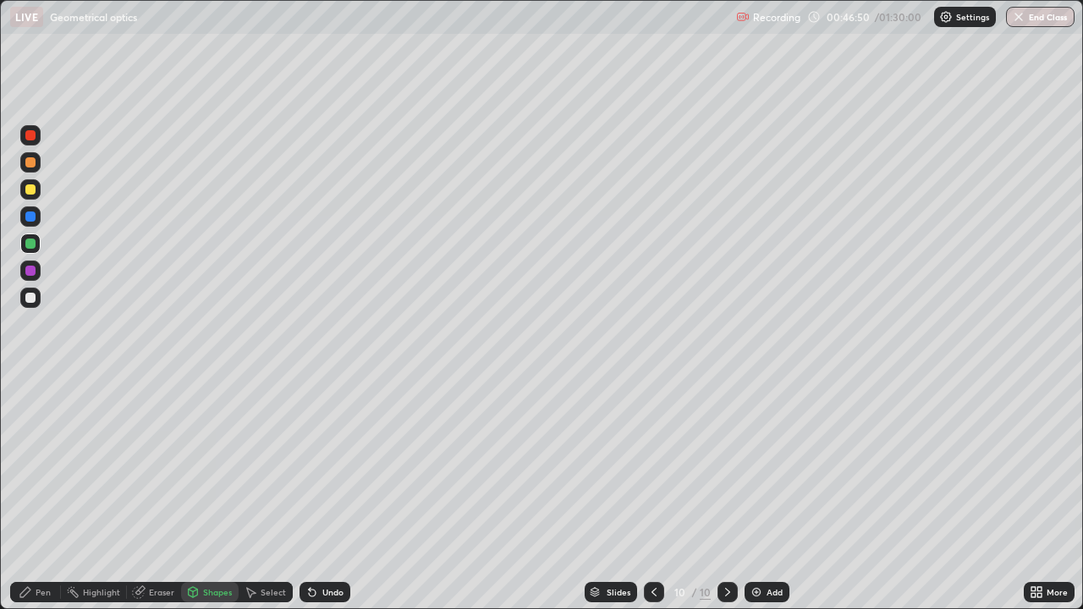
click at [40, 494] on div "Pen" at bounding box center [43, 592] width 15 height 8
click at [323, 494] on div "Undo" at bounding box center [332, 592] width 21 height 8
click at [325, 494] on div "Undo" at bounding box center [332, 592] width 21 height 8
click at [217, 494] on div "Shapes" at bounding box center [217, 592] width 29 height 8
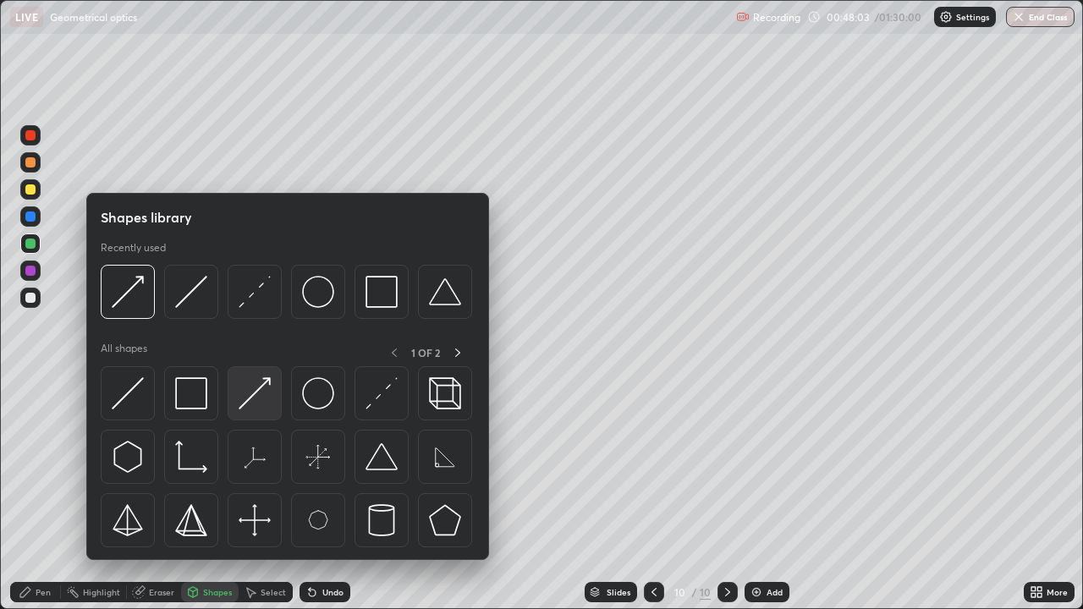
click at [261, 394] on img at bounding box center [255, 393] width 32 height 32
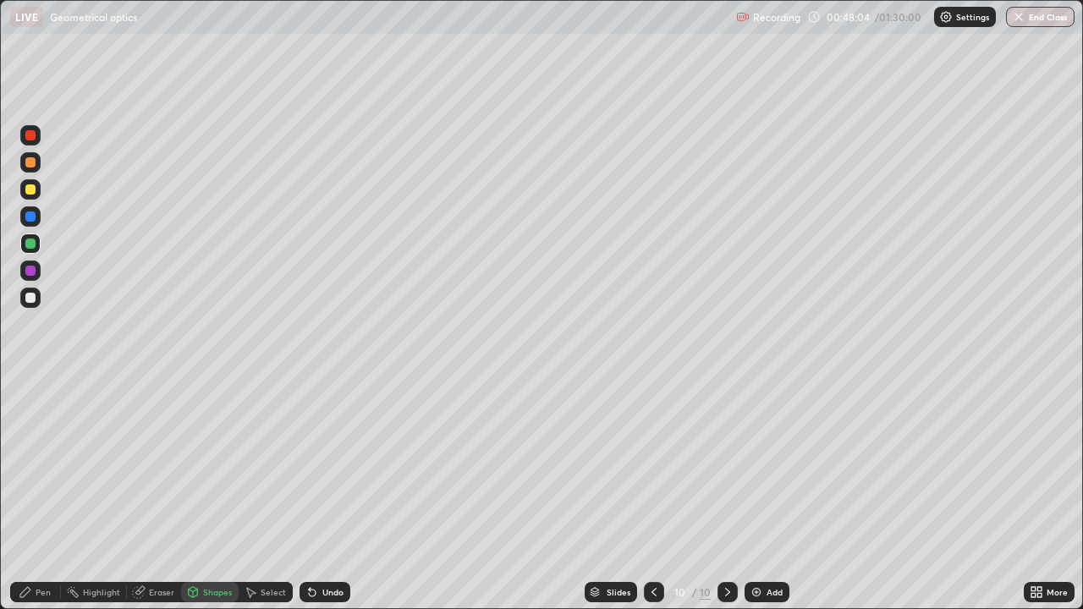
click at [32, 218] on div at bounding box center [30, 217] width 10 height 10
click at [41, 494] on div "Pen" at bounding box center [43, 592] width 15 height 8
click at [168, 494] on div "Eraser" at bounding box center [161, 592] width 25 height 8
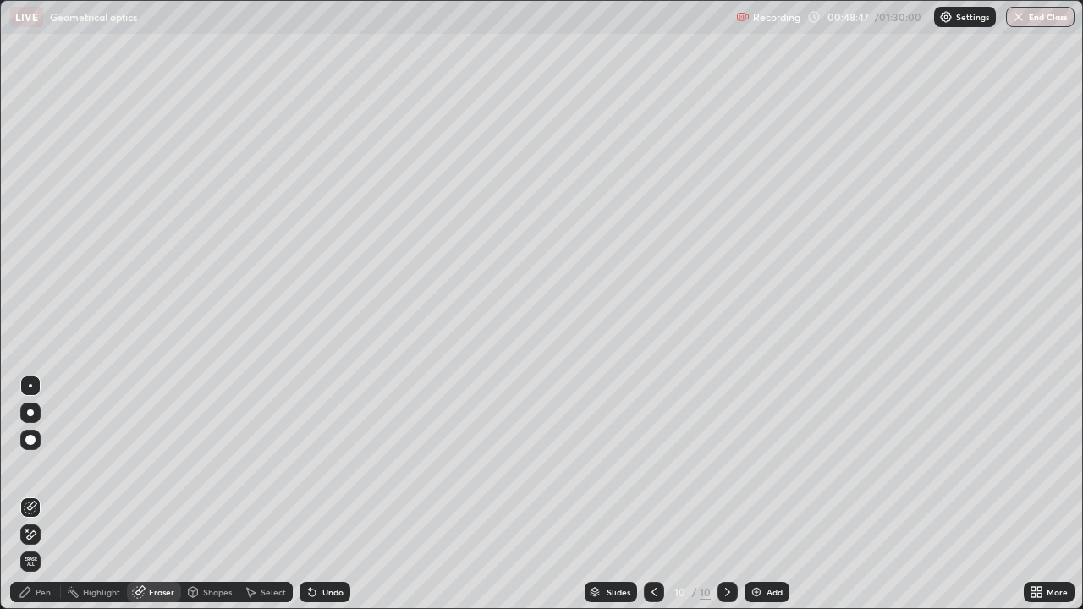
click at [39, 494] on div "Pen" at bounding box center [43, 592] width 15 height 8
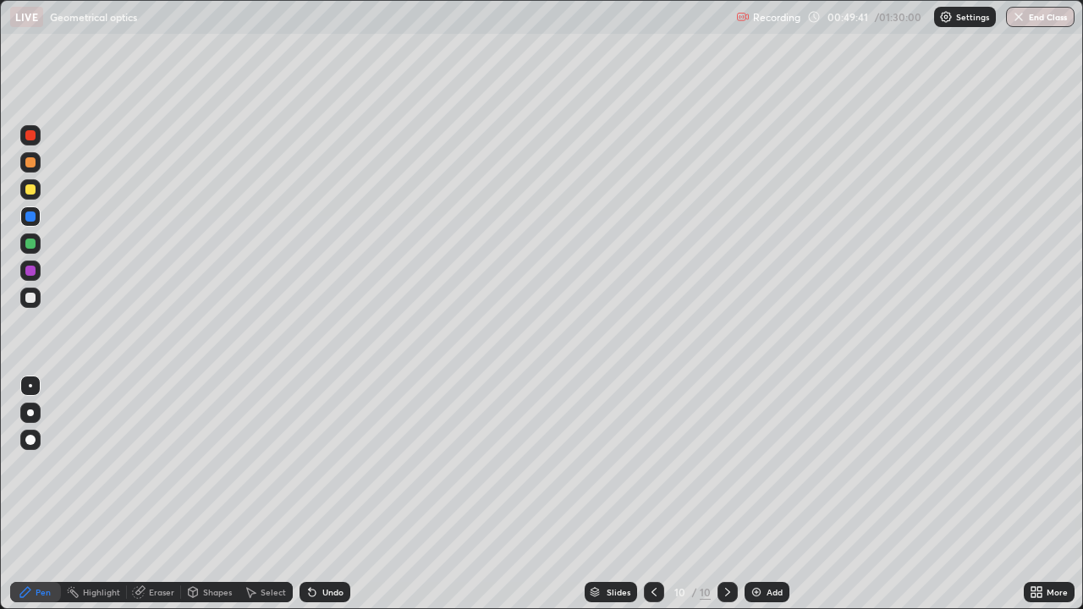
click at [654, 494] on icon at bounding box center [654, 593] width 14 height 14
click at [653, 494] on icon at bounding box center [654, 593] width 14 height 14
click at [725, 494] on icon at bounding box center [728, 593] width 14 height 14
click at [727, 494] on icon at bounding box center [728, 593] width 14 height 14
click at [37, 272] on div at bounding box center [30, 271] width 20 height 20
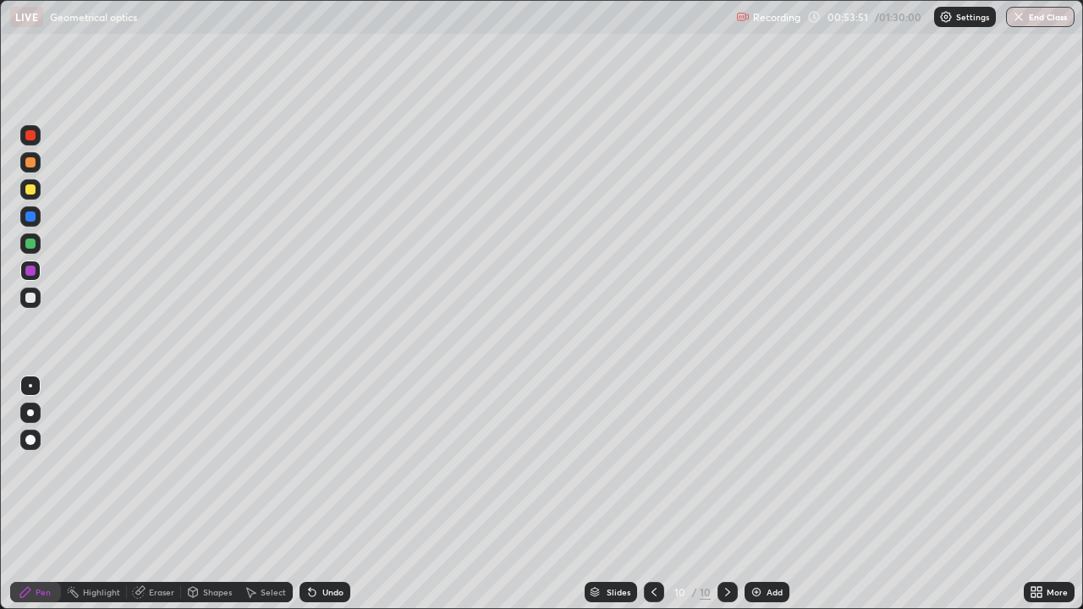
click at [768, 494] on div "Add" at bounding box center [775, 592] width 16 height 8
click at [653, 494] on icon at bounding box center [655, 593] width 14 height 14
click at [726, 494] on icon at bounding box center [727, 592] width 5 height 8
click at [779, 494] on div "Add" at bounding box center [767, 592] width 45 height 20
click at [776, 494] on div "Add" at bounding box center [767, 592] width 45 height 20
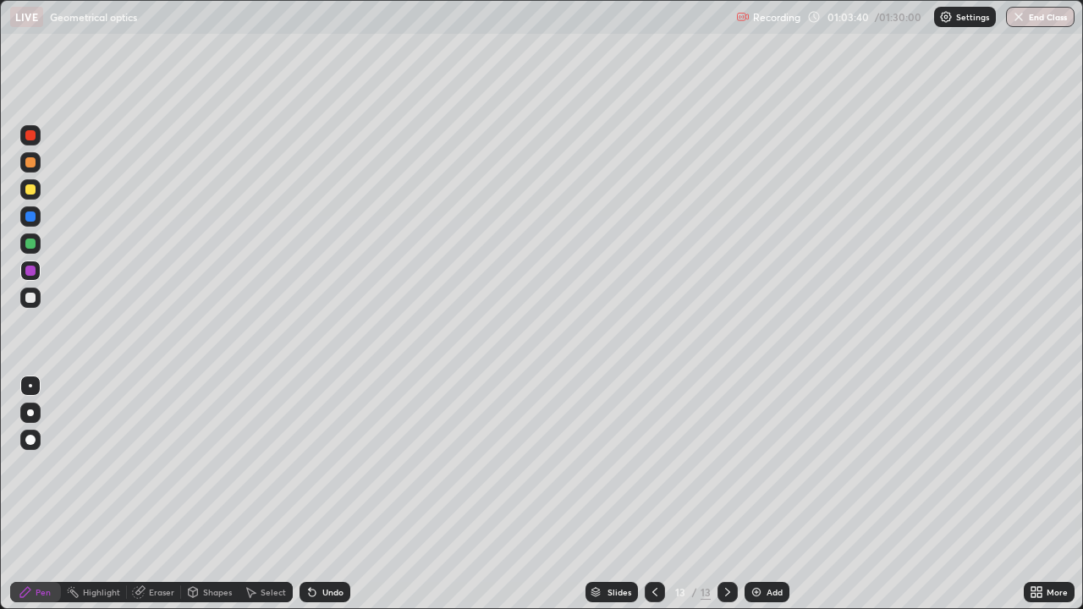
click at [222, 494] on div "Shapes" at bounding box center [217, 592] width 29 height 8
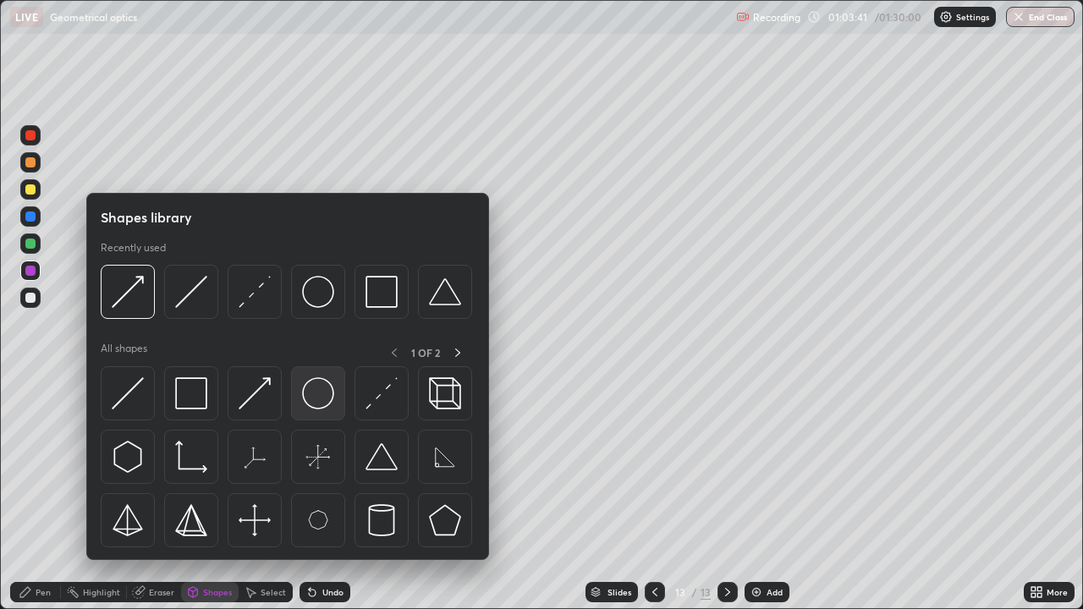
click at [327, 405] on img at bounding box center [318, 393] width 32 height 32
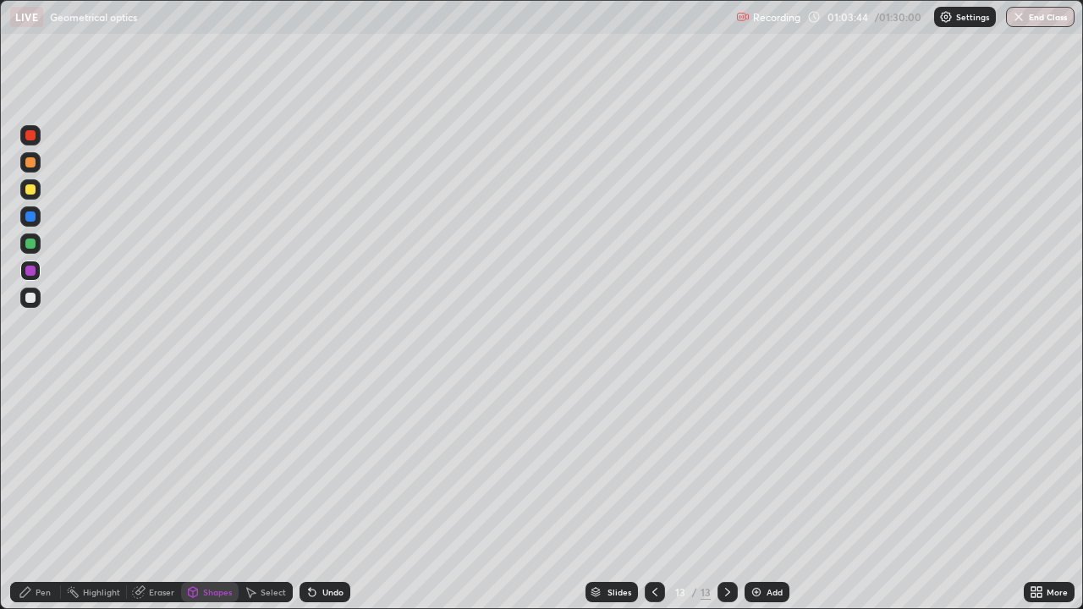
click at [226, 494] on div "Shapes" at bounding box center [217, 592] width 29 height 8
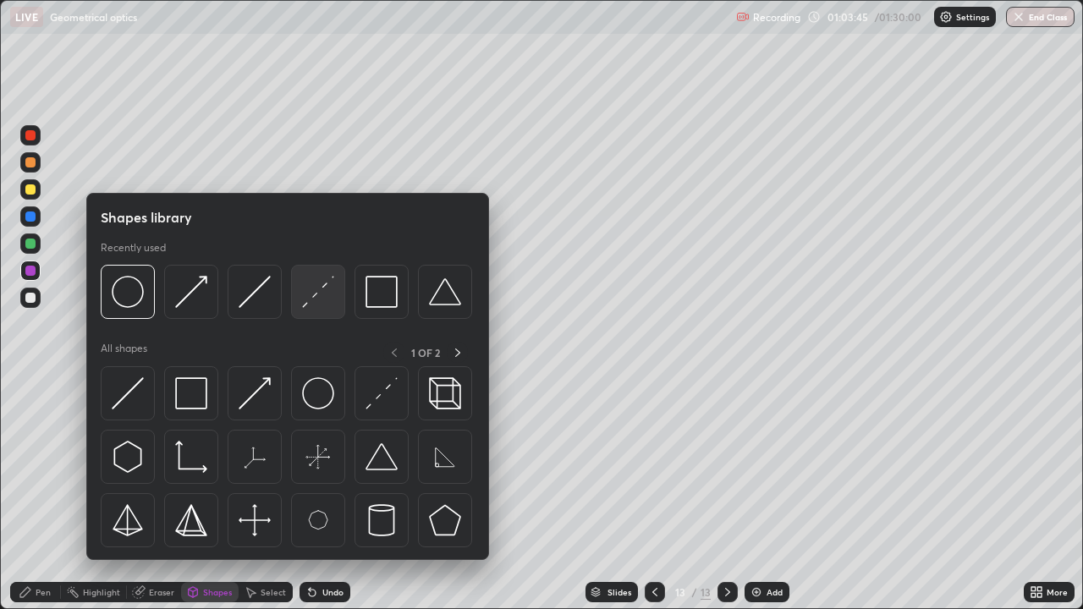
click at [320, 297] on img at bounding box center [318, 292] width 32 height 32
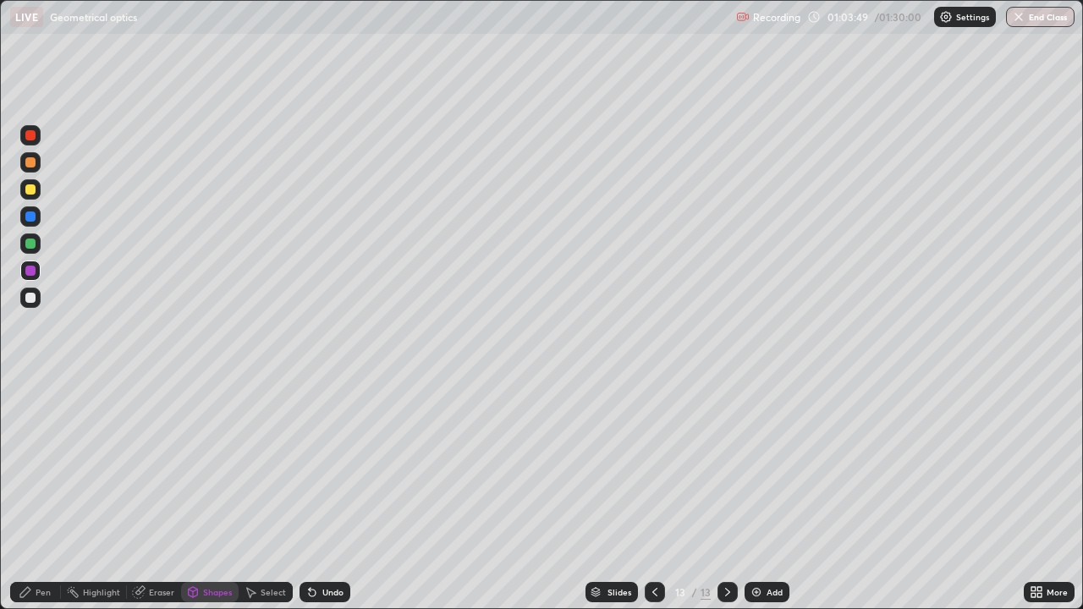
click at [39, 494] on div "Pen" at bounding box center [43, 592] width 15 height 8
click at [225, 494] on div "Shapes" at bounding box center [210, 592] width 58 height 20
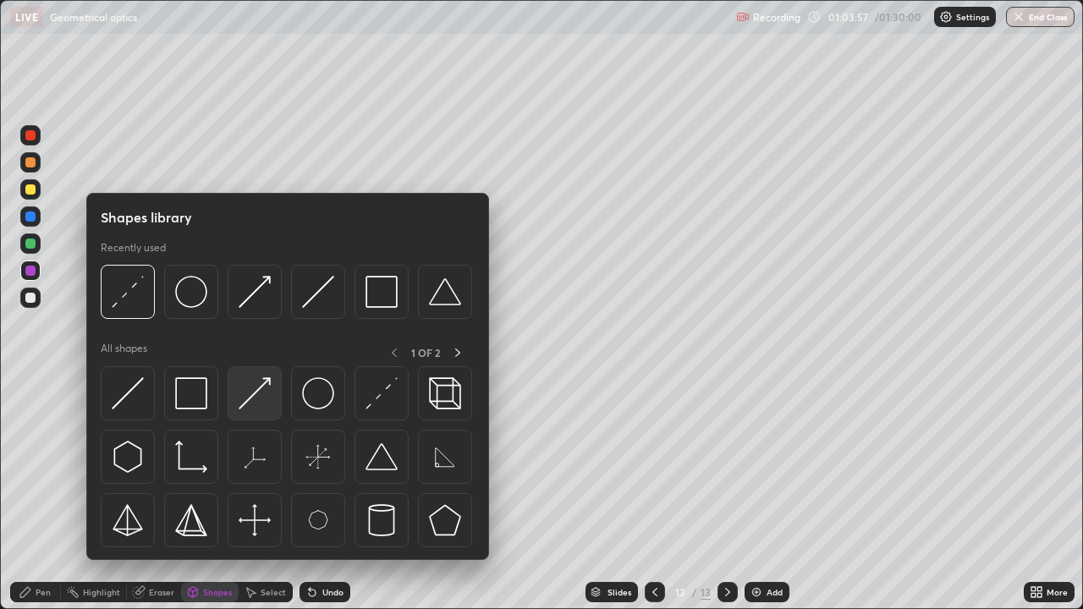
click at [262, 392] on img at bounding box center [255, 393] width 32 height 32
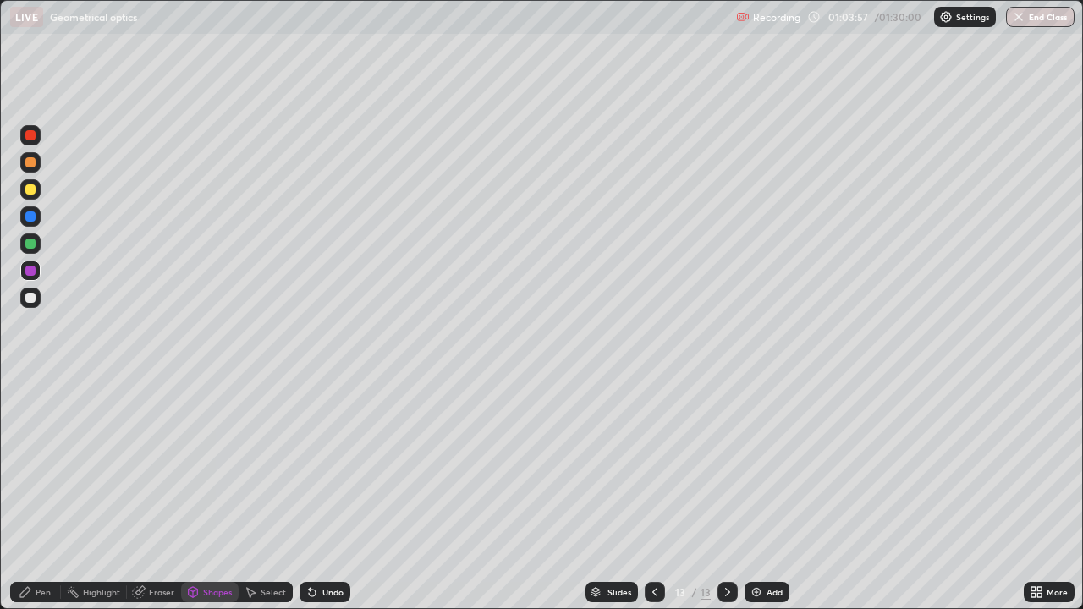
click at [38, 247] on div at bounding box center [30, 244] width 20 height 20
click at [36, 494] on div "Pen" at bounding box center [43, 592] width 15 height 8
click at [213, 494] on div "Shapes" at bounding box center [217, 592] width 29 height 8
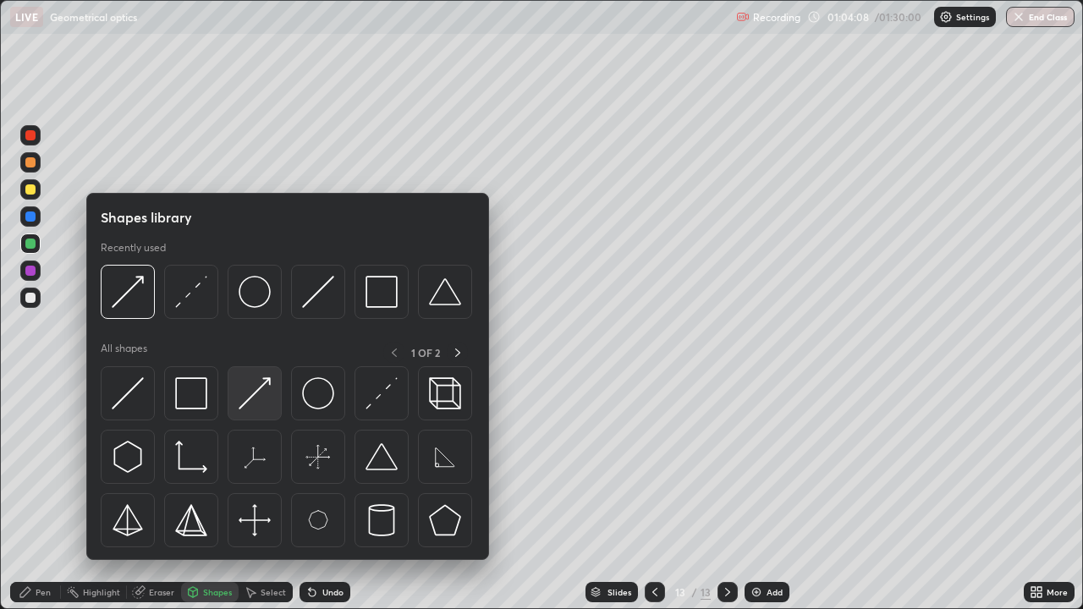
click at [255, 399] on img at bounding box center [255, 393] width 32 height 32
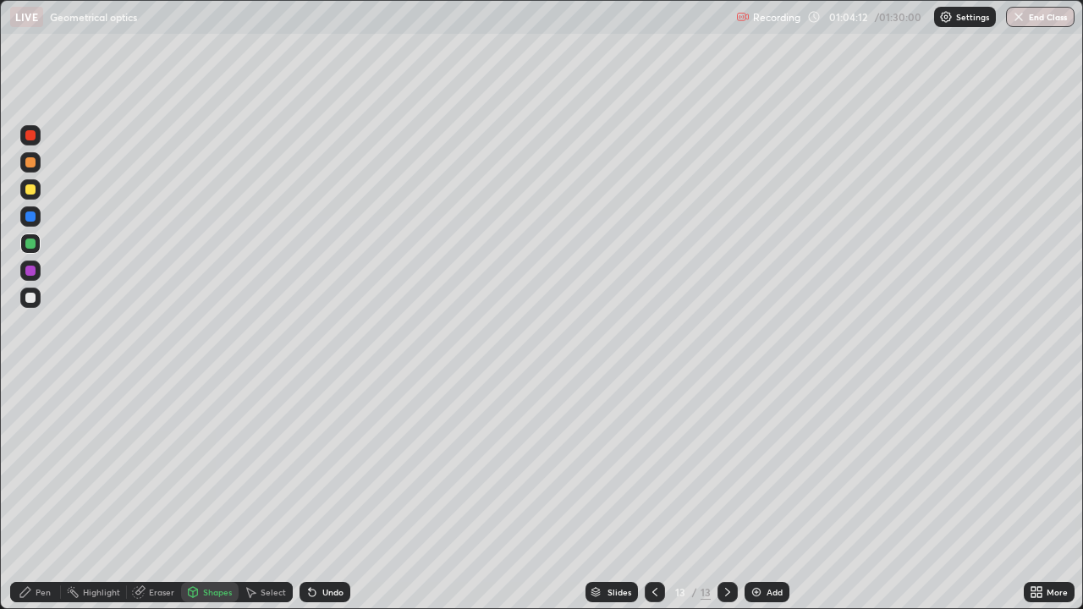
click at [38, 494] on div "Pen" at bounding box center [43, 592] width 15 height 8
click at [773, 494] on div "Add" at bounding box center [775, 592] width 16 height 8
click at [218, 494] on div "Shapes" at bounding box center [217, 592] width 29 height 8
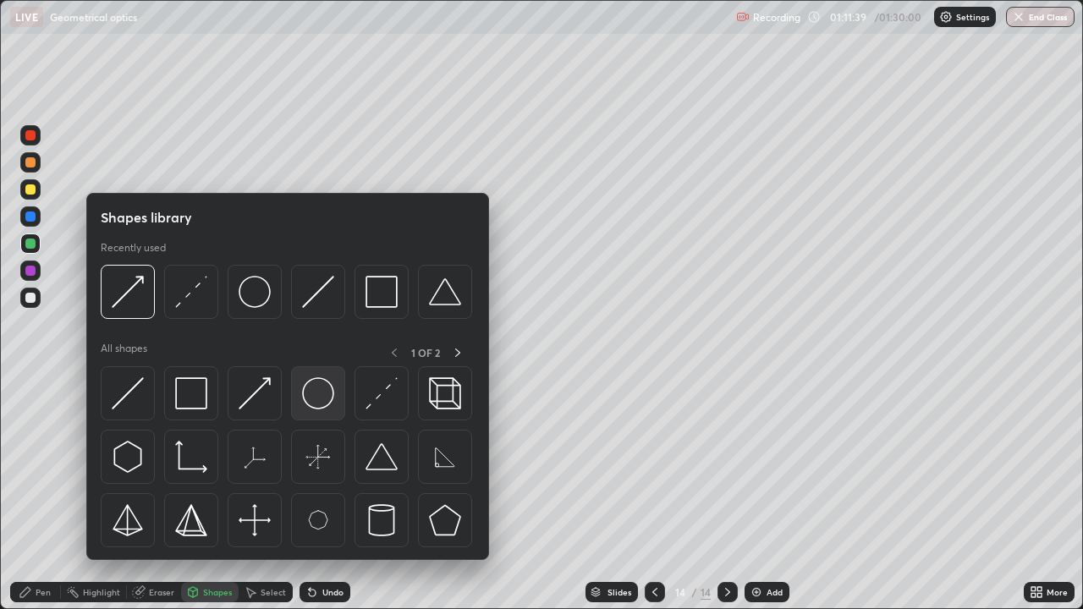
click at [332, 402] on img at bounding box center [318, 393] width 32 height 32
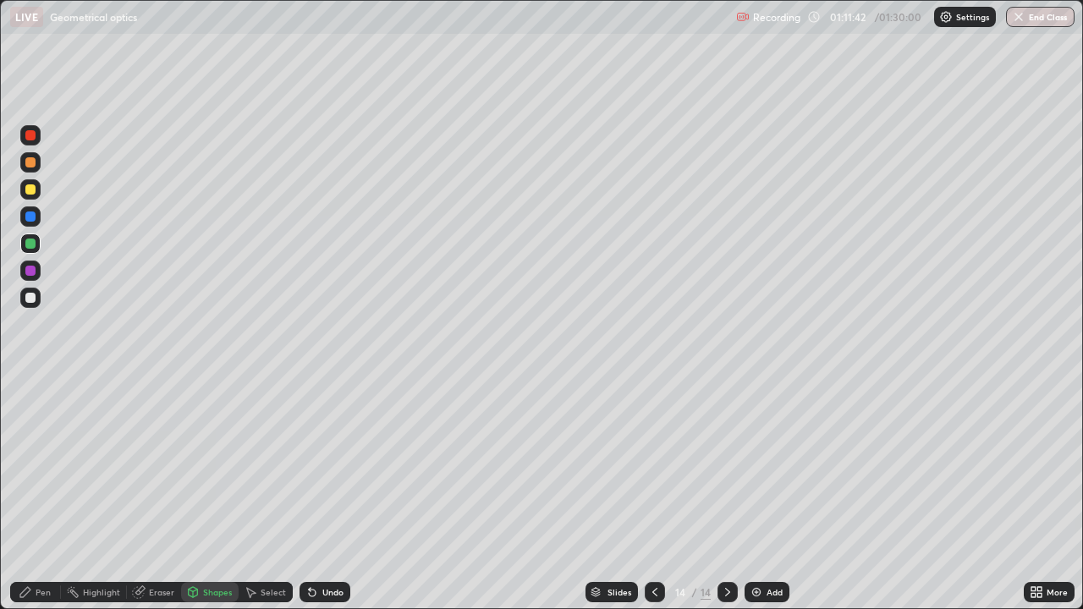
click at [47, 494] on div "Pen" at bounding box center [43, 592] width 15 height 8
click at [212, 494] on div "Shapes" at bounding box center [217, 592] width 29 height 8
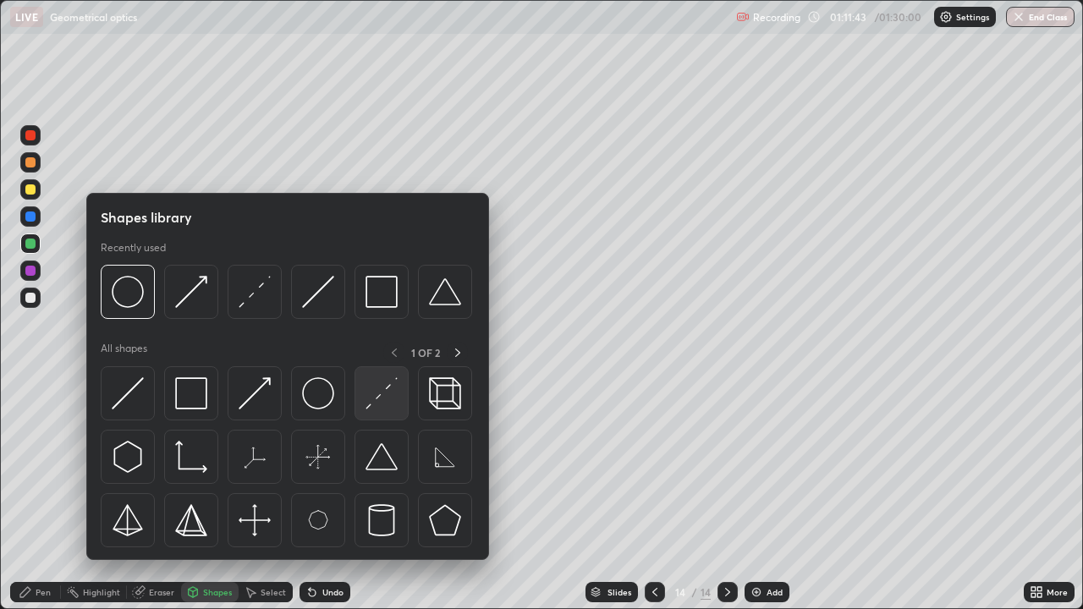
click at [388, 396] on img at bounding box center [382, 393] width 32 height 32
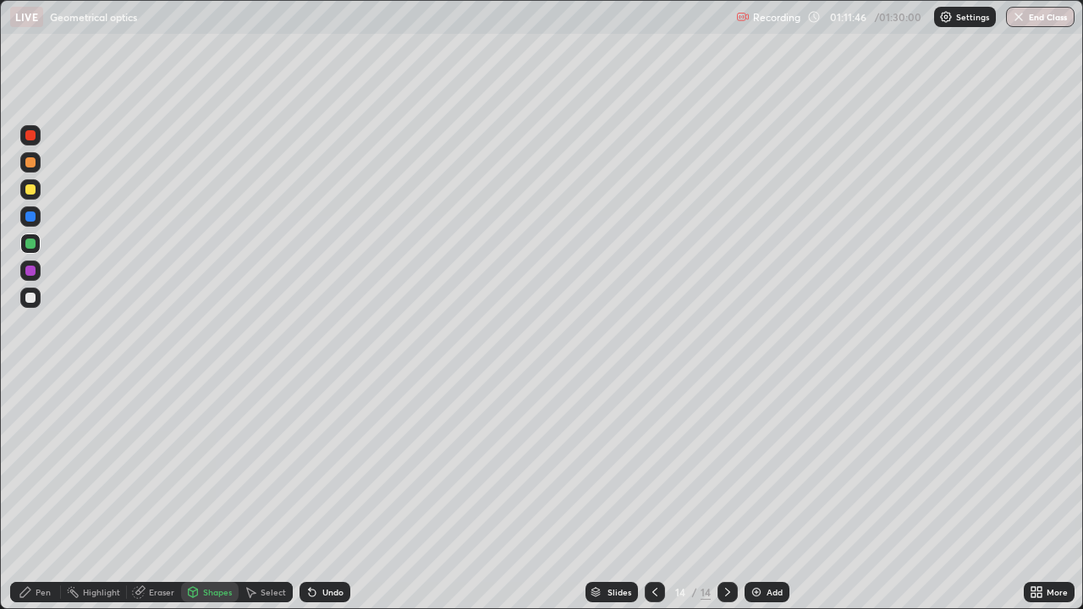
click at [44, 494] on div "Pen" at bounding box center [43, 592] width 15 height 8
click at [35, 295] on div at bounding box center [30, 298] width 10 height 10
click at [31, 220] on div at bounding box center [30, 217] width 10 height 10
click at [1041, 19] on button "End Class" at bounding box center [1040, 17] width 69 height 20
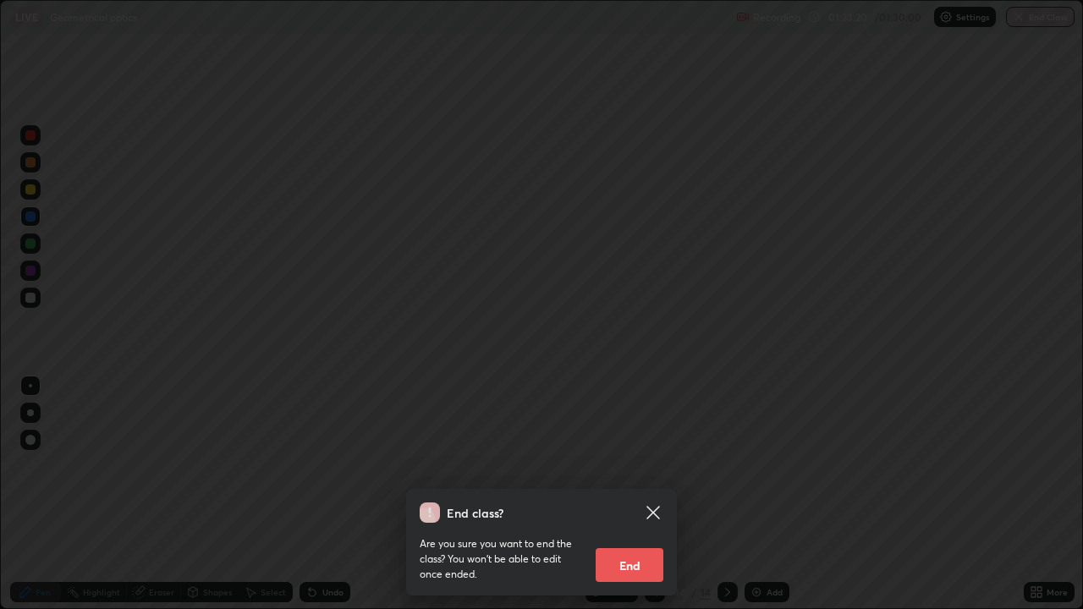
click at [644, 494] on button "End" at bounding box center [630, 565] width 68 height 34
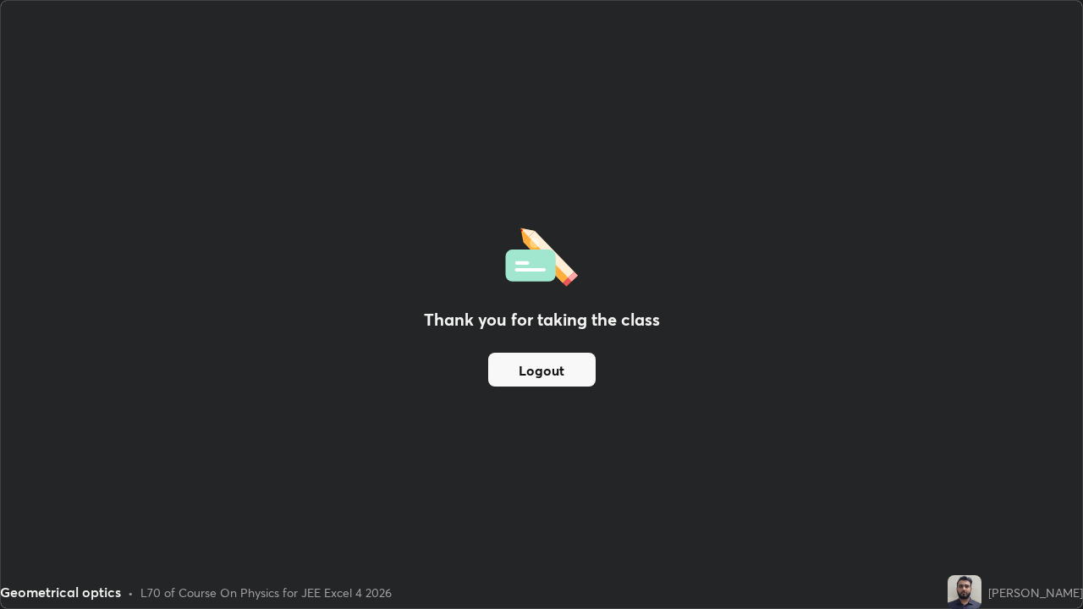
click at [553, 370] on button "Logout" at bounding box center [541, 370] width 107 height 34
